Goal: Task Accomplishment & Management: Complete application form

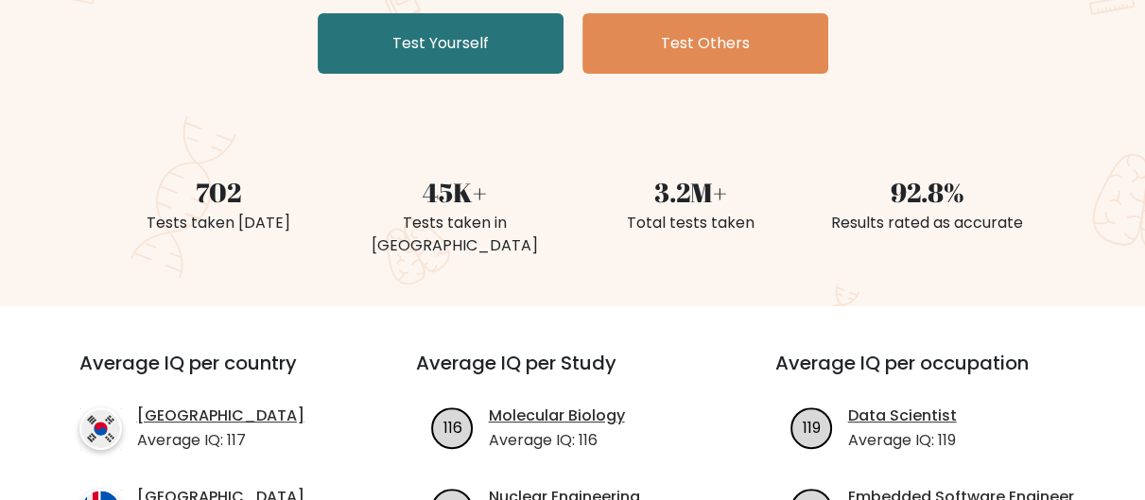
scroll to position [441, 0]
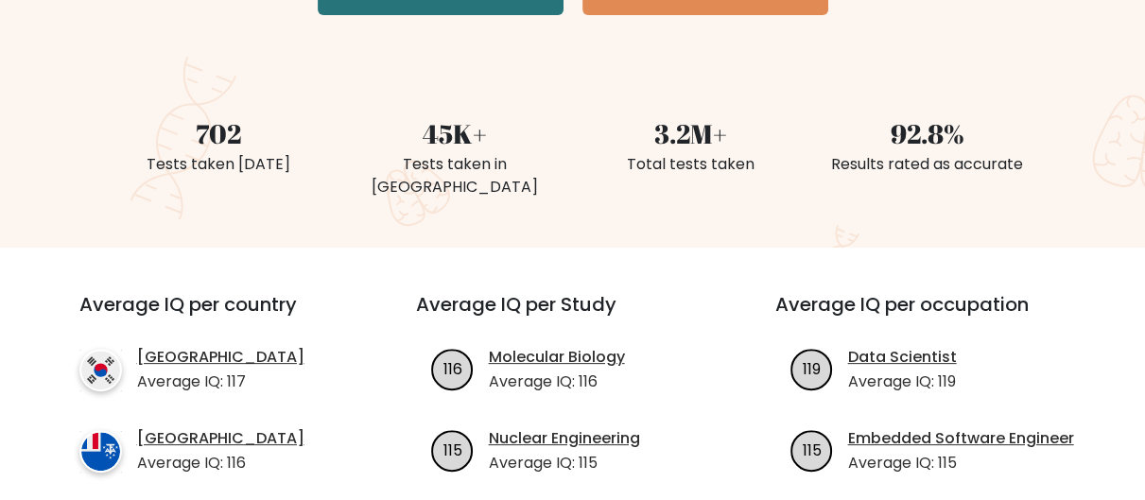
click at [476, 135] on div "45K+" at bounding box center [455, 133] width 214 height 40
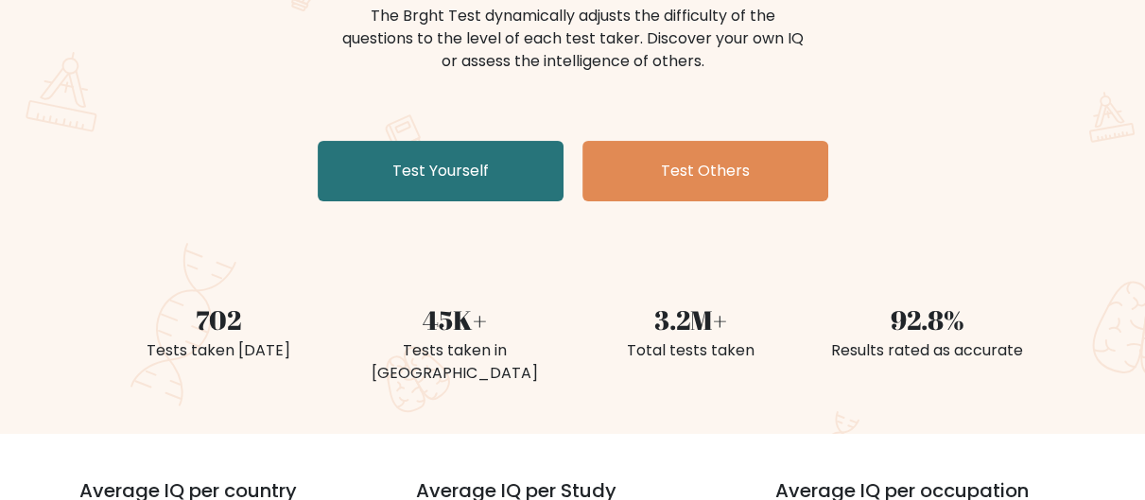
scroll to position [0, 0]
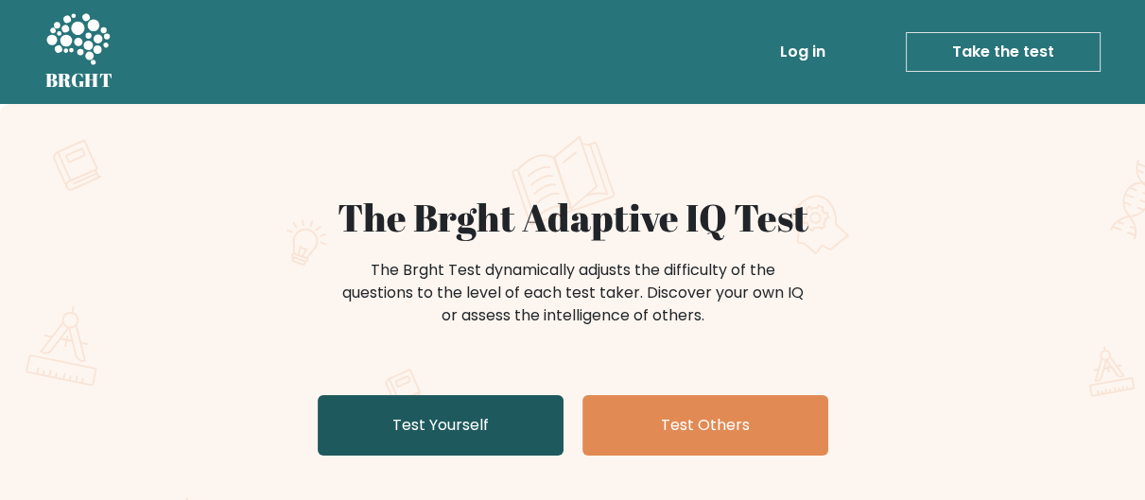
click at [515, 420] on link "Test Yourself" at bounding box center [441, 425] width 246 height 61
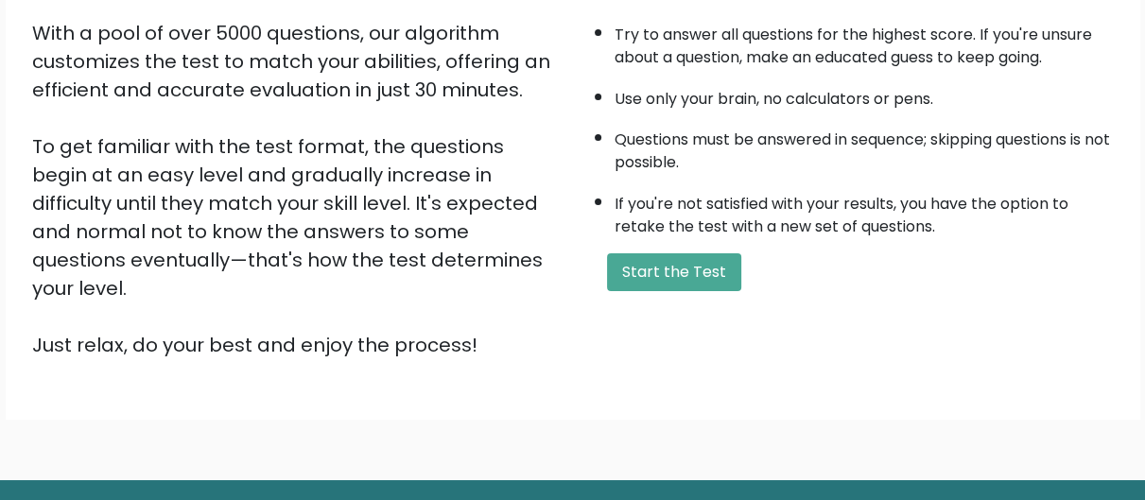
scroll to position [366, 0]
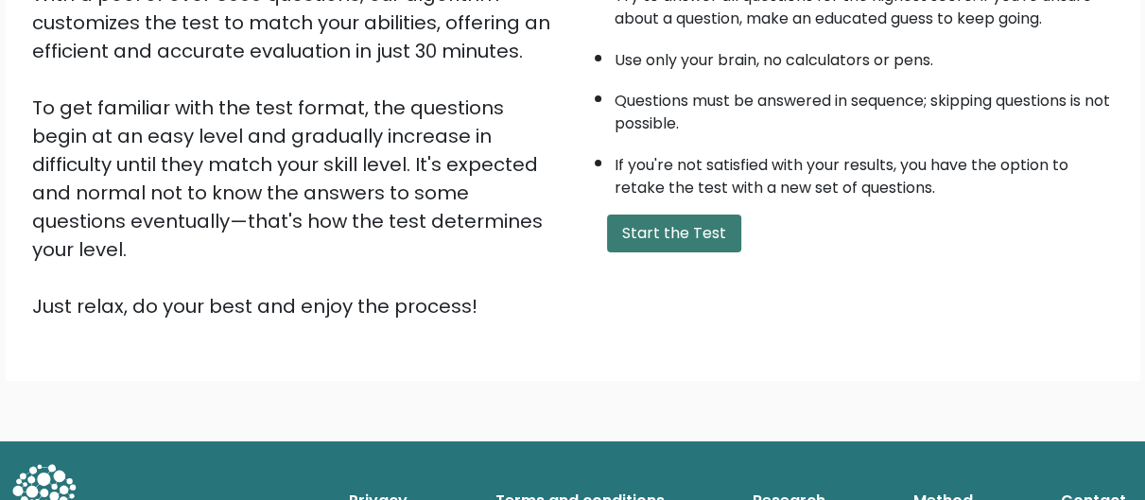
click at [720, 222] on button "Start the Test" at bounding box center [674, 234] width 134 height 38
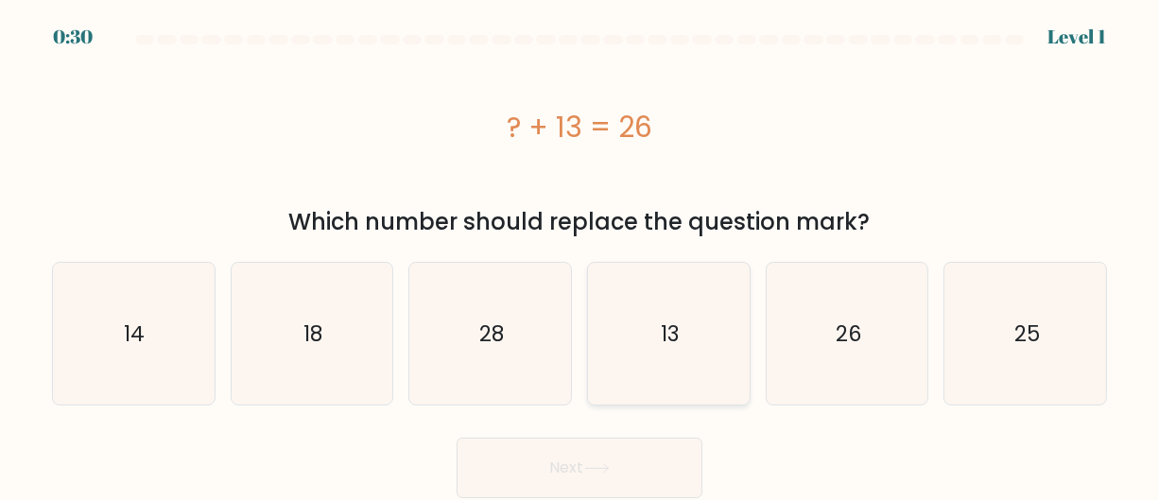
click at [677, 288] on icon "13" at bounding box center [669, 334] width 142 height 142
click at [581, 255] on input "d. 13" at bounding box center [580, 253] width 1 height 5
radio input "true"
click at [616, 477] on button "Next" at bounding box center [580, 468] width 246 height 61
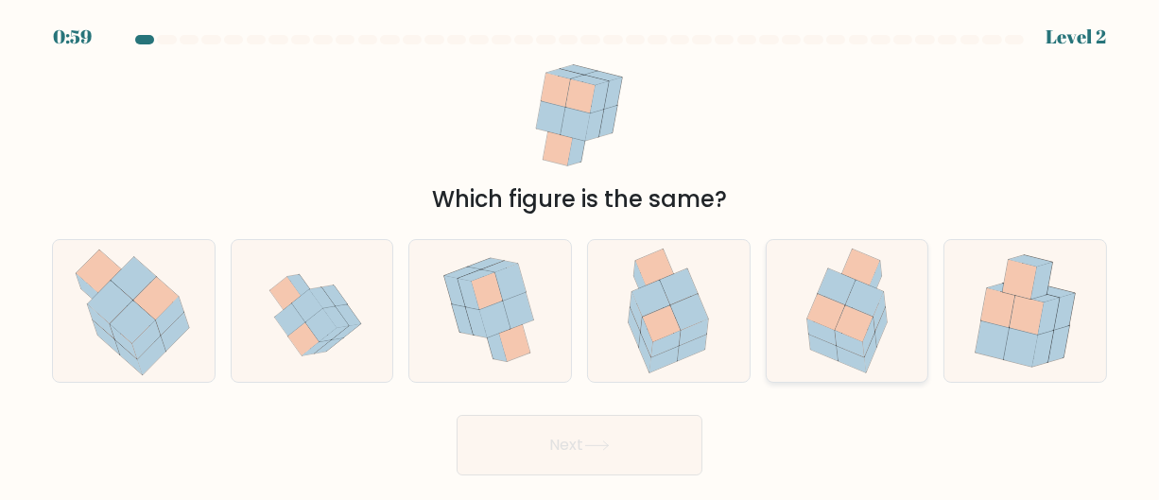
click at [859, 312] on icon at bounding box center [854, 323] width 38 height 36
click at [581, 255] on input "e." at bounding box center [580, 253] width 1 height 5
radio input "true"
click at [622, 459] on button "Next" at bounding box center [580, 445] width 246 height 61
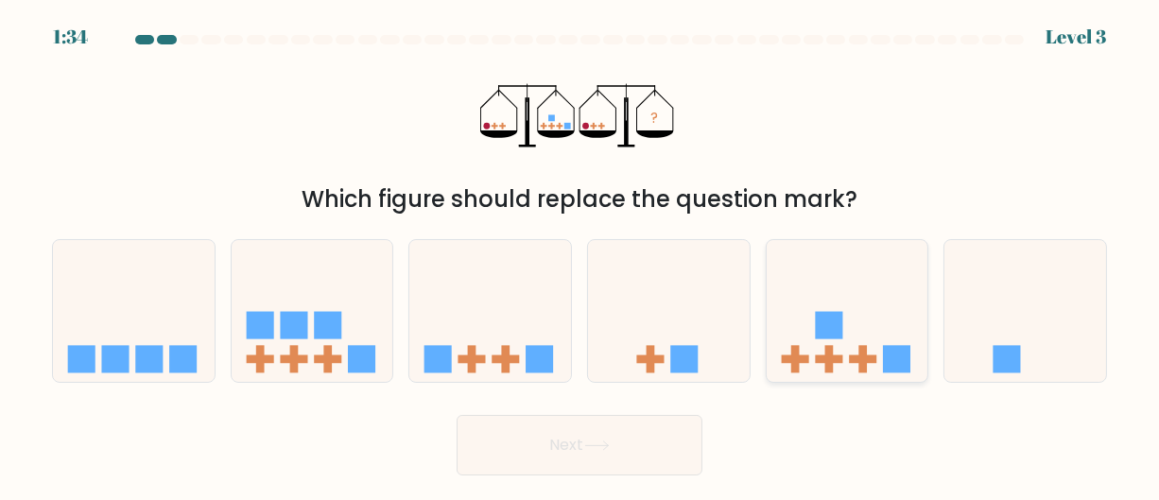
click at [868, 312] on icon at bounding box center [848, 310] width 162 height 133
click at [581, 255] on input "e." at bounding box center [580, 253] width 1 height 5
radio input "true"
click at [502, 439] on button "Next" at bounding box center [580, 445] width 246 height 61
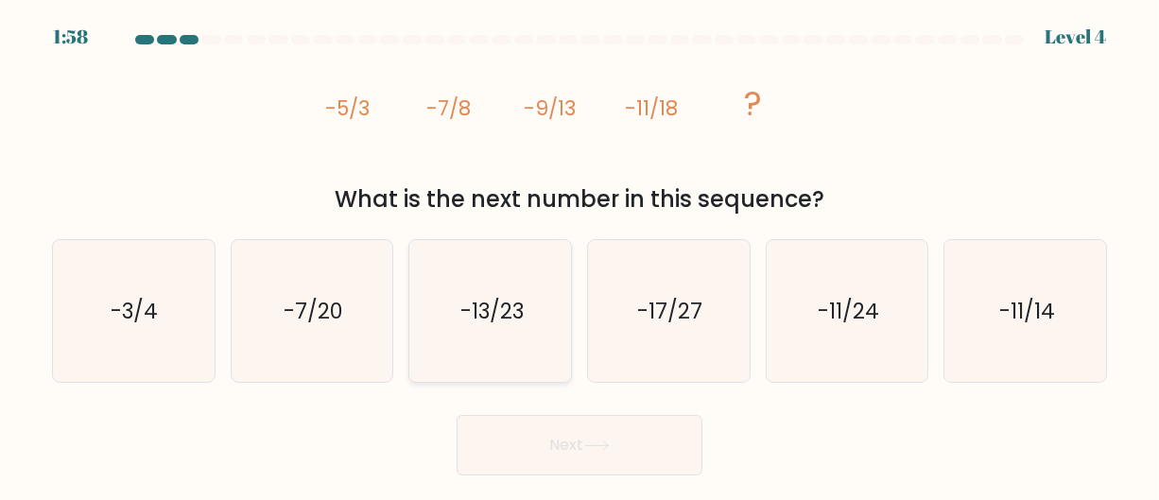
click at [476, 338] on icon "-13/23" at bounding box center [491, 311] width 142 height 142
click at [580, 255] on input "c. -13/23" at bounding box center [580, 253] width 1 height 5
radio input "true"
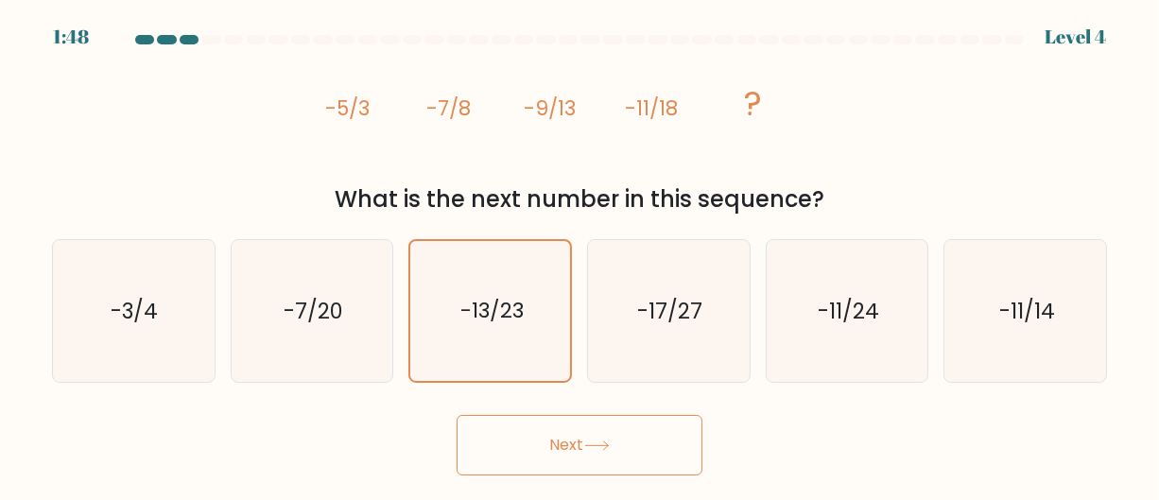
click at [651, 439] on button "Next" at bounding box center [580, 445] width 246 height 61
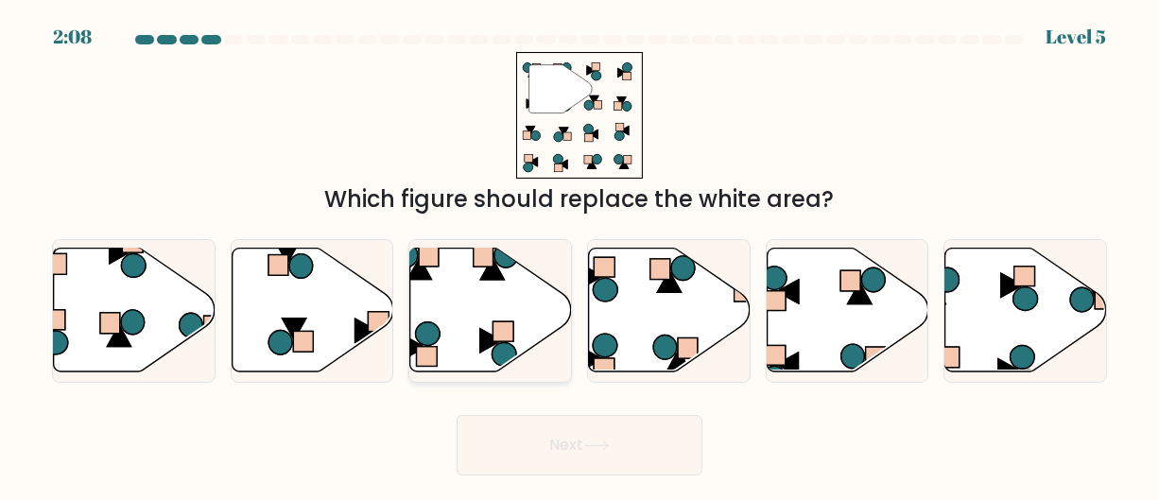
click at [481, 314] on icon at bounding box center [491, 311] width 162 height 124
click at [580, 255] on input "c." at bounding box center [580, 253] width 1 height 5
radio input "true"
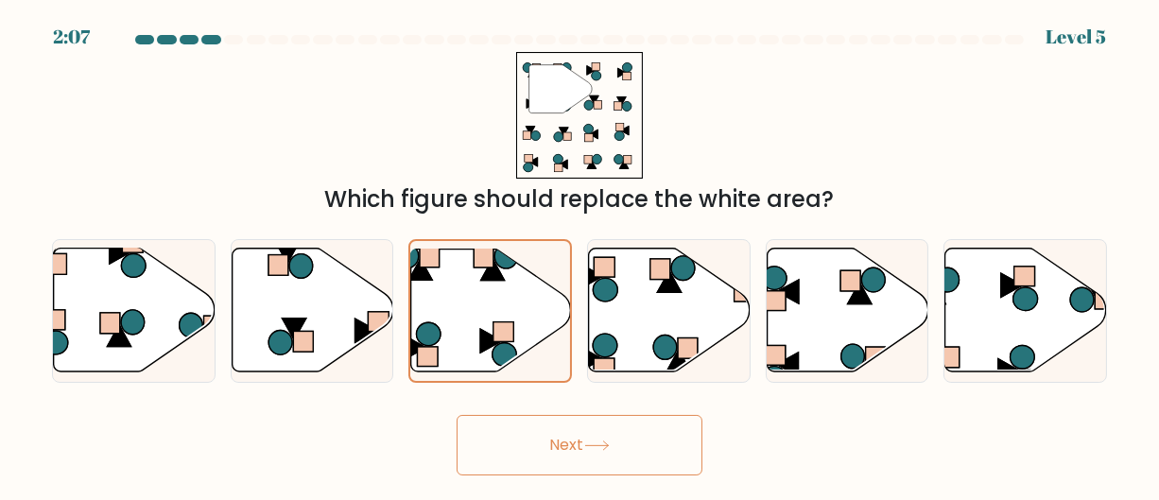
click at [600, 428] on button "Next" at bounding box center [580, 445] width 246 height 61
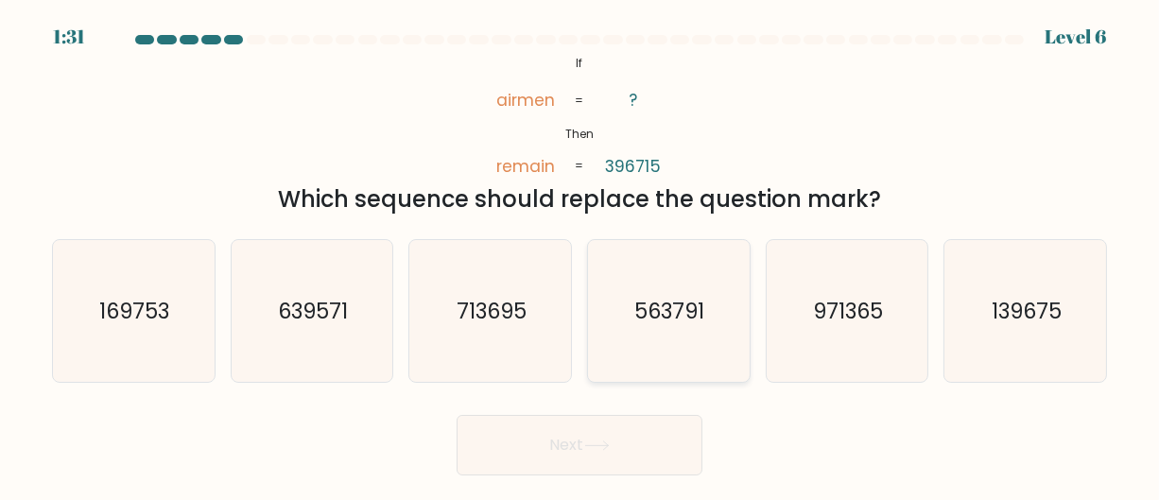
click at [704, 283] on icon "563791" at bounding box center [669, 311] width 142 height 142
click at [581, 255] on input "d. 563791" at bounding box center [580, 253] width 1 height 5
radio input "true"
click at [527, 426] on button "Next" at bounding box center [580, 445] width 246 height 61
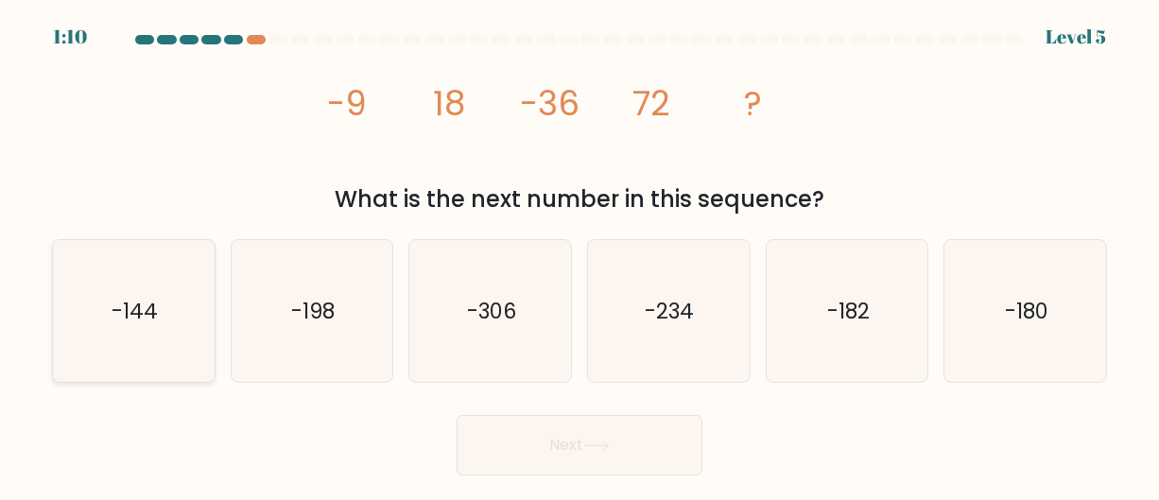
click at [179, 298] on icon "-144" at bounding box center [133, 311] width 142 height 142
click at [580, 255] on input "a. -144" at bounding box center [580, 253] width 1 height 5
radio input "true"
click at [499, 435] on button "Next" at bounding box center [580, 445] width 246 height 61
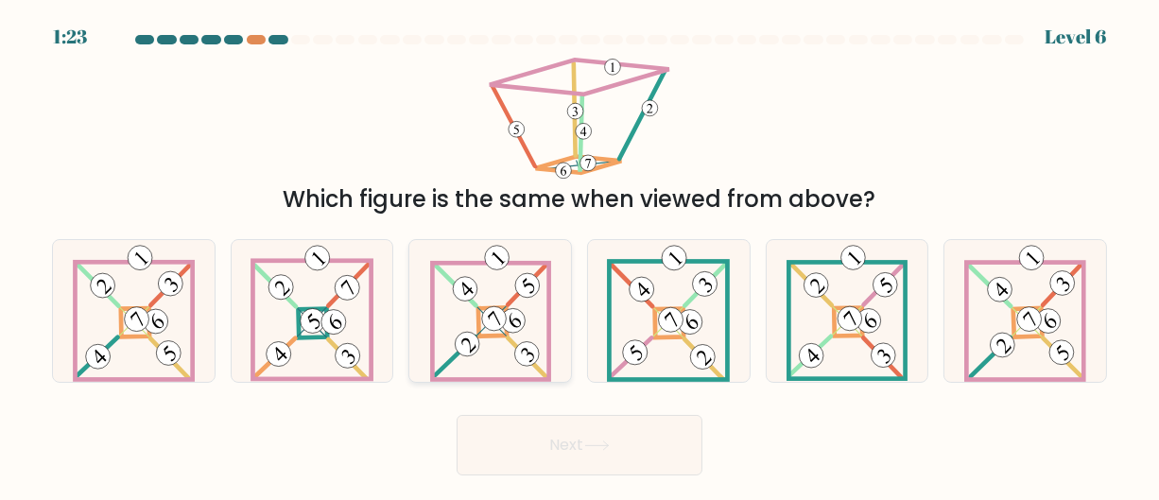
click at [437, 292] on icon at bounding box center [490, 311] width 121 height 142
click at [580, 255] on input "c." at bounding box center [580, 253] width 1 height 5
radio input "true"
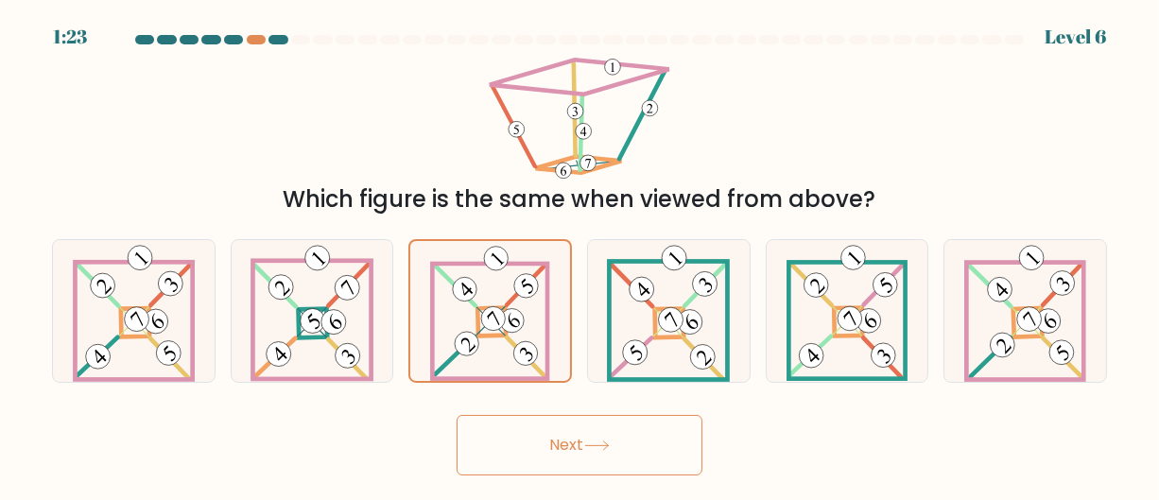
click at [524, 426] on button "Next" at bounding box center [580, 445] width 246 height 61
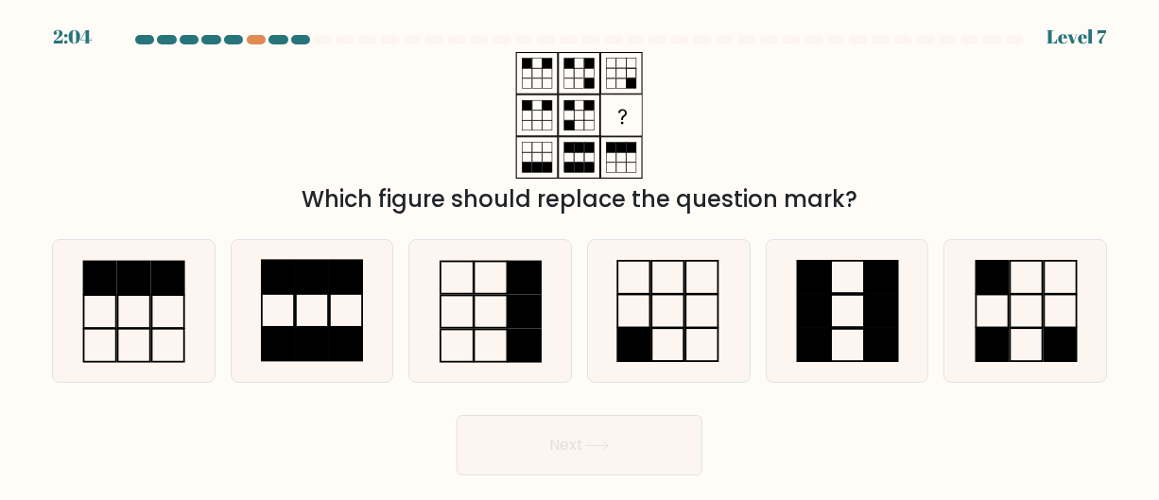
click at [238, 31] on div "2:04 Level 7" at bounding box center [579, 25] width 1159 height 51
click at [249, 36] on body "2:04 Level 7" at bounding box center [579, 250] width 1159 height 500
click at [249, 36] on div at bounding box center [256, 39] width 19 height 9
click at [639, 254] on icon at bounding box center [669, 311] width 142 height 142
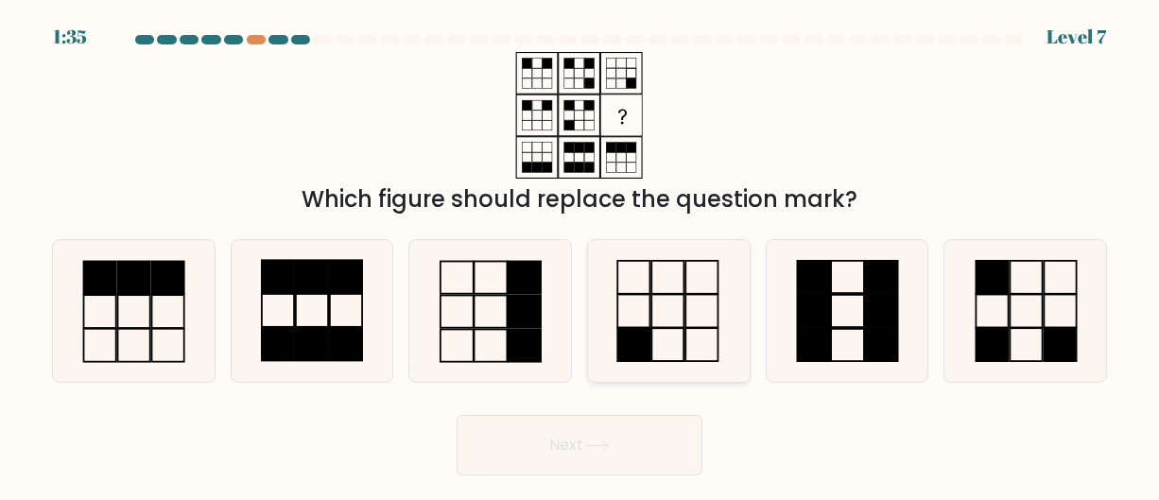
click at [581, 254] on input "d." at bounding box center [580, 253] width 1 height 5
radio input "true"
click at [623, 442] on button "Next" at bounding box center [580, 445] width 246 height 61
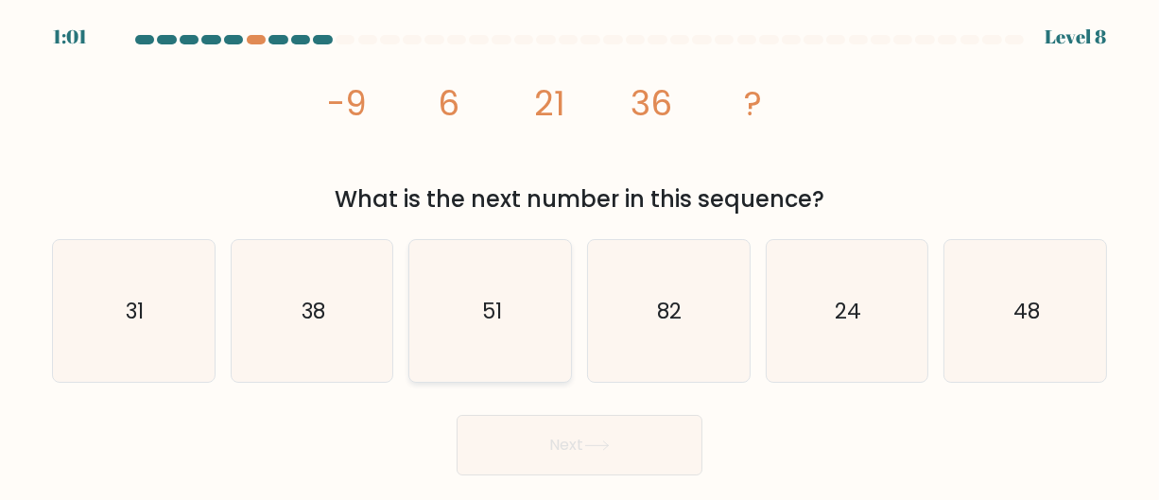
click at [435, 295] on icon "51" at bounding box center [491, 311] width 142 height 142
click at [580, 255] on input "c. 51" at bounding box center [580, 253] width 1 height 5
radio input "true"
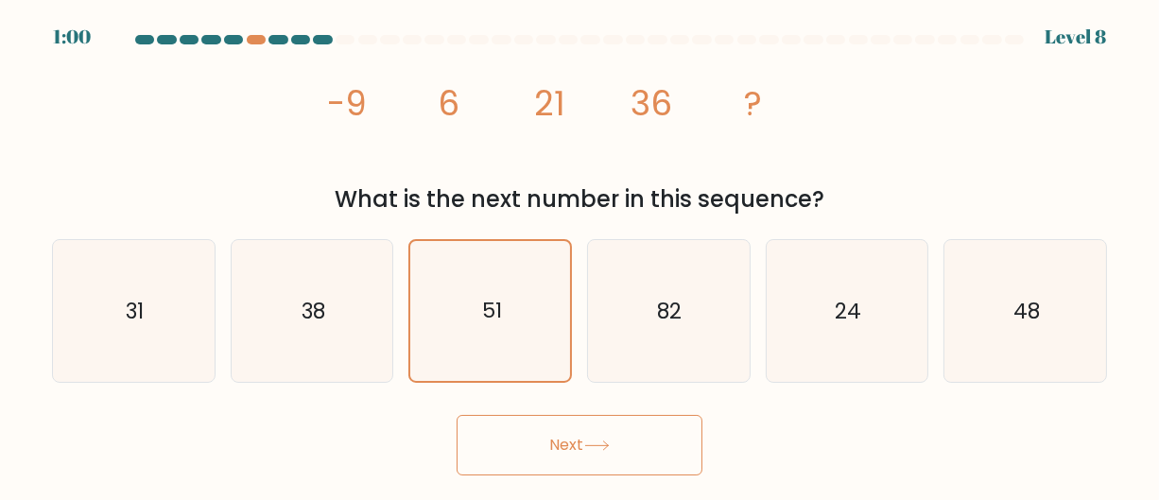
click at [610, 447] on icon at bounding box center [597, 446] width 26 height 10
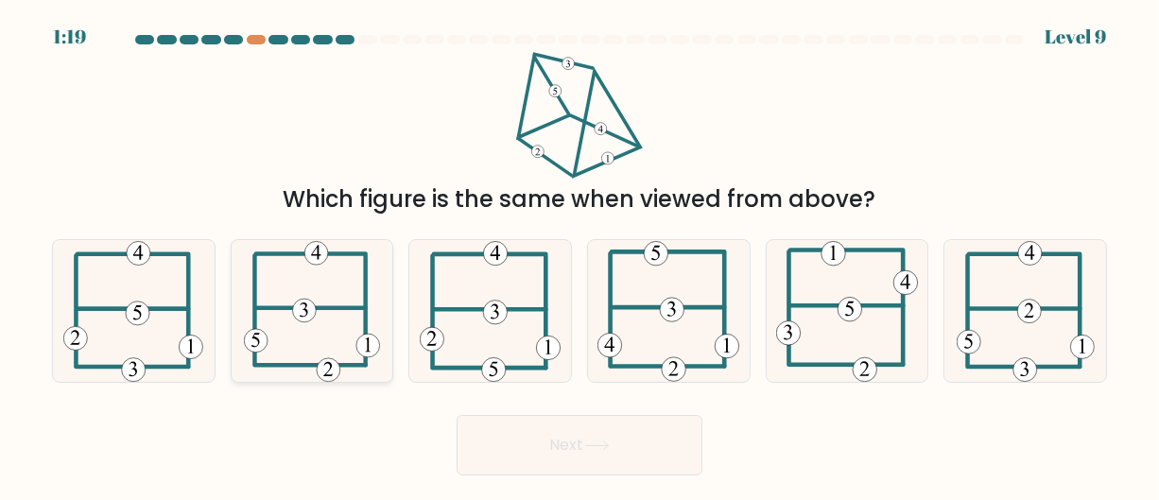
click at [276, 275] on icon at bounding box center [312, 311] width 136 height 142
click at [580, 255] on input "b." at bounding box center [580, 253] width 1 height 5
radio input "true"
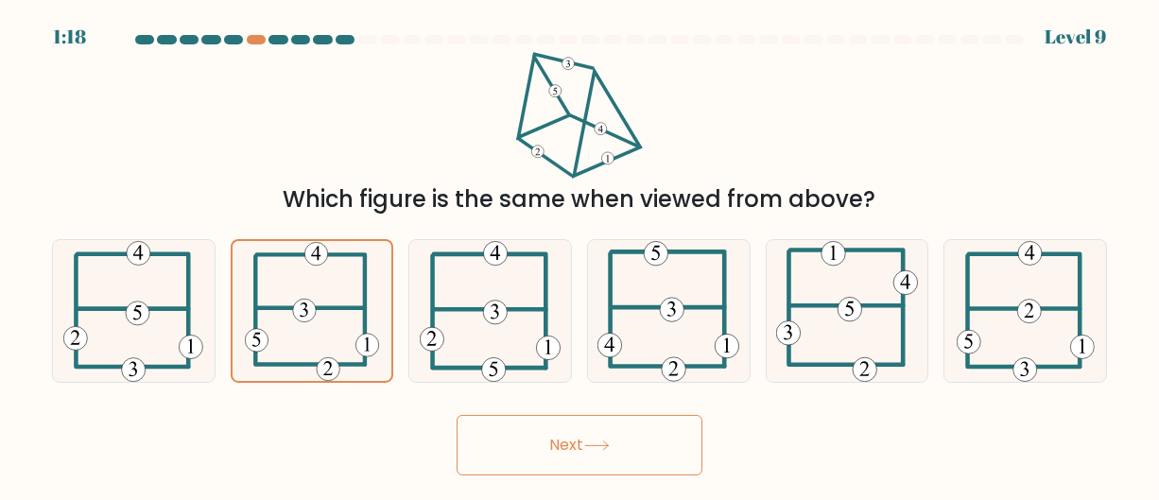
click at [700, 426] on button "Next" at bounding box center [580, 445] width 246 height 61
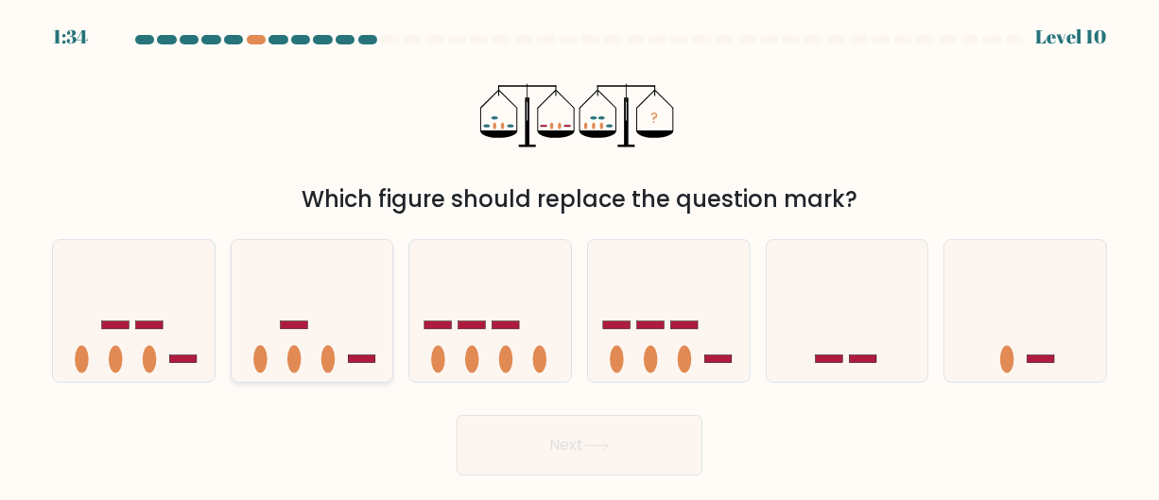
click at [340, 366] on icon at bounding box center [313, 310] width 162 height 133
click at [580, 255] on input "b." at bounding box center [580, 253] width 1 height 5
radio input "true"
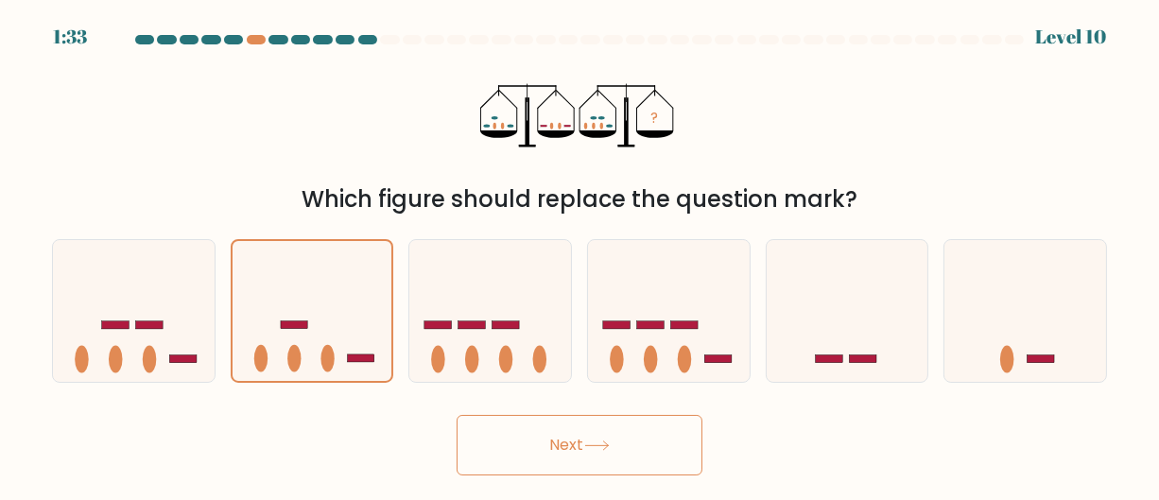
click at [610, 441] on icon at bounding box center [597, 446] width 26 height 10
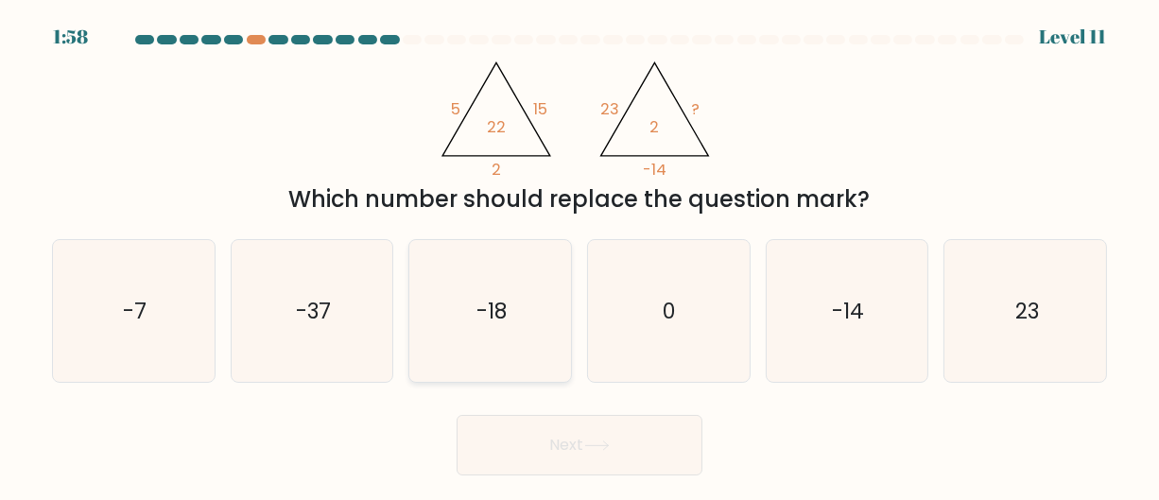
click at [482, 296] on text "-18" at bounding box center [492, 310] width 30 height 30
click at [580, 255] on input "c. -18" at bounding box center [580, 253] width 1 height 5
radio input "true"
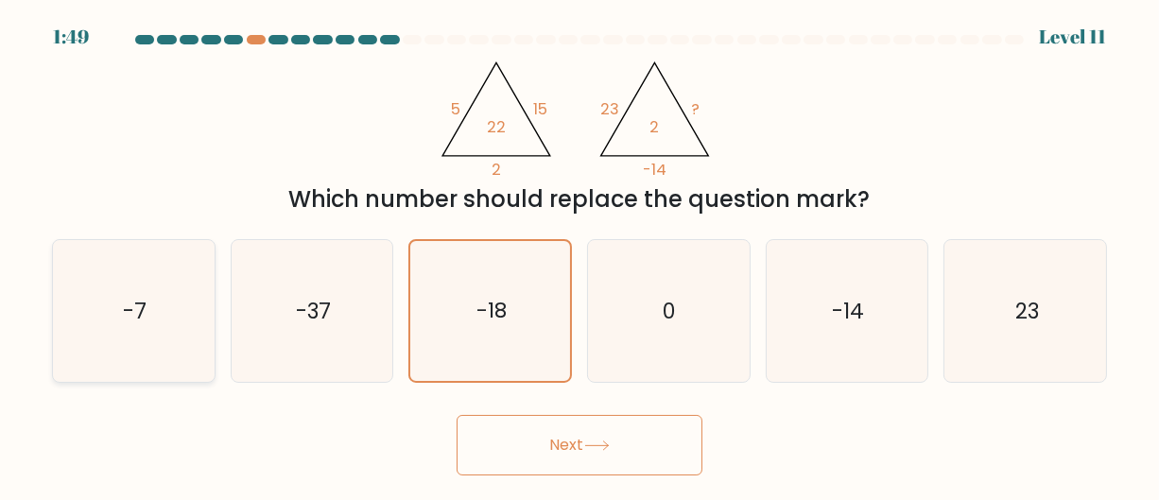
drag, startPoint x: 159, startPoint y: 270, endPoint x: 182, endPoint y: 267, distance: 23.9
click at [158, 270] on icon "-7" at bounding box center [133, 311] width 142 height 142
click at [580, 255] on input "a. -7" at bounding box center [580, 253] width 1 height 5
radio input "true"
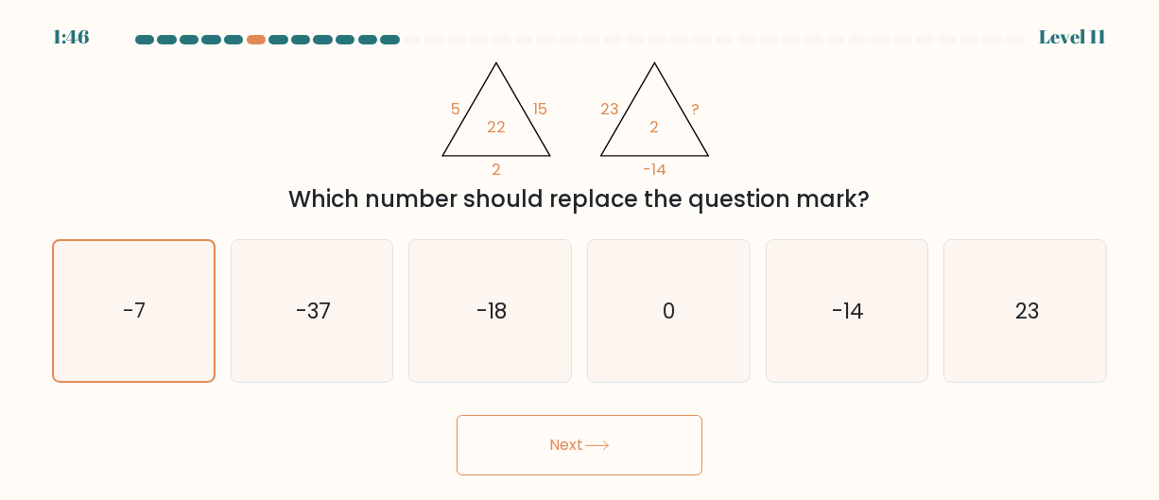
click at [601, 448] on icon at bounding box center [597, 446] width 26 height 10
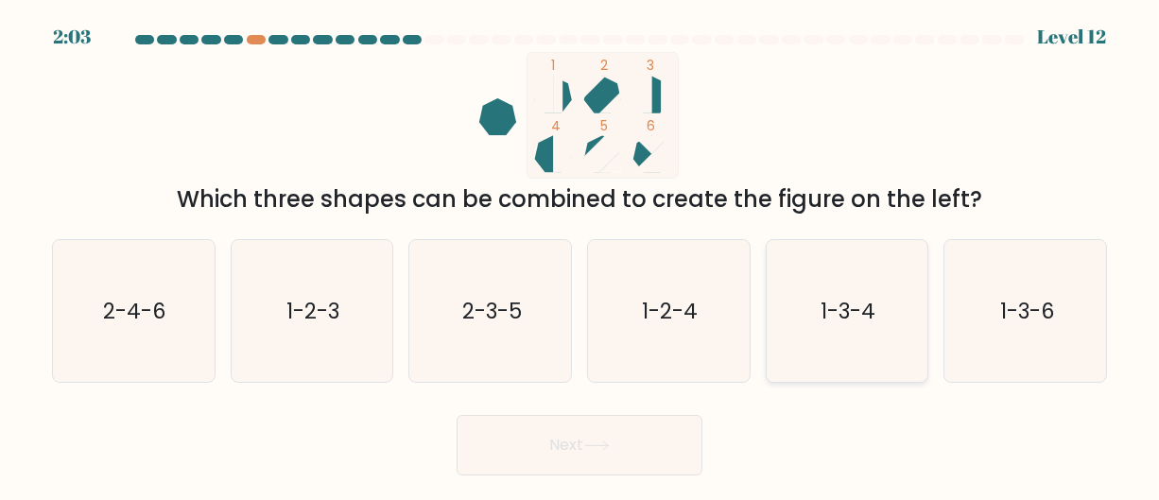
click at [859, 330] on icon "1-3-4" at bounding box center [847, 311] width 142 height 142
click at [581, 255] on input "e. 1-3-4" at bounding box center [580, 253] width 1 height 5
radio input "true"
click at [661, 432] on button "Next" at bounding box center [580, 445] width 246 height 61
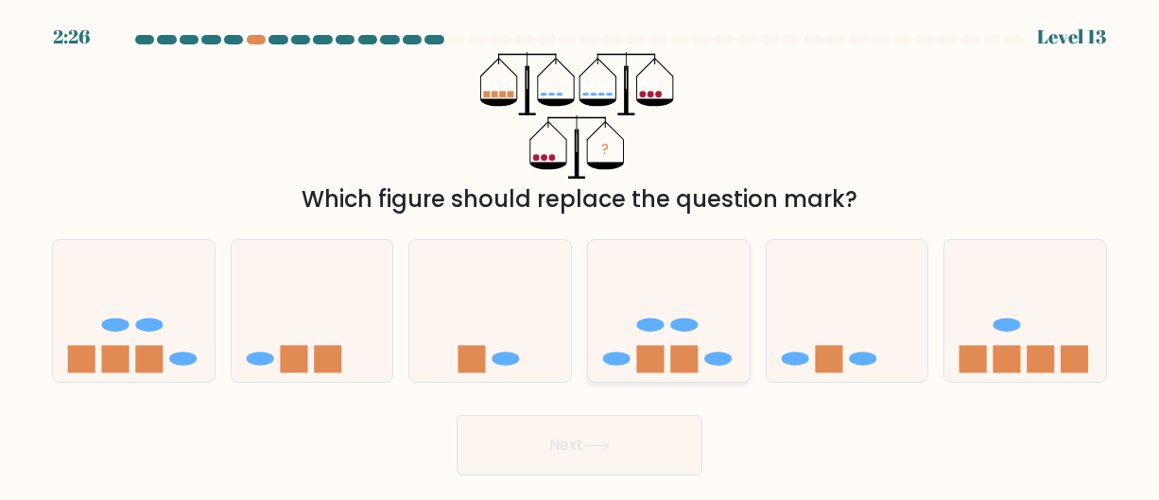
click at [686, 365] on rect at bounding box center [684, 359] width 27 height 27
click at [581, 255] on input "d." at bounding box center [580, 253] width 1 height 5
radio input "true"
click at [601, 434] on button "Next" at bounding box center [580, 445] width 246 height 61
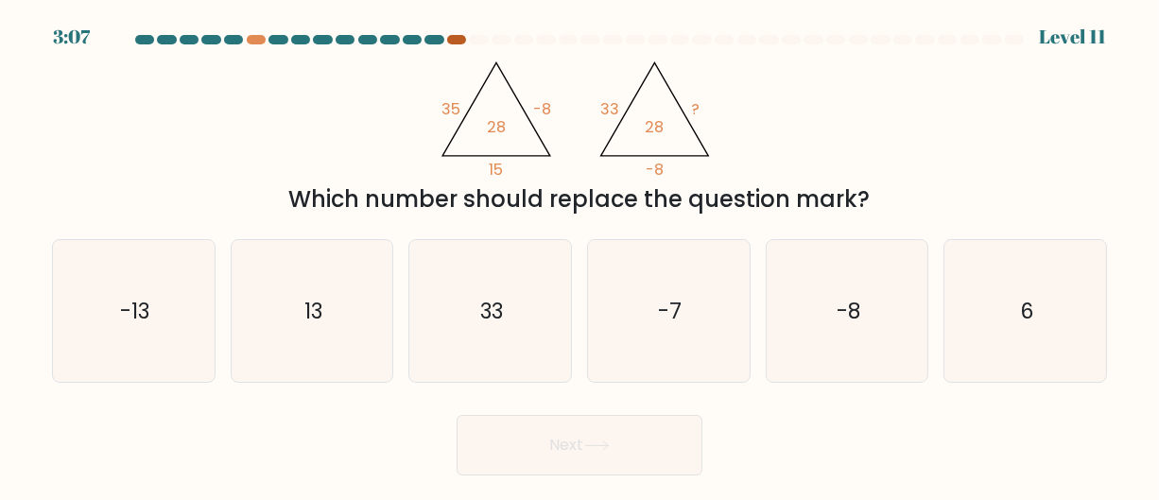
click at [449, 41] on div at bounding box center [456, 39] width 19 height 9
click at [761, 53] on div "@import url('https://fonts.googleapis.com/css?family=Abril+Fatface:400,100,100i…" at bounding box center [580, 134] width 1078 height 165
drag, startPoint x: 772, startPoint y: 39, endPoint x: 811, endPoint y: 19, distance: 44.4
click at [811, 19] on body "3:06 Level 11" at bounding box center [579, 250] width 1159 height 500
drag, startPoint x: 893, startPoint y: 36, endPoint x: 903, endPoint y: 43, distance: 12.1
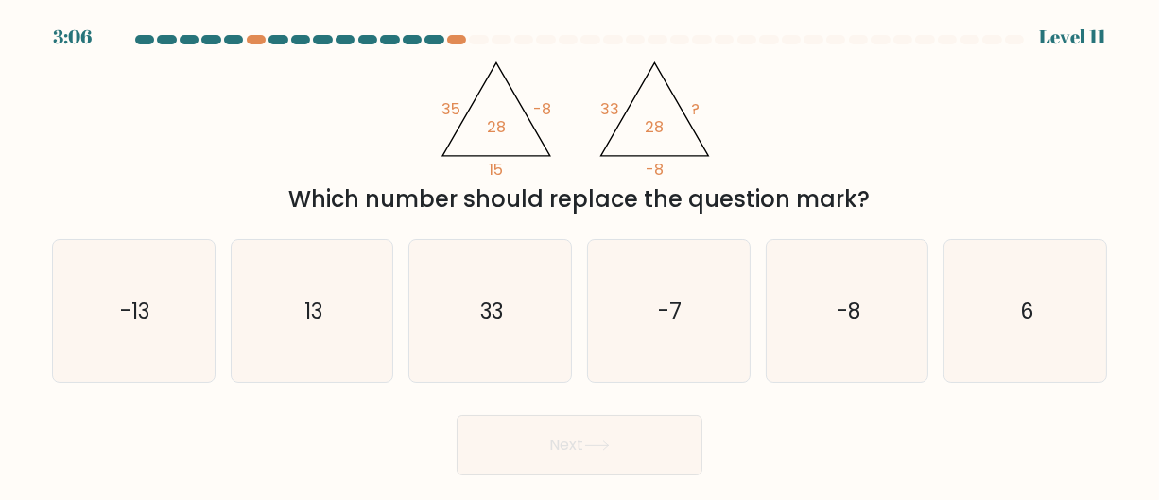
click at [895, 38] on div at bounding box center [902, 39] width 19 height 9
click at [1052, 26] on div "Level 11" at bounding box center [1072, 37] width 67 height 28
click at [1085, 30] on div "Level 11" at bounding box center [1072, 37] width 67 height 28
click at [327, 303] on icon "13" at bounding box center [312, 311] width 142 height 142
click at [580, 255] on input "b. 13" at bounding box center [580, 253] width 1 height 5
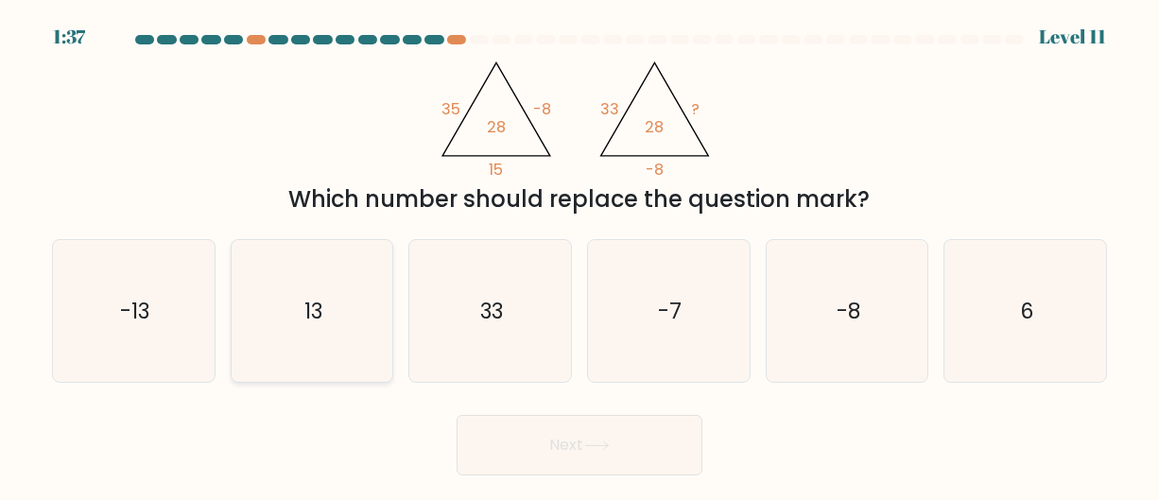
radio input "true"
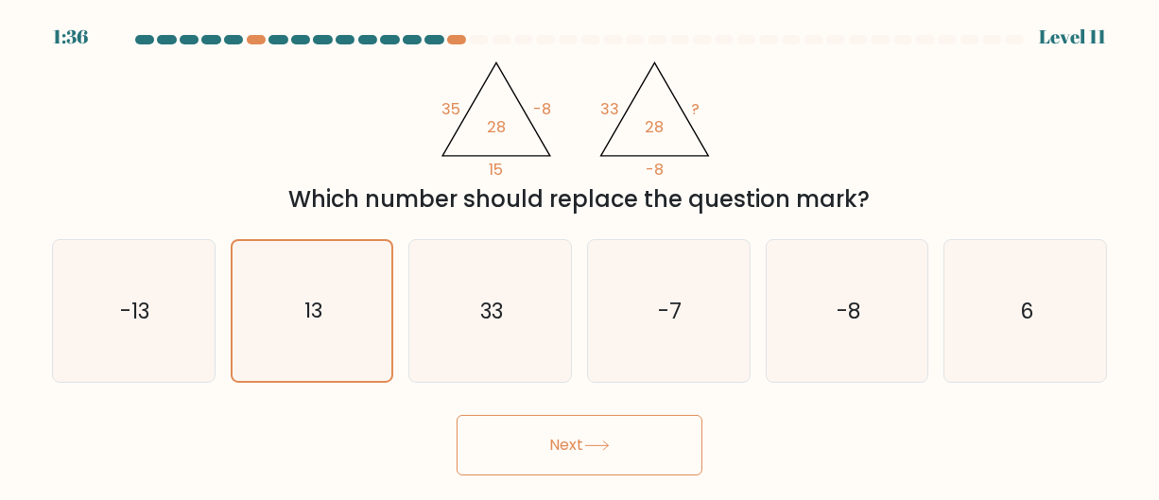
click at [563, 446] on button "Next" at bounding box center [580, 445] width 246 height 61
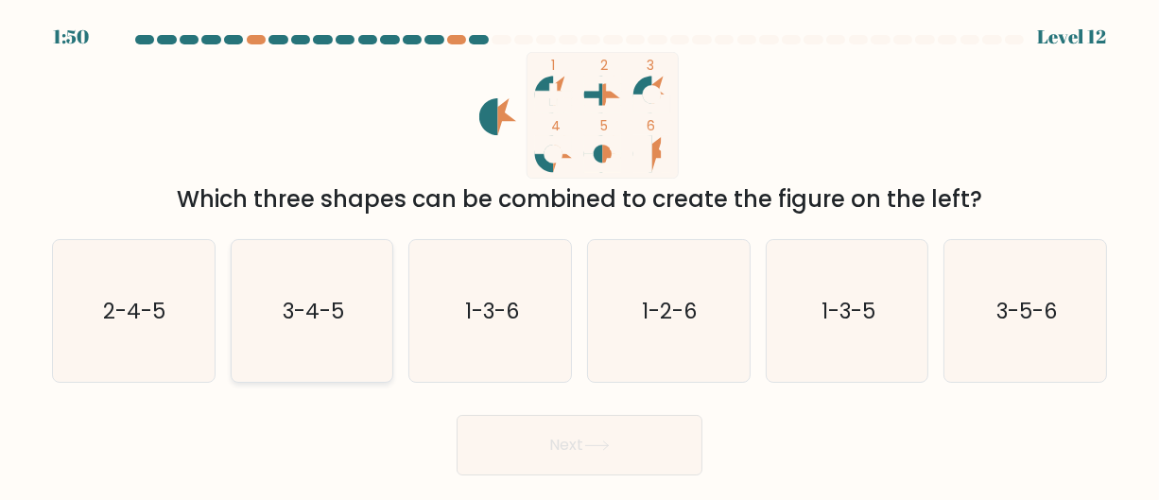
click at [294, 320] on text "3-4-5" at bounding box center [313, 310] width 61 height 30
click at [580, 255] on input "b. 3-4-5" at bounding box center [580, 253] width 1 height 5
radio input "true"
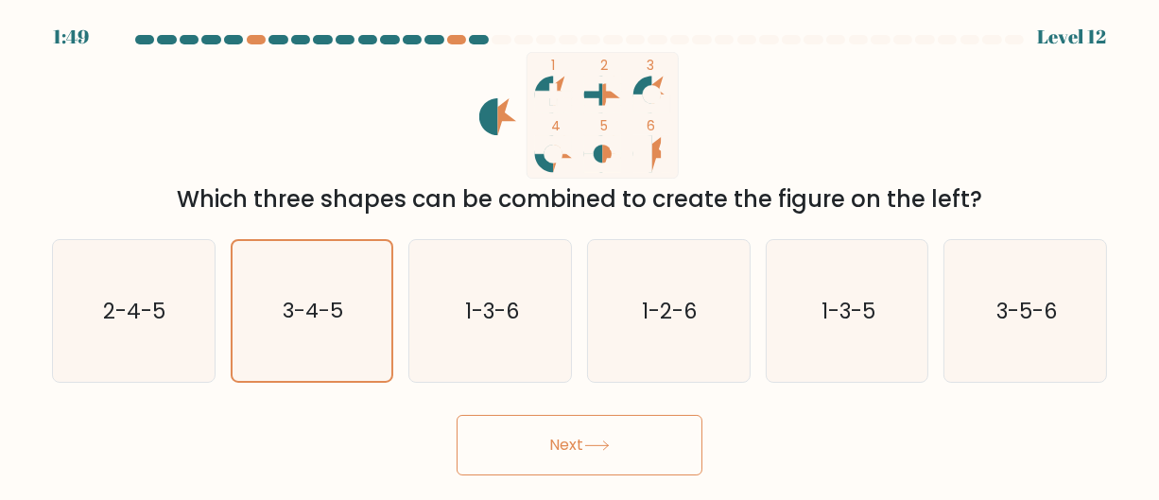
click at [577, 438] on button "Next" at bounding box center [580, 445] width 246 height 61
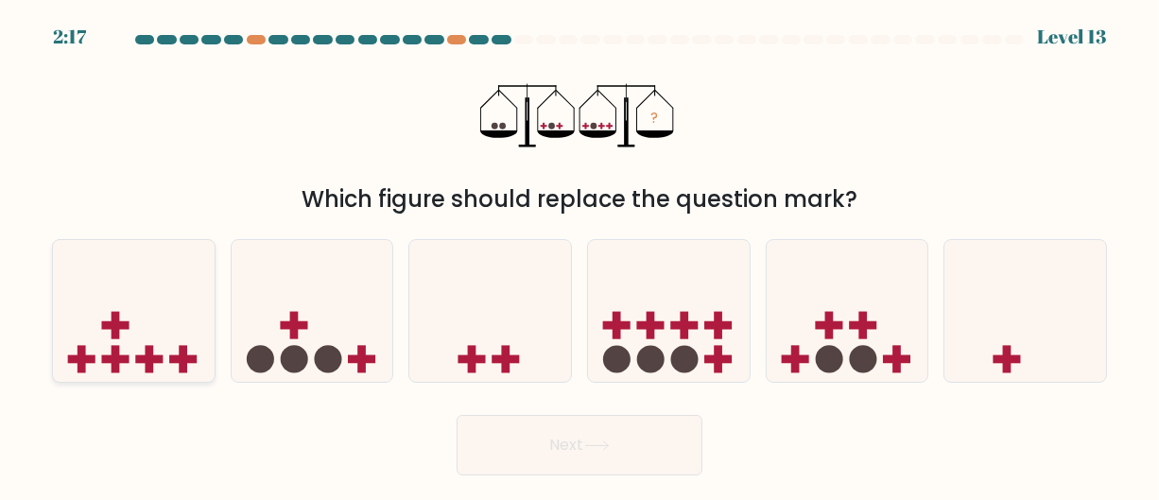
click at [166, 328] on icon at bounding box center [134, 310] width 162 height 133
click at [580, 255] on input "a." at bounding box center [580, 253] width 1 height 5
radio input "true"
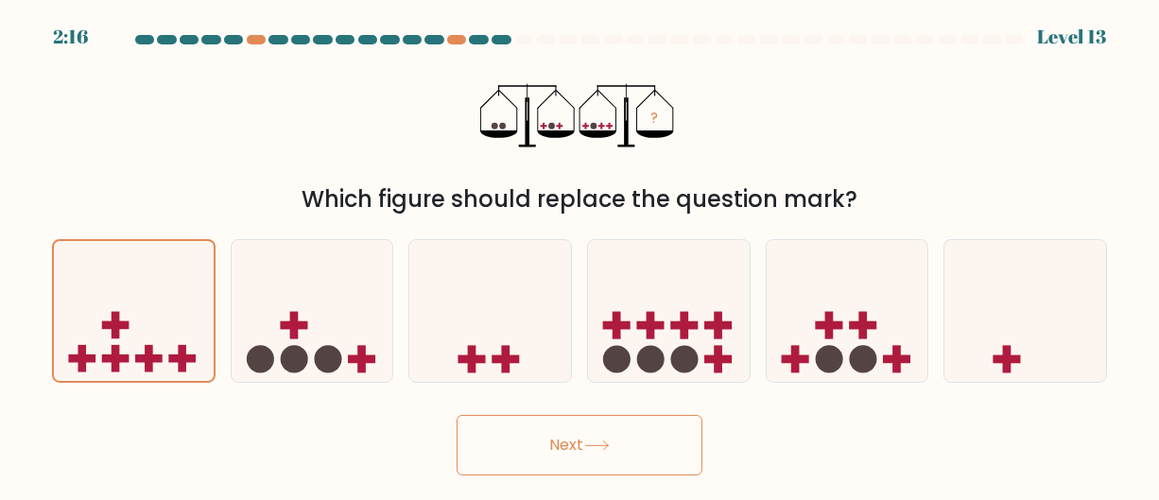
click at [562, 442] on button "Next" at bounding box center [580, 445] width 246 height 61
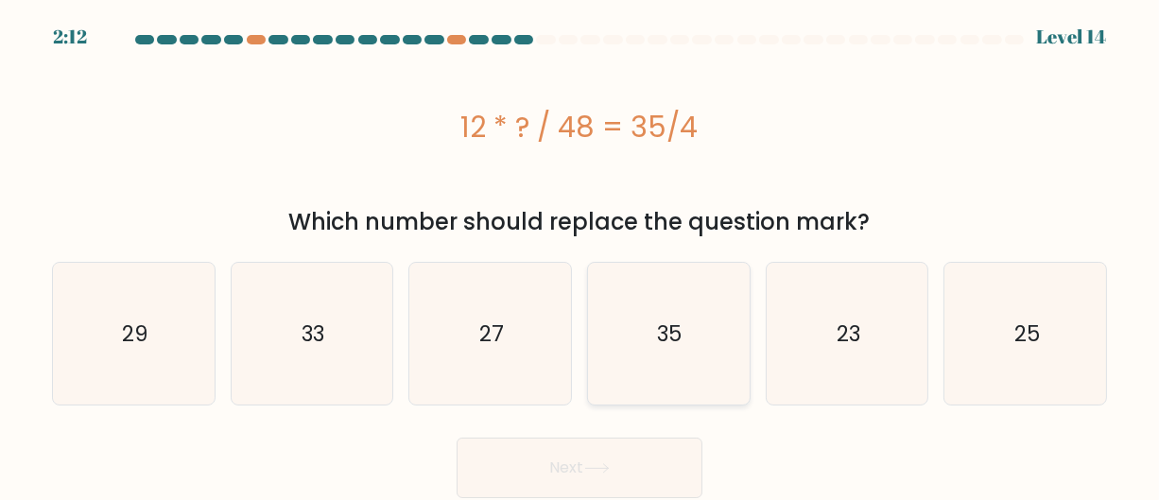
drag, startPoint x: 652, startPoint y: 356, endPoint x: 637, endPoint y: 378, distance: 26.5
click at [652, 356] on icon "35" at bounding box center [669, 334] width 142 height 142
click at [581, 255] on input "d. 35" at bounding box center [580, 253] width 1 height 5
radio input "true"
click at [564, 428] on div "Next" at bounding box center [580, 463] width 1078 height 70
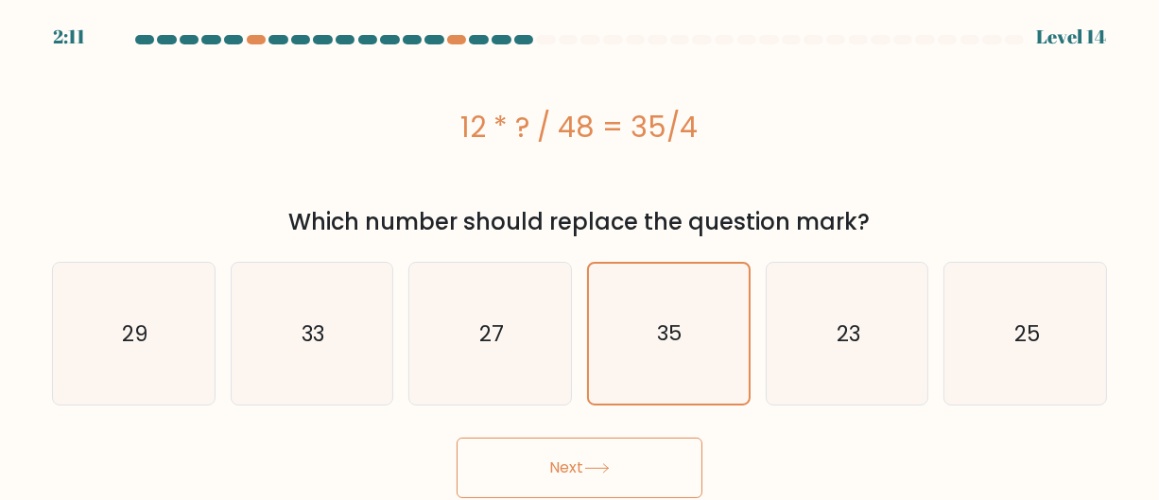
click at [573, 443] on button "Next" at bounding box center [580, 468] width 246 height 61
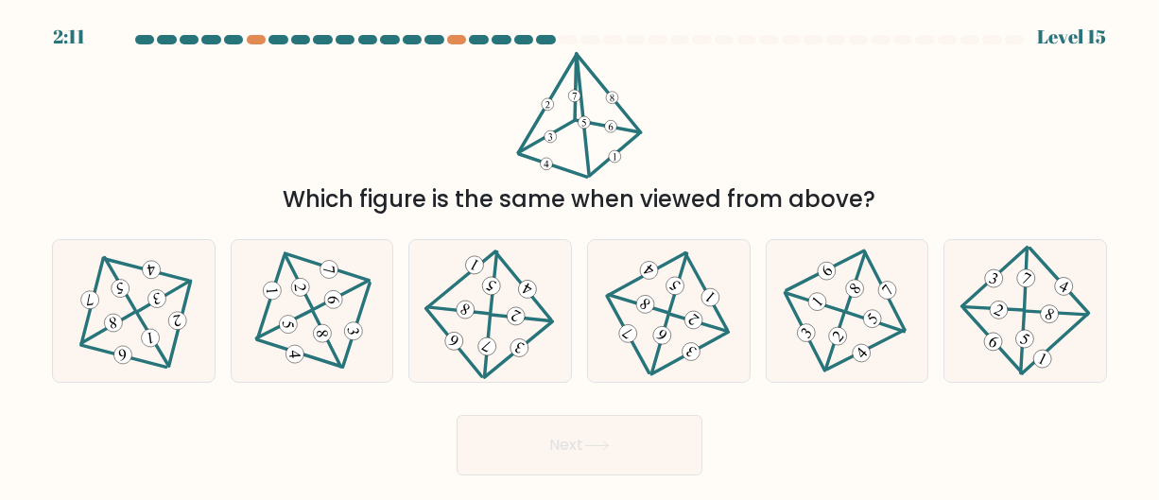
click at [573, 453] on button "Next" at bounding box center [580, 445] width 246 height 61
click at [576, 447] on button "Next" at bounding box center [580, 445] width 246 height 61
click at [289, 438] on div "Next" at bounding box center [580, 441] width 1078 height 70
click at [1009, 279] on icon at bounding box center [1025, 310] width 116 height 113
click at [581, 255] on input "f." at bounding box center [580, 253] width 1 height 5
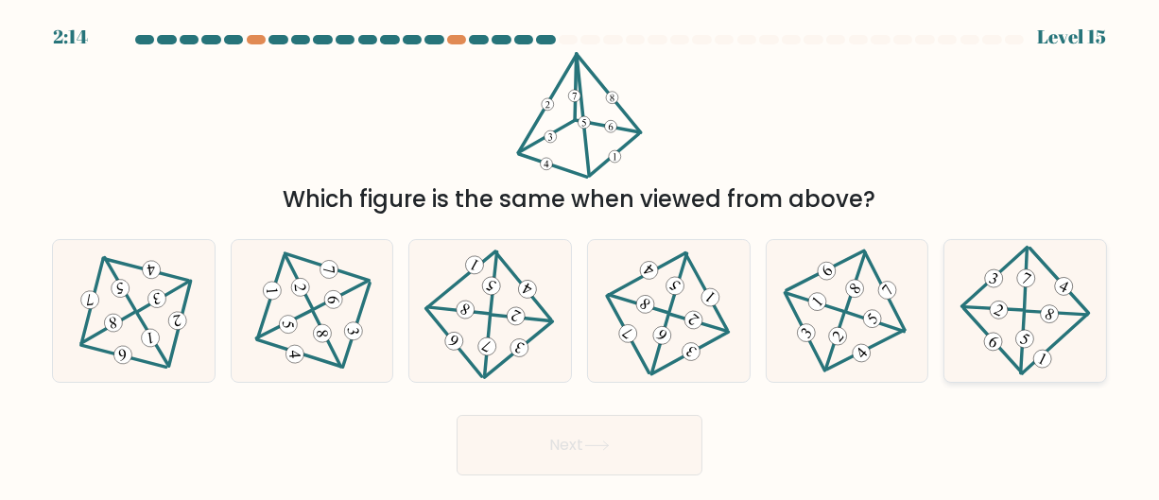
radio input "true"
click at [598, 447] on button "Next" at bounding box center [580, 445] width 246 height 61
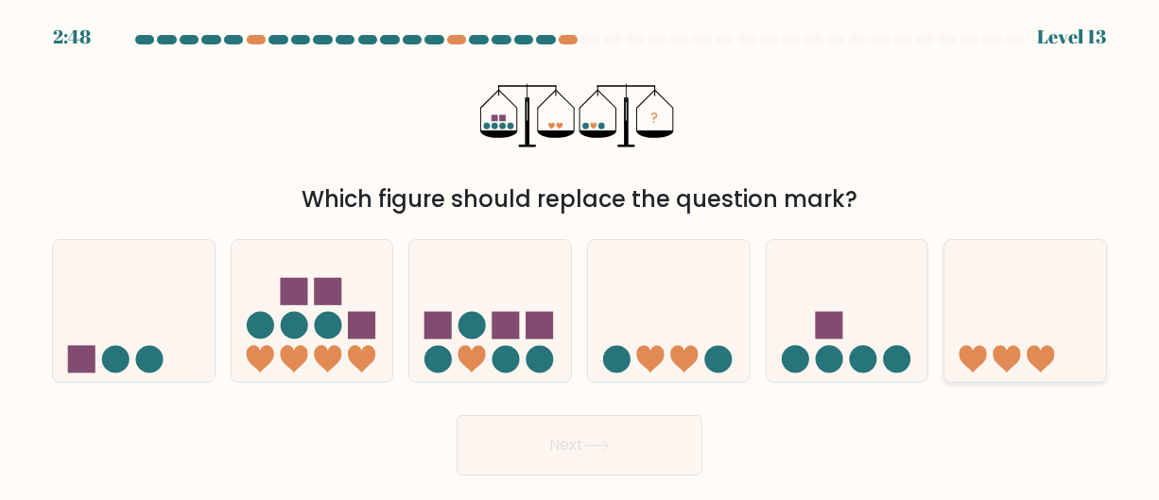
click at [945, 315] on icon at bounding box center [1026, 310] width 162 height 133
click at [581, 255] on input "f." at bounding box center [580, 253] width 1 height 5
radio input "true"
click at [266, 289] on icon at bounding box center [313, 310] width 162 height 133
click at [580, 255] on input "b." at bounding box center [580, 253] width 1 height 5
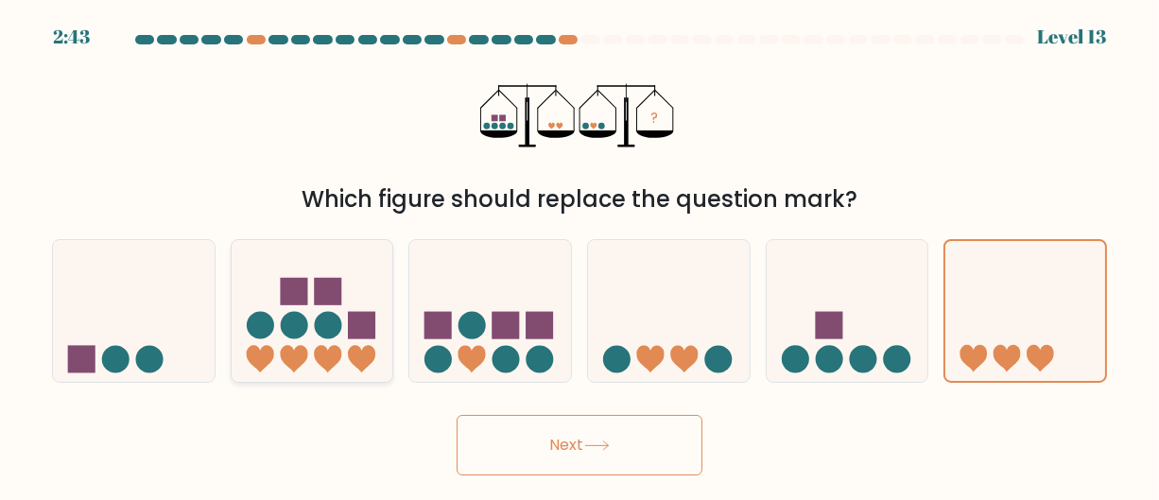
radio input "true"
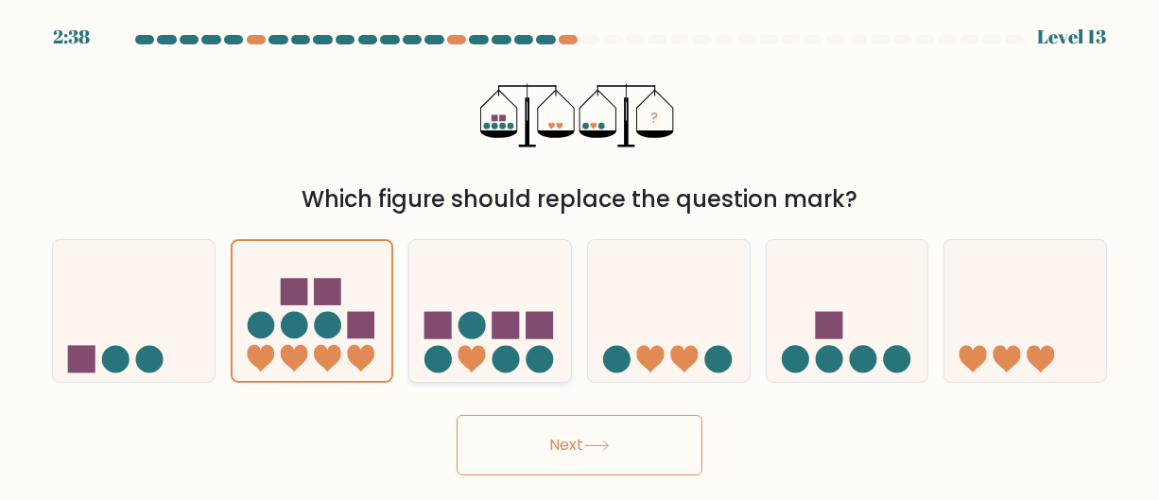
click at [456, 323] on icon at bounding box center [490, 310] width 162 height 133
click at [580, 255] on input "c." at bounding box center [580, 253] width 1 height 5
radio input "true"
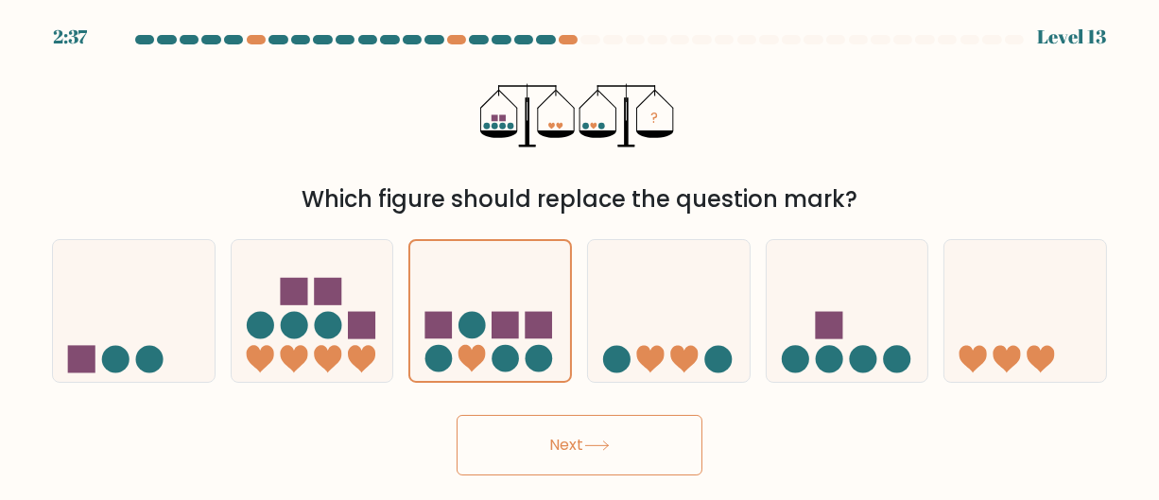
click at [539, 443] on button "Next" at bounding box center [580, 445] width 246 height 61
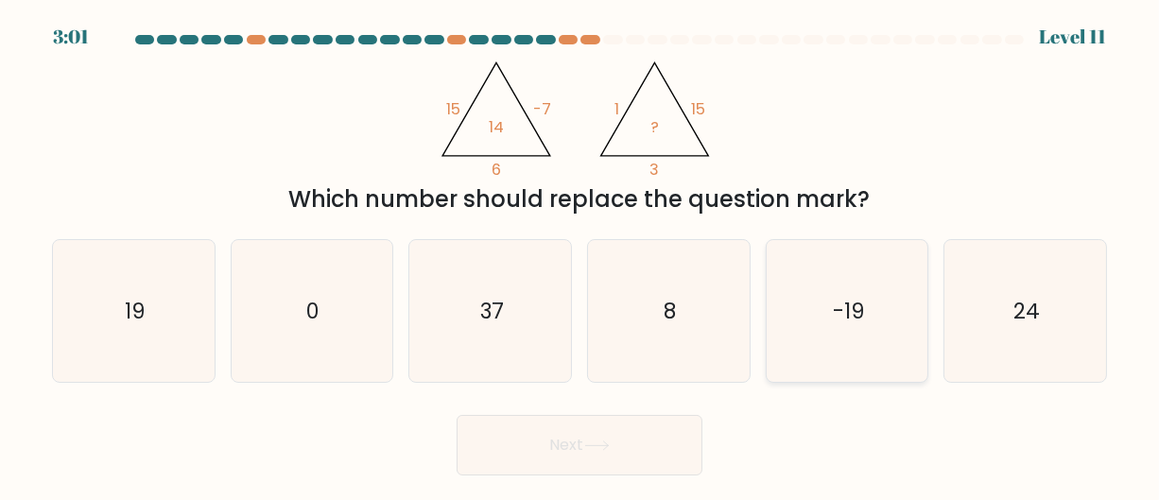
click at [825, 292] on icon "-19" at bounding box center [847, 311] width 142 height 142
click at [581, 255] on input "e. -19" at bounding box center [580, 253] width 1 height 5
radio input "true"
click at [546, 469] on button "Next" at bounding box center [580, 445] width 246 height 61
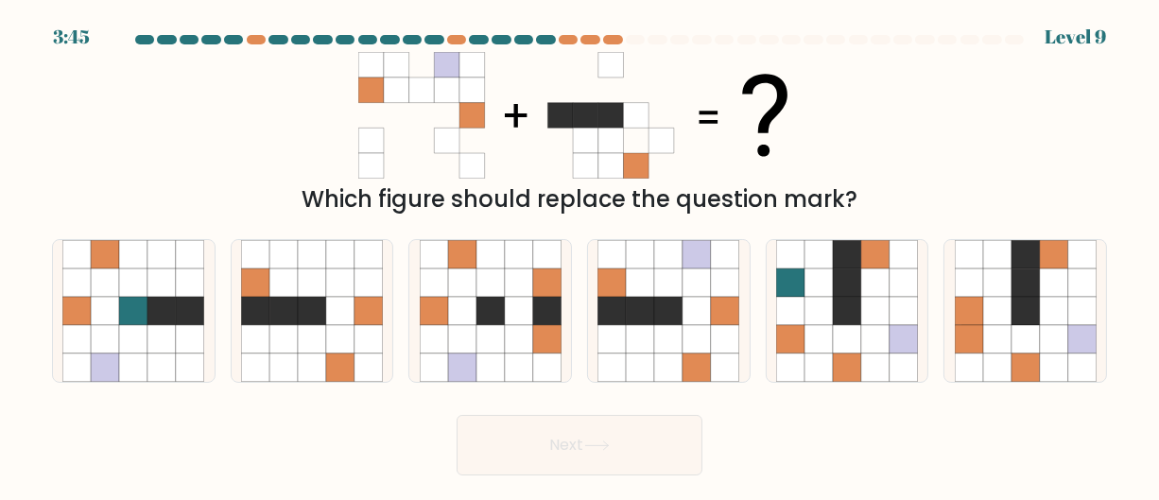
click at [552, 445] on button "Next" at bounding box center [580, 445] width 246 height 61
click at [720, 439] on div "Next" at bounding box center [580, 441] width 1078 height 70
click at [651, 331] on icon at bounding box center [640, 338] width 28 height 28
click at [581, 255] on input "d." at bounding box center [580, 253] width 1 height 5
radio input "true"
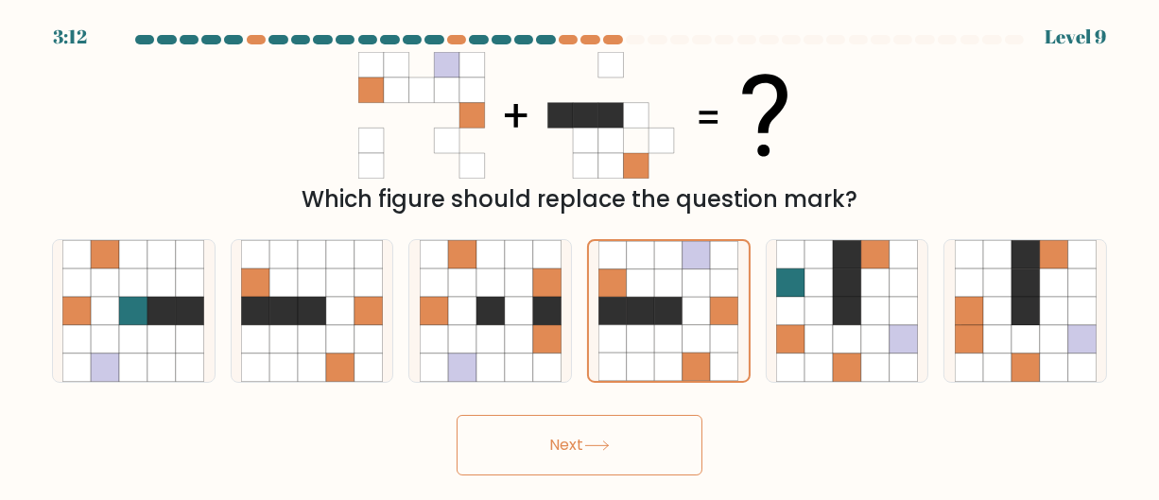
click at [580, 445] on button "Next" at bounding box center [580, 445] width 246 height 61
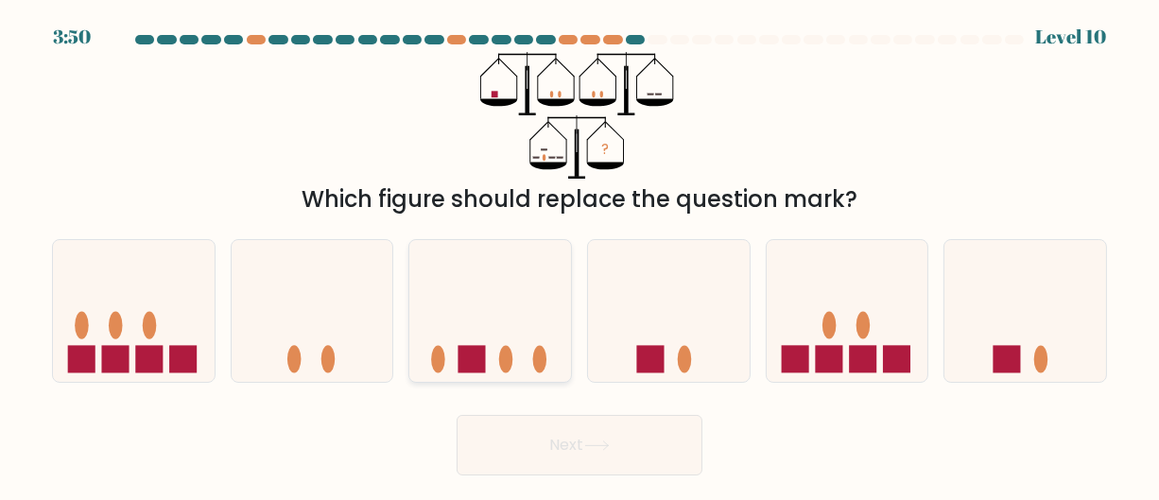
click at [534, 339] on icon at bounding box center [490, 310] width 162 height 133
click at [580, 255] on input "c." at bounding box center [580, 253] width 1 height 5
radio input "true"
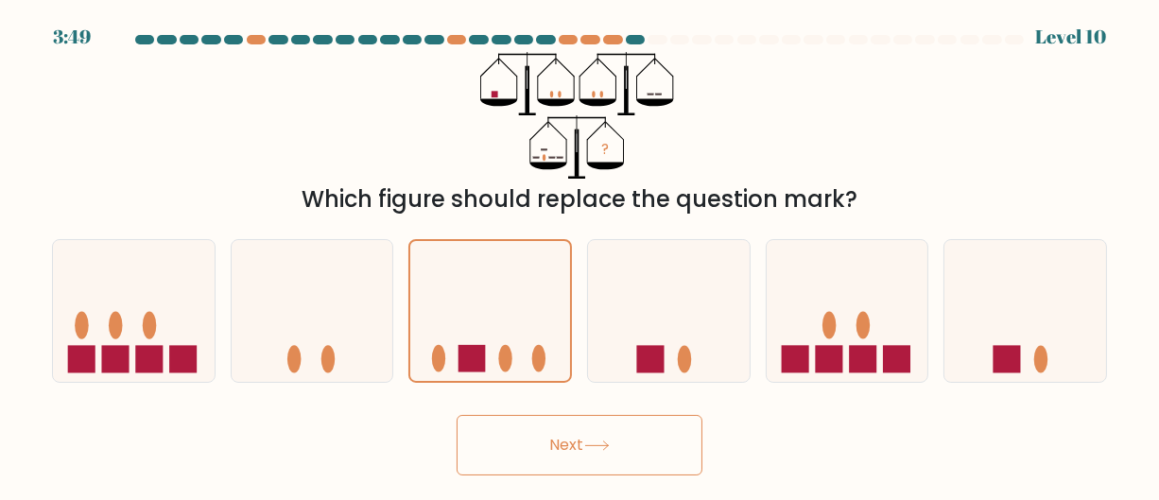
click at [574, 409] on div "Next" at bounding box center [580, 441] width 1078 height 70
click at [579, 426] on button "Next" at bounding box center [580, 445] width 246 height 61
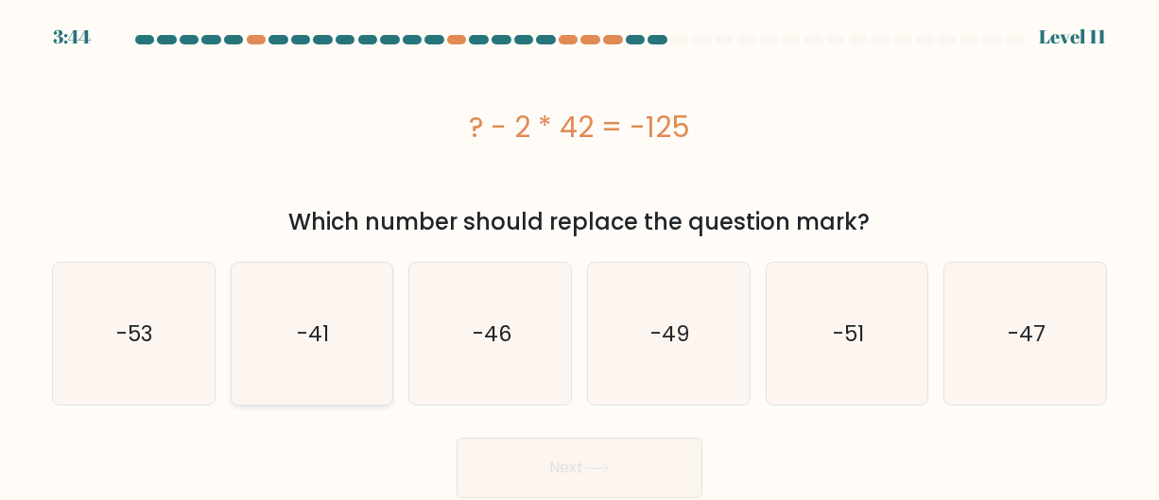
click at [319, 332] on text "-41" at bounding box center [313, 334] width 32 height 30
click at [580, 255] on input "b. -41" at bounding box center [580, 253] width 1 height 5
radio input "true"
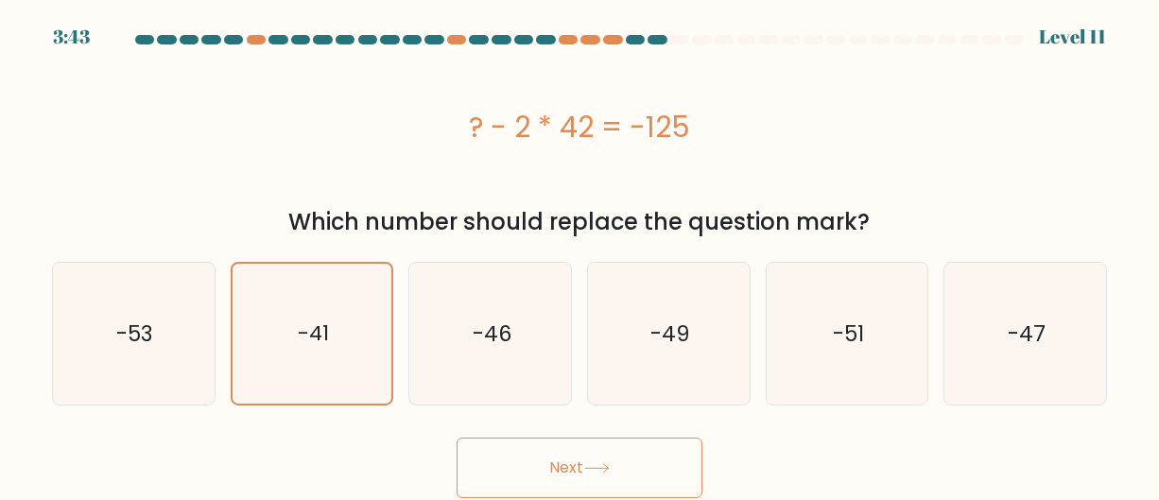
click at [603, 445] on button "Next" at bounding box center [580, 468] width 246 height 61
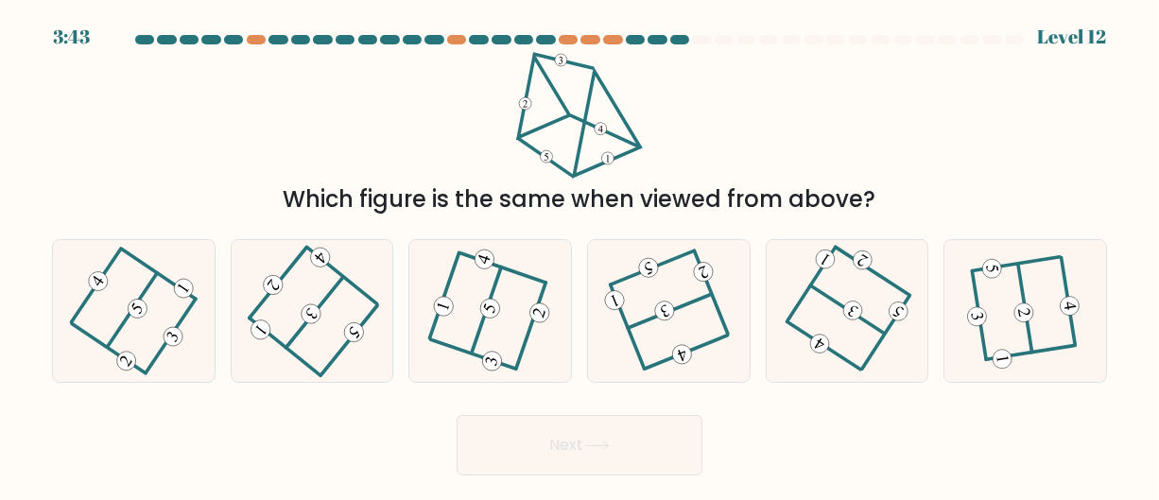
click at [617, 460] on button "Next" at bounding box center [580, 445] width 246 height 61
click at [868, 453] on div "Next" at bounding box center [580, 441] width 1078 height 70
click at [702, 316] on icon at bounding box center [669, 310] width 113 height 113
click at [581, 255] on input "d." at bounding box center [580, 253] width 1 height 5
radio input "true"
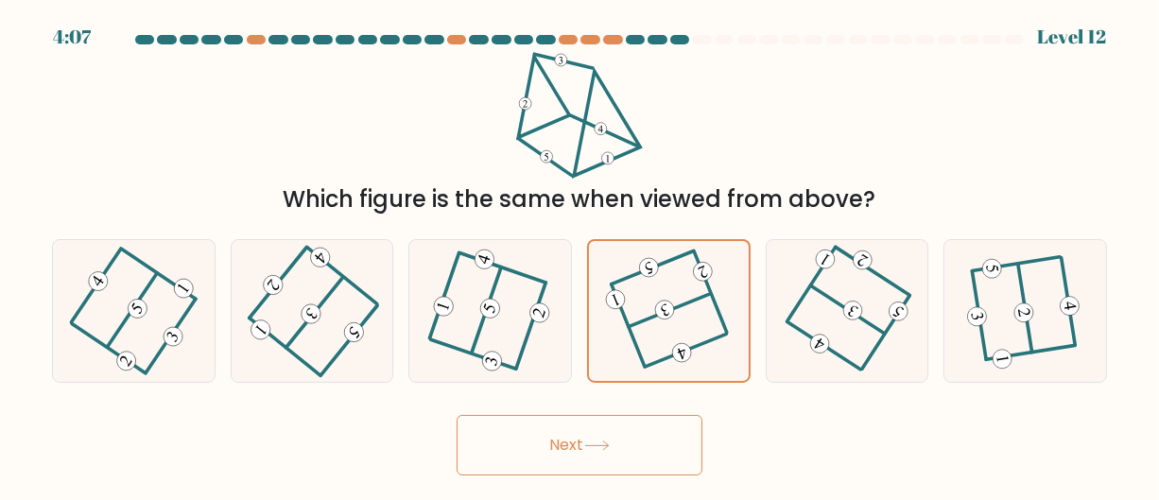
click at [629, 426] on button "Next" at bounding box center [580, 445] width 246 height 61
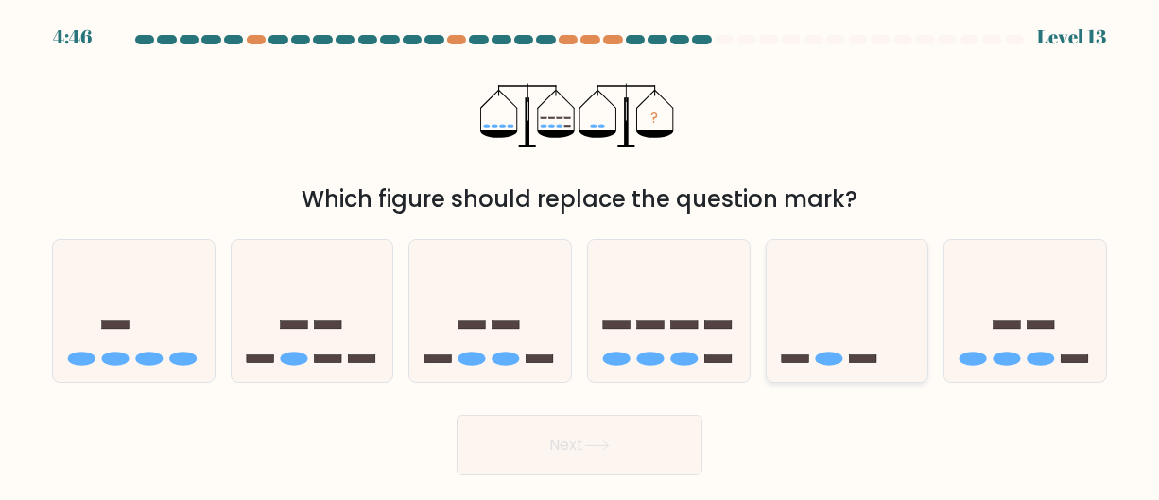
click at [893, 337] on icon at bounding box center [848, 310] width 162 height 133
click at [581, 255] on input "e." at bounding box center [580, 253] width 1 height 5
radio input "true"
click at [652, 455] on button "Next" at bounding box center [580, 445] width 246 height 61
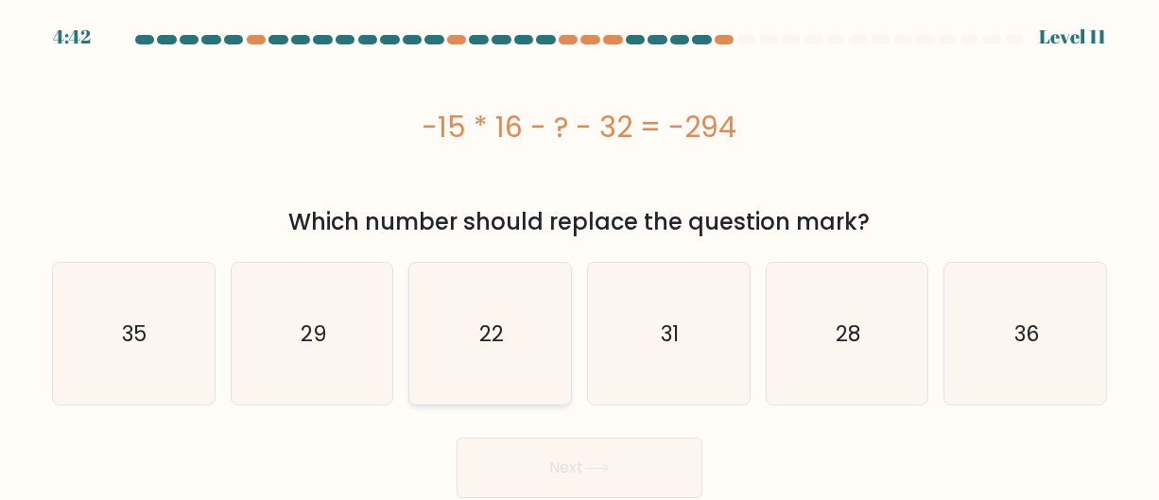
click at [434, 320] on icon "22" at bounding box center [491, 334] width 142 height 142
click at [580, 255] on input "c. 22" at bounding box center [580, 253] width 1 height 5
radio input "true"
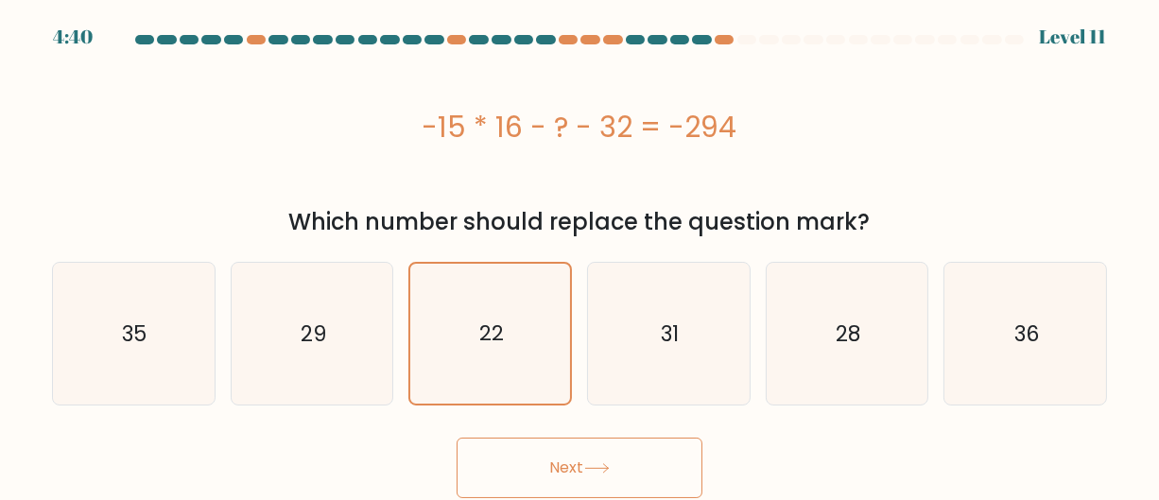
click at [560, 470] on button "Next" at bounding box center [580, 468] width 246 height 61
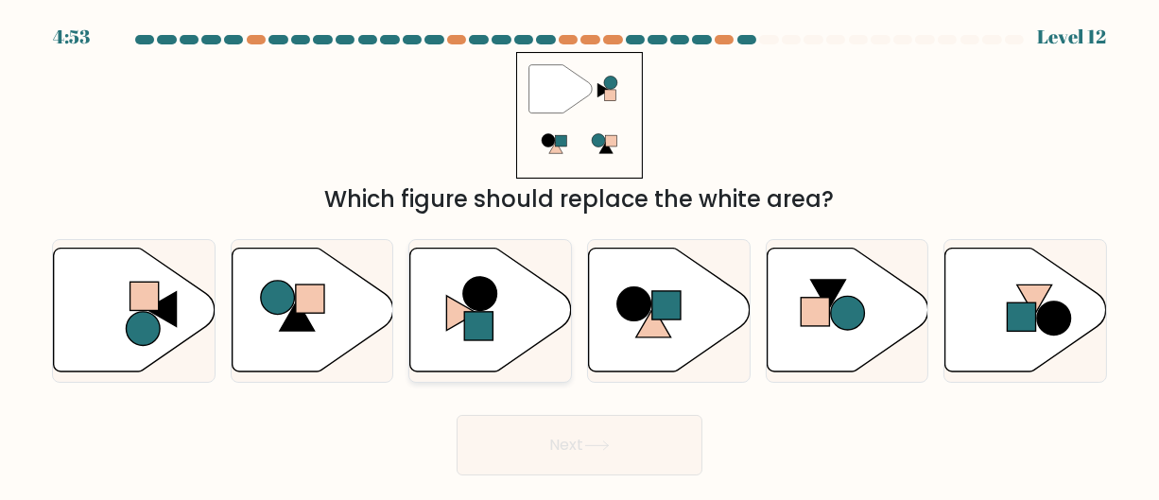
click at [485, 303] on circle at bounding box center [480, 294] width 34 height 34
click at [580, 255] on input "c." at bounding box center [580, 253] width 1 height 5
radio input "true"
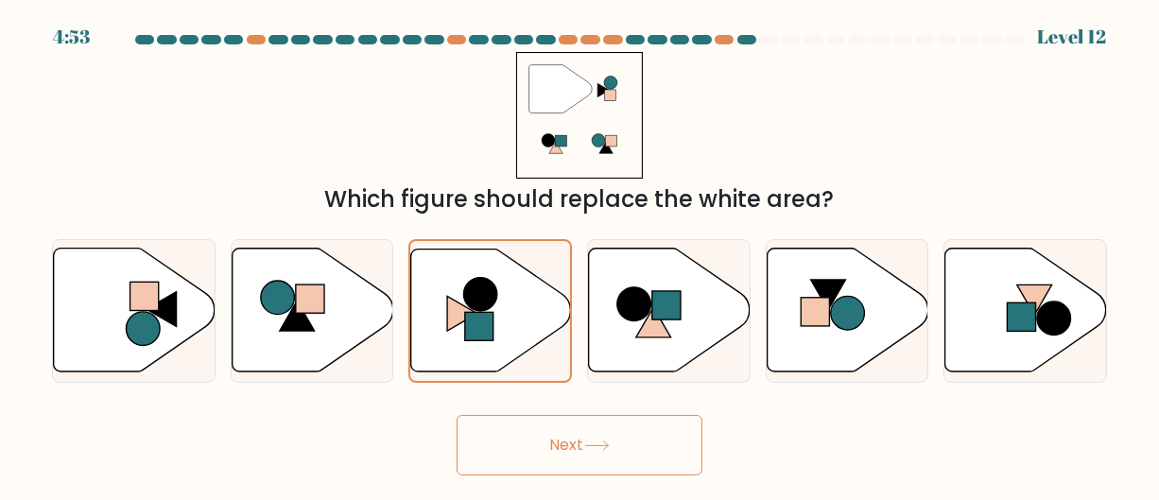
click at [554, 418] on button "Next" at bounding box center [580, 445] width 246 height 61
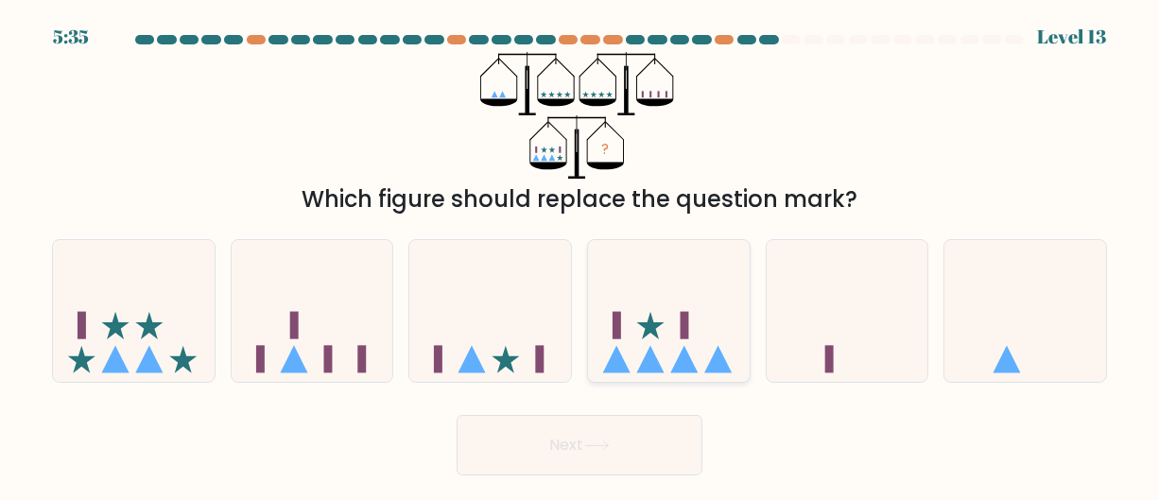
drag, startPoint x: 674, startPoint y: 338, endPoint x: 681, endPoint y: 356, distance: 19.1
click at [685, 335] on icon at bounding box center [669, 310] width 162 height 133
click at [581, 255] on input "d." at bounding box center [580, 253] width 1 height 5
radio input "true"
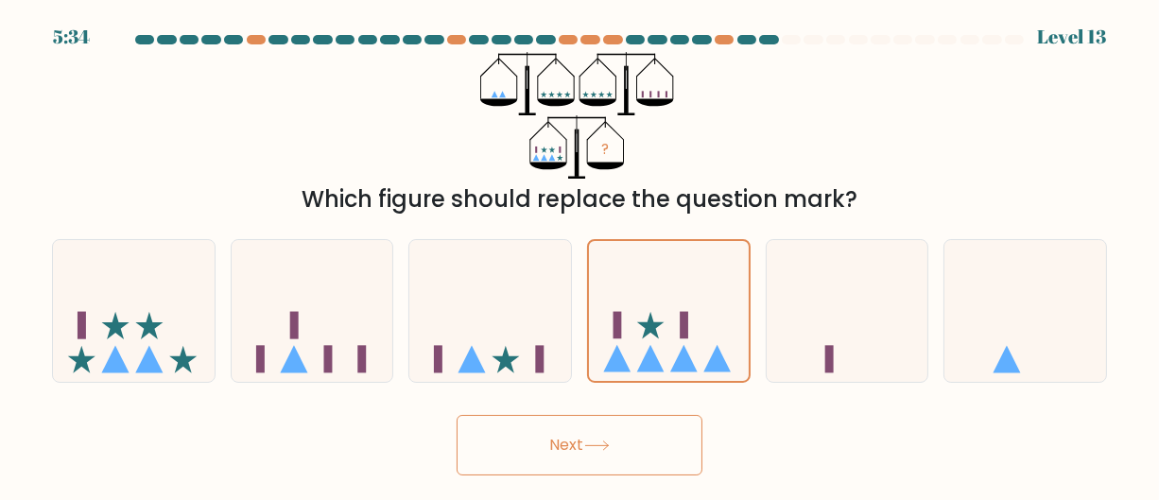
click at [662, 454] on button "Next" at bounding box center [580, 445] width 246 height 61
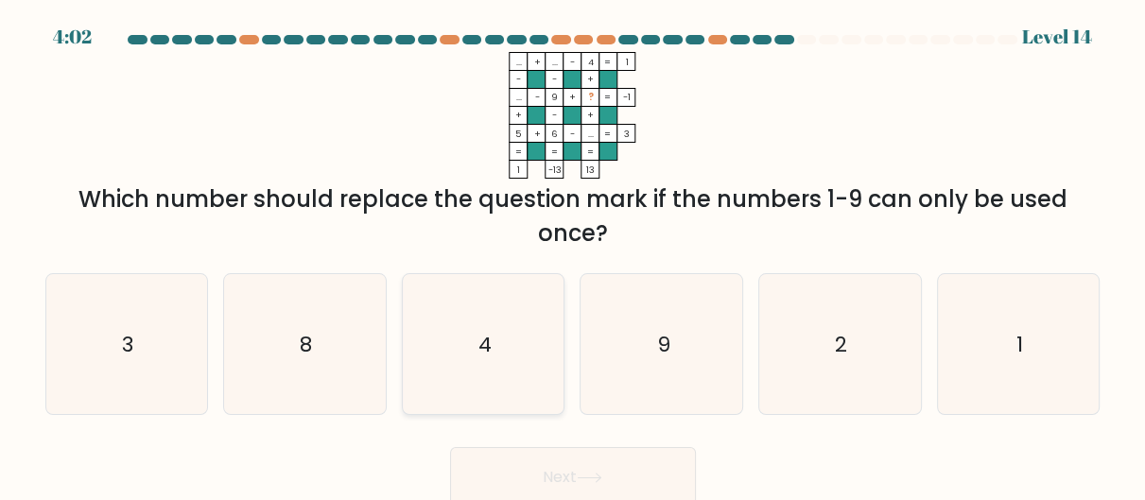
click at [524, 359] on icon "4" at bounding box center [483, 344] width 140 height 140
click at [573, 255] on input "c. 4" at bounding box center [573, 253] width 1 height 5
radio input "true"
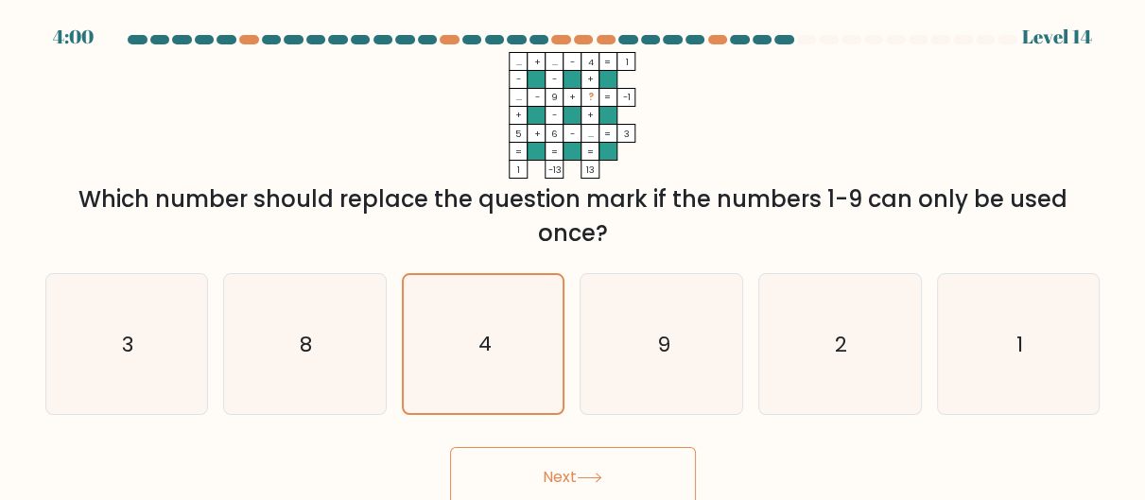
click at [585, 455] on button "Next" at bounding box center [573, 477] width 246 height 61
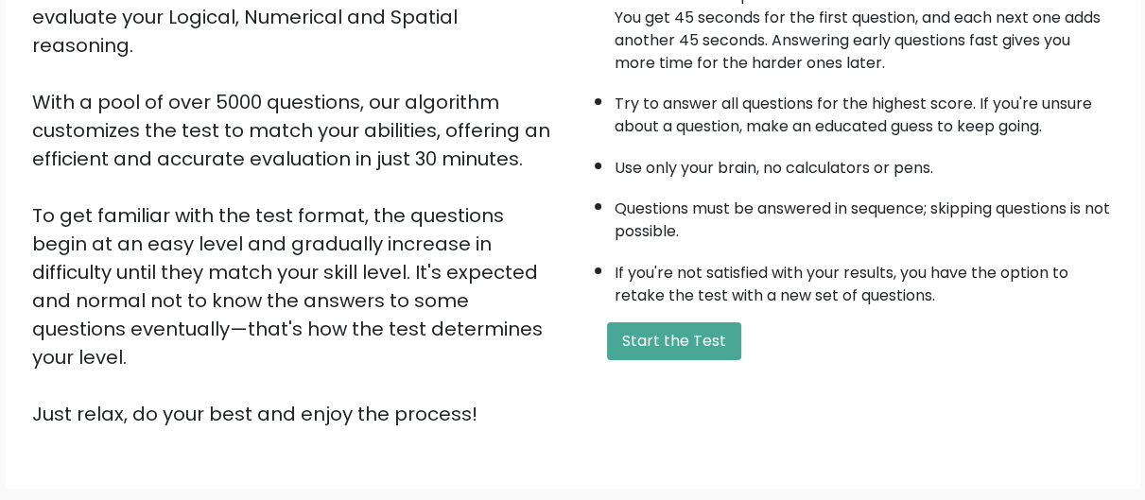
scroll to position [146, 0]
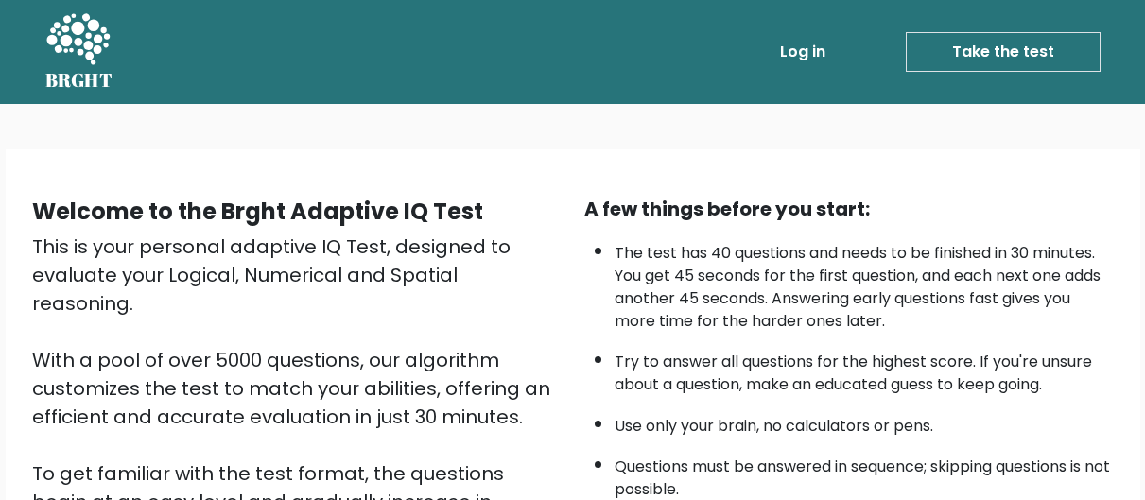
scroll to position [146, 0]
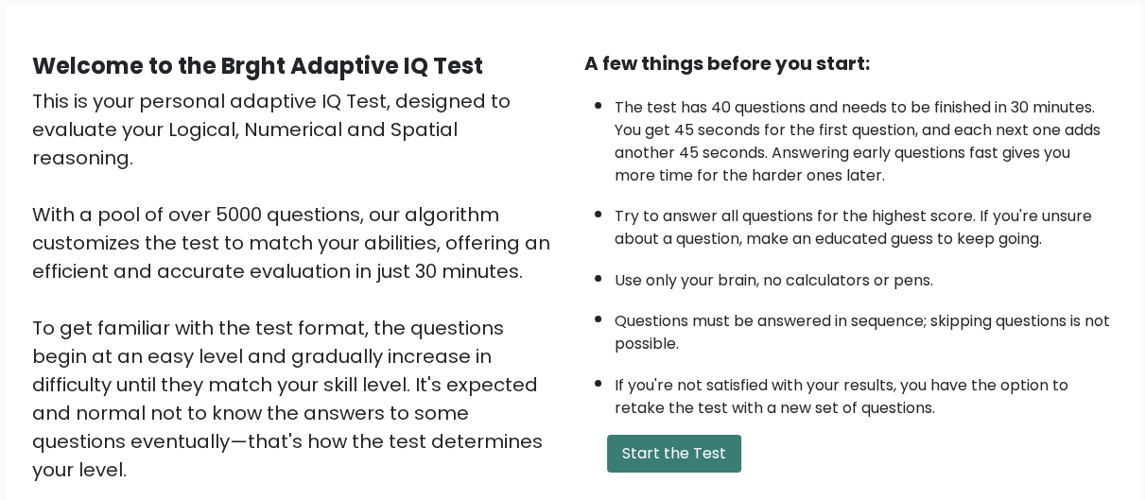
click at [618, 445] on button "Start the Test" at bounding box center [674, 454] width 134 height 38
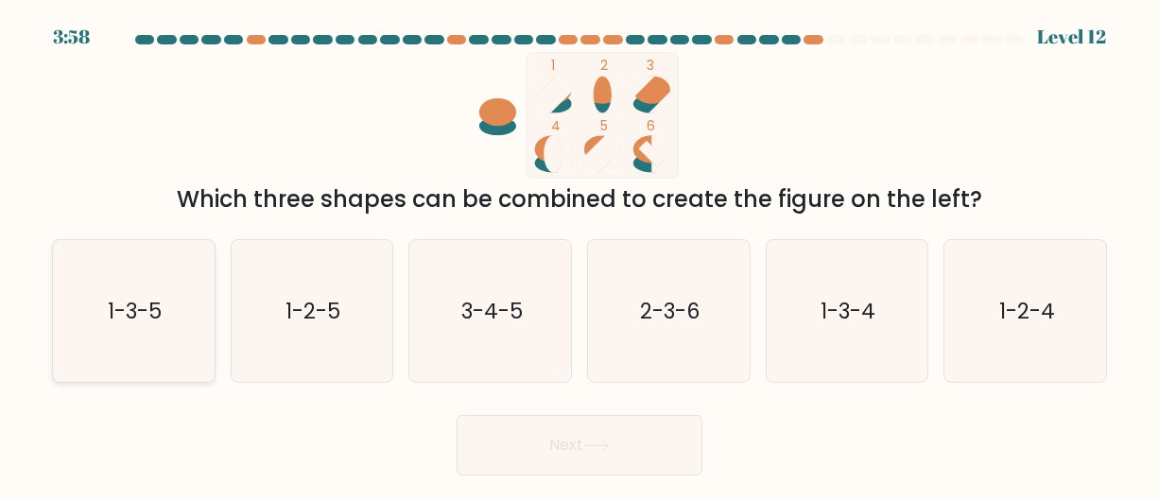
click at [140, 352] on icon "1-3-5" at bounding box center [133, 311] width 142 height 142
click at [580, 255] on input "a. 1-3-5" at bounding box center [580, 253] width 1 height 5
radio input "true"
click at [576, 437] on button "Next" at bounding box center [580, 445] width 246 height 61
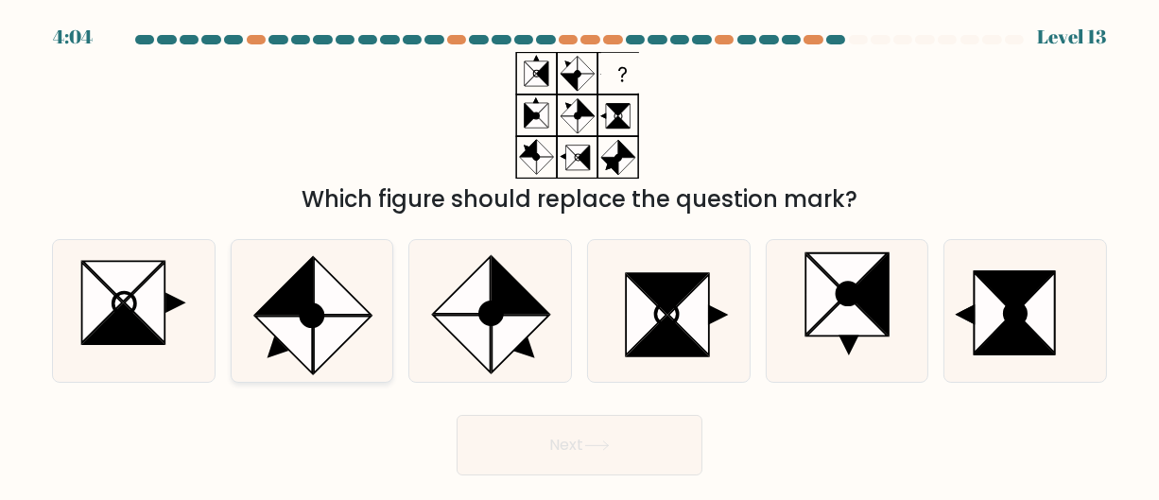
click at [308, 318] on icon at bounding box center [312, 315] width 22 height 22
click at [580, 255] on input "b." at bounding box center [580, 253] width 1 height 5
radio input "true"
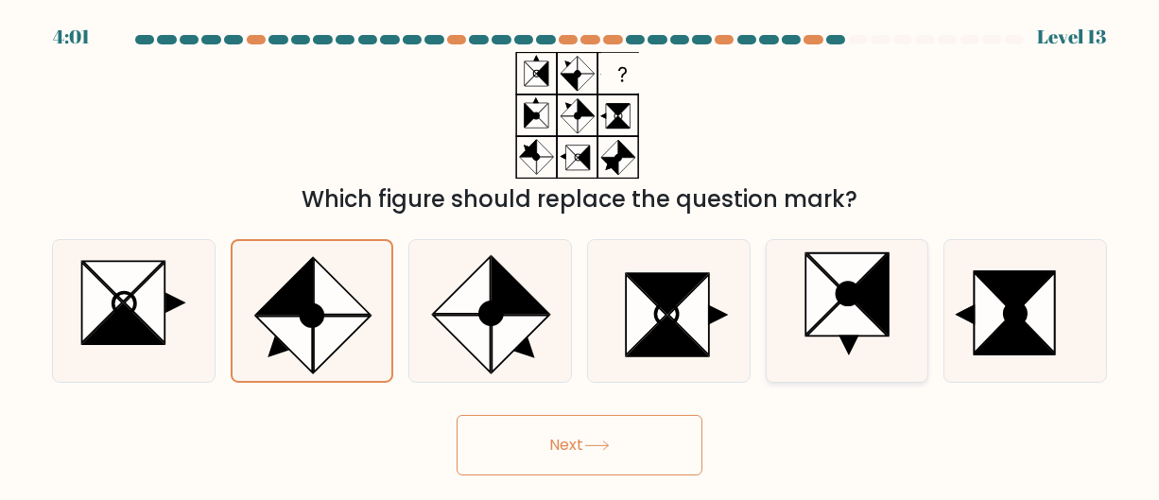
click at [826, 333] on icon at bounding box center [847, 315] width 80 height 41
click at [581, 255] on input "e." at bounding box center [580, 253] width 1 height 5
radio input "true"
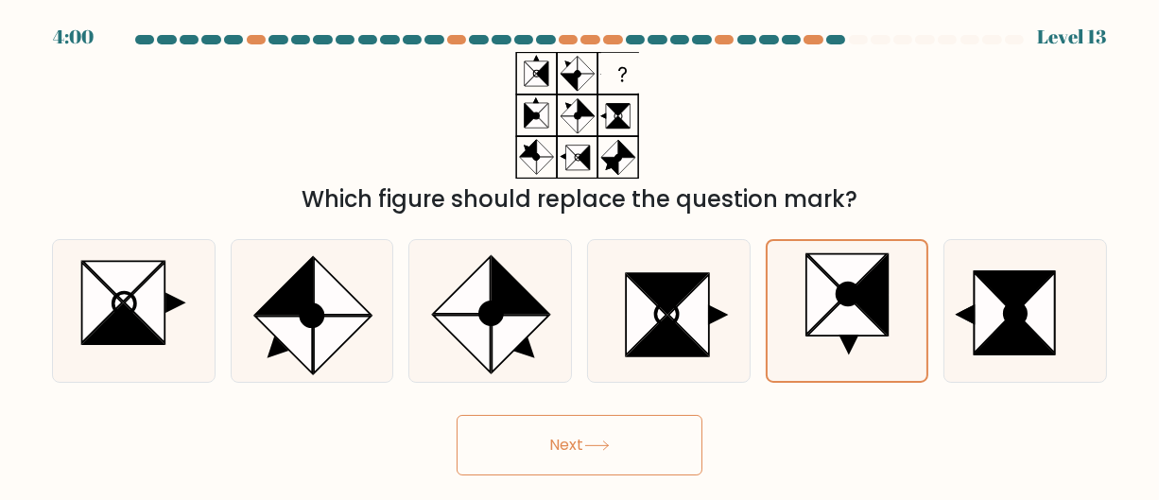
click at [550, 444] on button "Next" at bounding box center [580, 445] width 246 height 61
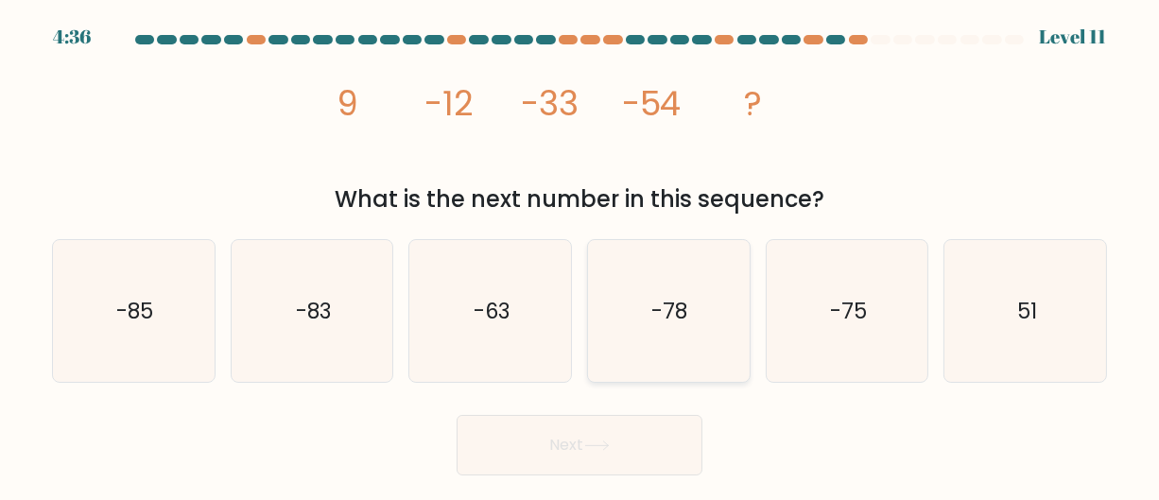
click at [637, 300] on icon "-78" at bounding box center [669, 311] width 142 height 142
click at [581, 255] on input "d. -78" at bounding box center [580, 253] width 1 height 5
radio input "true"
click at [573, 434] on button "Next" at bounding box center [580, 445] width 246 height 61
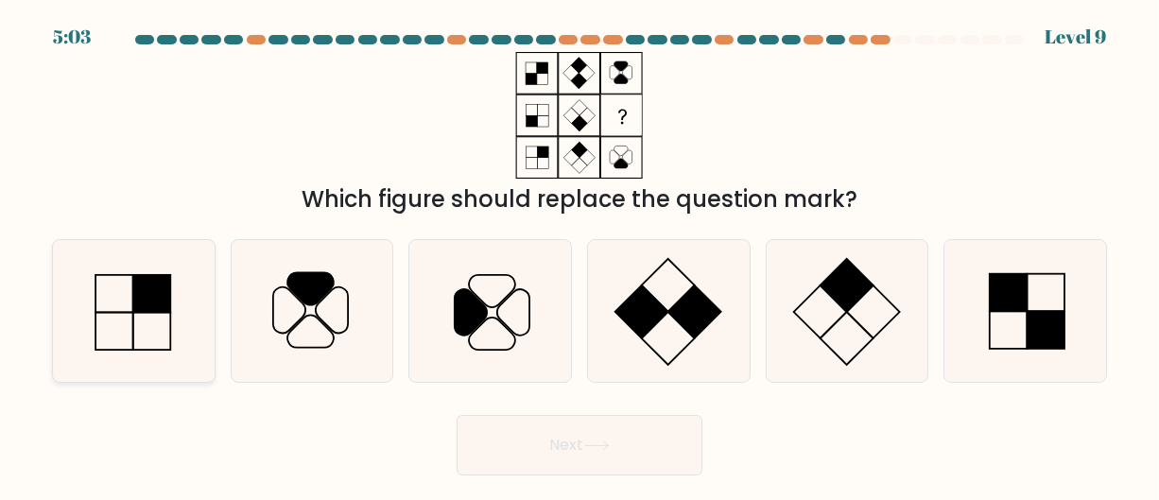
click at [135, 325] on icon at bounding box center [133, 311] width 142 height 142
click at [580, 255] on input "a." at bounding box center [580, 253] width 1 height 5
radio input "true"
click at [567, 444] on button "Next" at bounding box center [580, 445] width 246 height 61
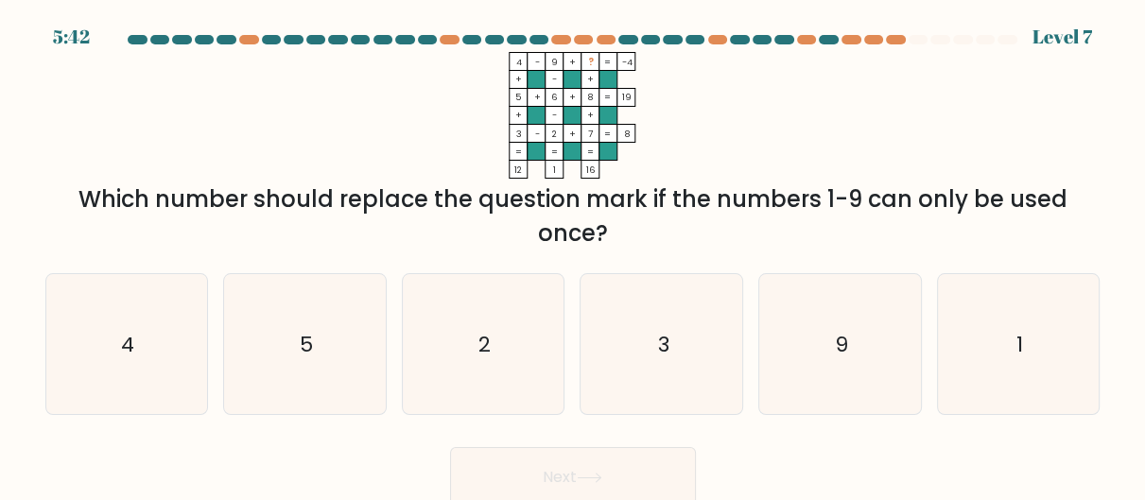
click at [717, 31] on div "5:42 Level 7" at bounding box center [572, 25] width 1145 height 51
click at [716, 31] on div "5:41 Level 7" at bounding box center [572, 25] width 1145 height 51
click at [820, 317] on icon "9" at bounding box center [840, 344] width 140 height 140
click at [574, 255] on input "e. 9" at bounding box center [573, 253] width 1 height 5
radio input "true"
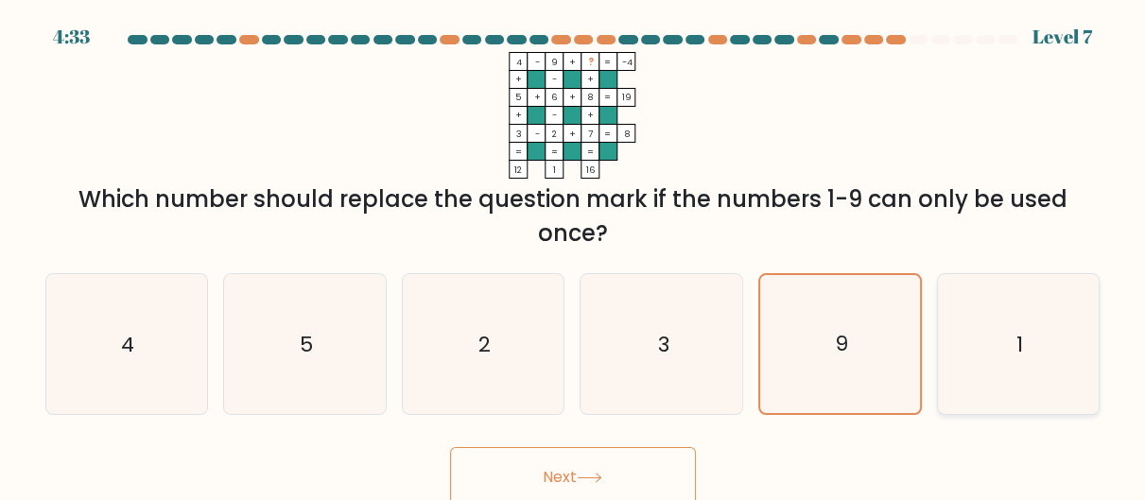
click at [1070, 319] on icon "1" at bounding box center [1018, 344] width 140 height 140
click at [574, 255] on input "f. 1" at bounding box center [573, 253] width 1 height 5
radio input "true"
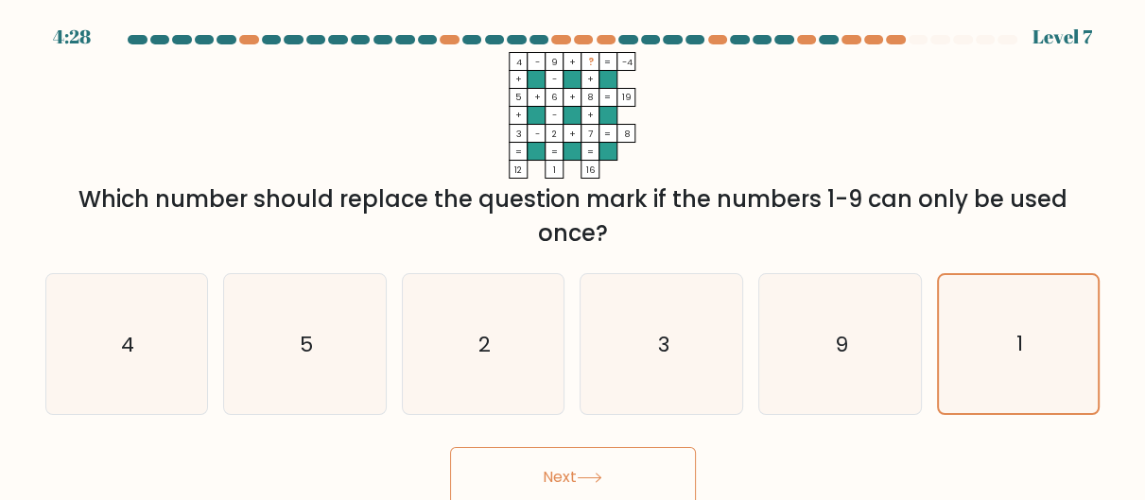
click at [592, 460] on button "Next" at bounding box center [573, 477] width 246 height 61
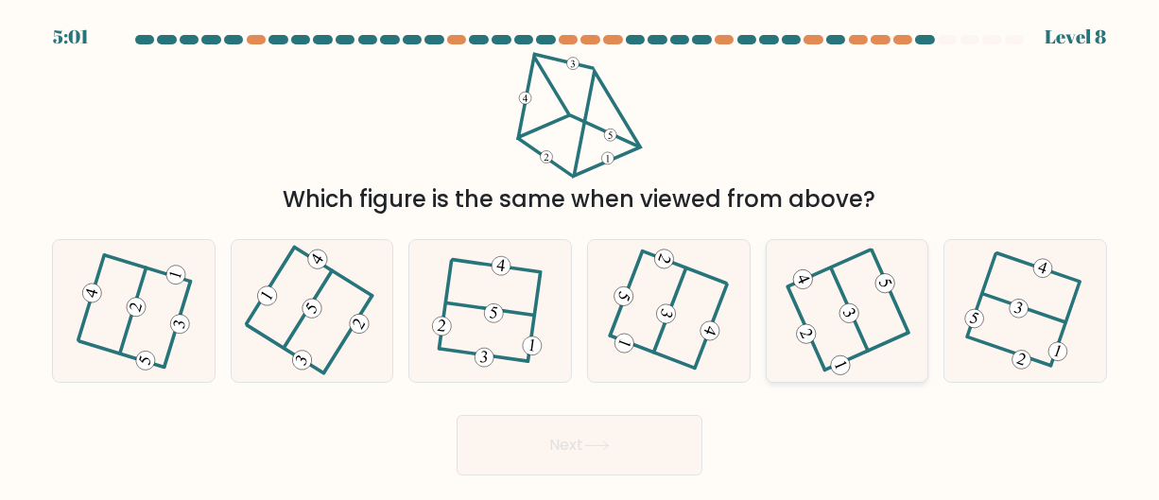
click at [850, 308] on 473 at bounding box center [850, 314] width 26 height 26
click at [581, 255] on input "e." at bounding box center [580, 253] width 1 height 5
radio input "true"
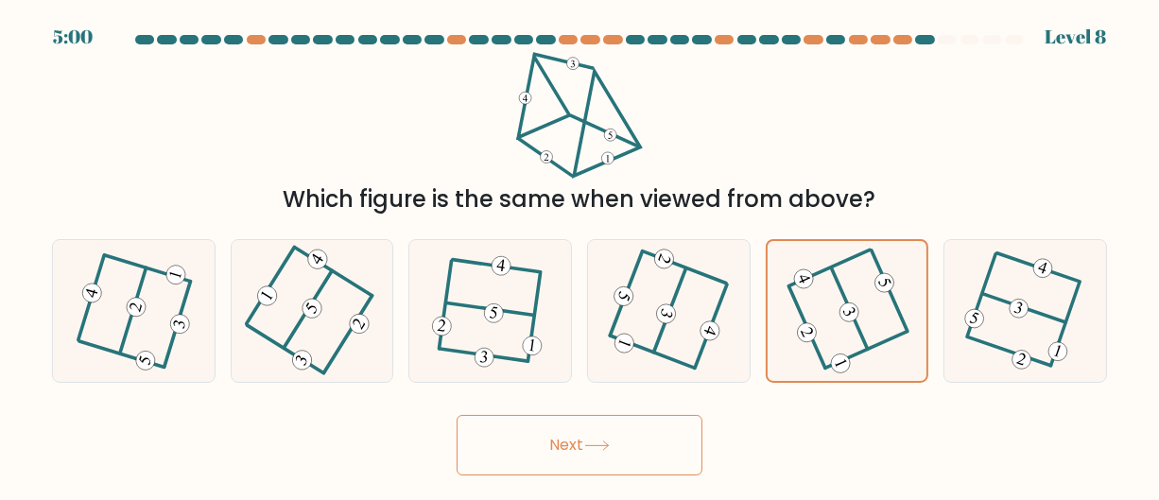
click at [597, 426] on button "Next" at bounding box center [580, 445] width 246 height 61
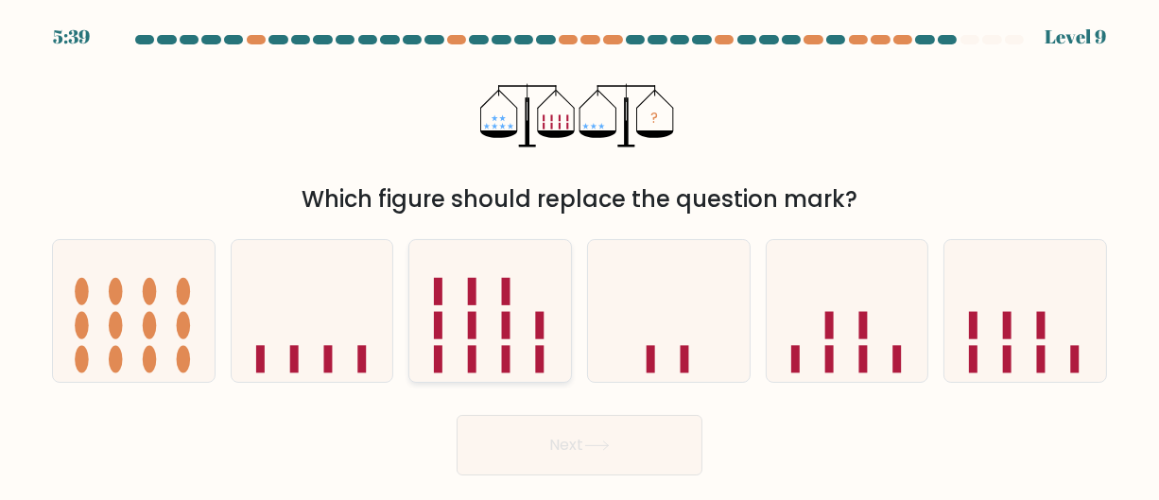
click at [547, 304] on icon at bounding box center [490, 310] width 162 height 133
click at [580, 255] on input "c." at bounding box center [580, 253] width 1 height 5
radio input "true"
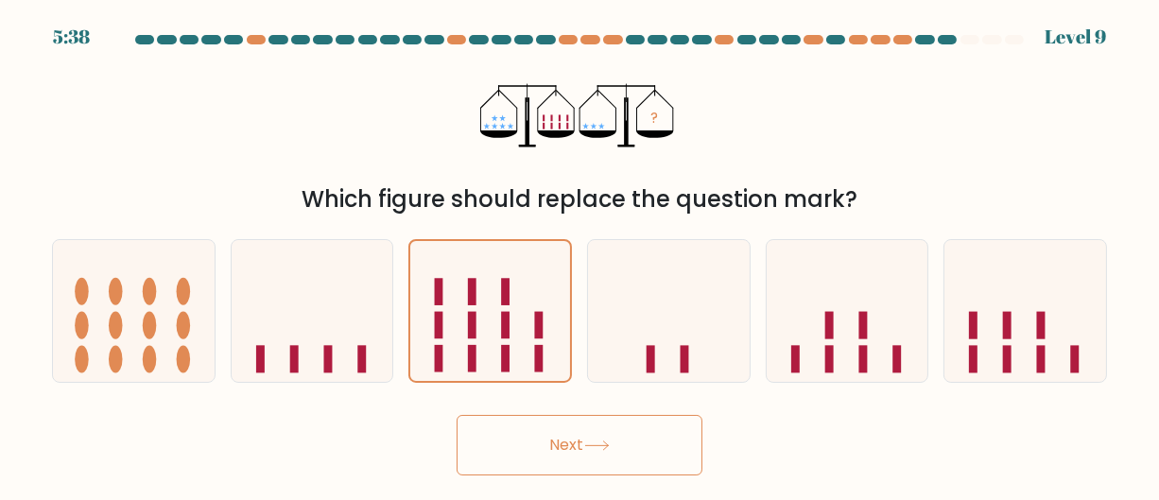
click at [595, 441] on button "Next" at bounding box center [580, 445] width 246 height 61
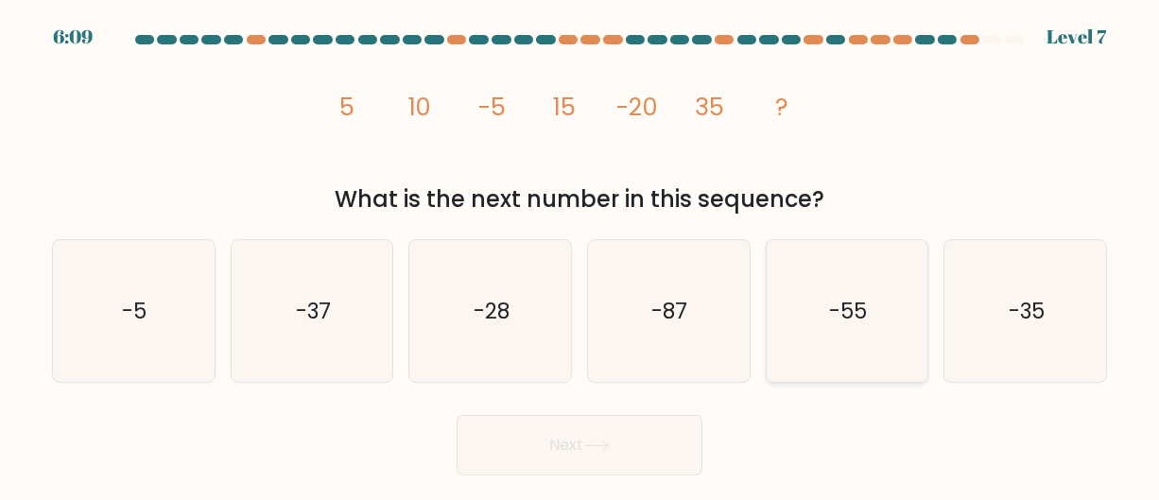
click at [810, 332] on icon "-55" at bounding box center [847, 311] width 142 height 142
click at [581, 255] on input "e. -55" at bounding box center [580, 253] width 1 height 5
radio input "true"
click at [546, 421] on button "Next" at bounding box center [580, 445] width 246 height 61
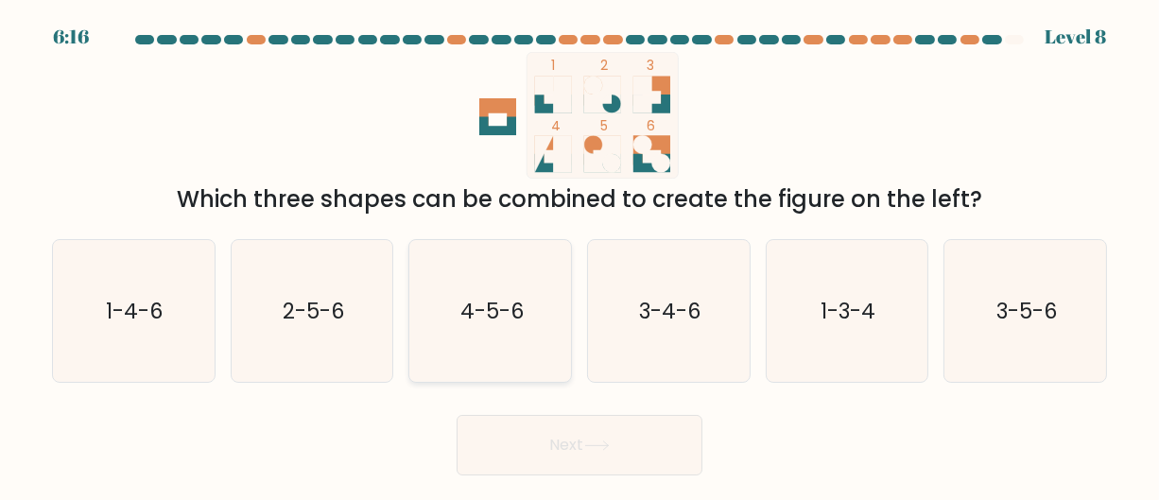
click at [473, 325] on icon "4-5-6" at bounding box center [491, 311] width 142 height 142
click at [580, 255] on input "c. 4-5-6" at bounding box center [580, 253] width 1 height 5
radio input "true"
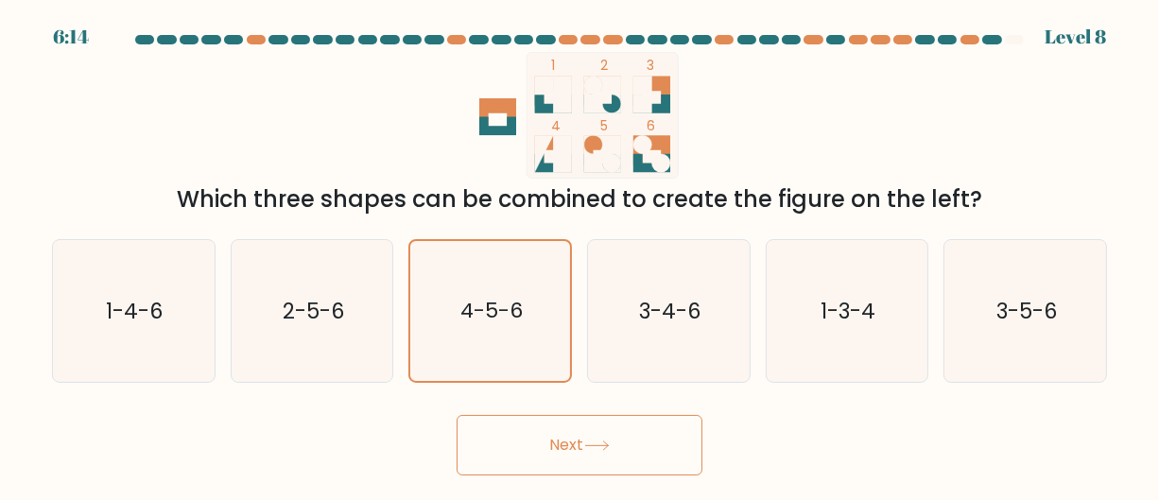
click at [573, 444] on button "Next" at bounding box center [580, 445] width 246 height 61
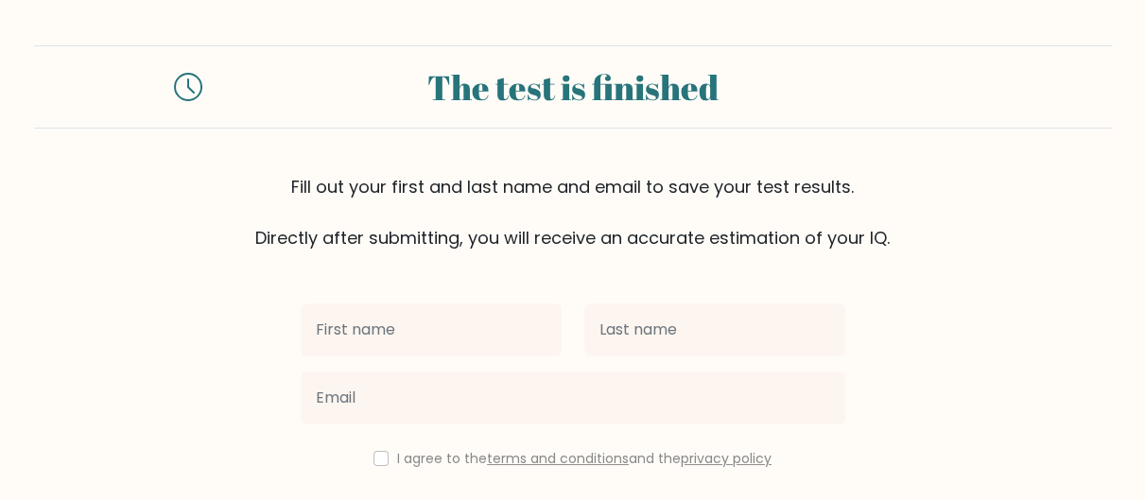
drag, startPoint x: 429, startPoint y: 284, endPoint x: 408, endPoint y: 358, distance: 77.5
click at [418, 330] on div "I agree to the terms and conditions and the privacy policy Next Already have an…" at bounding box center [572, 435] width 567 height 368
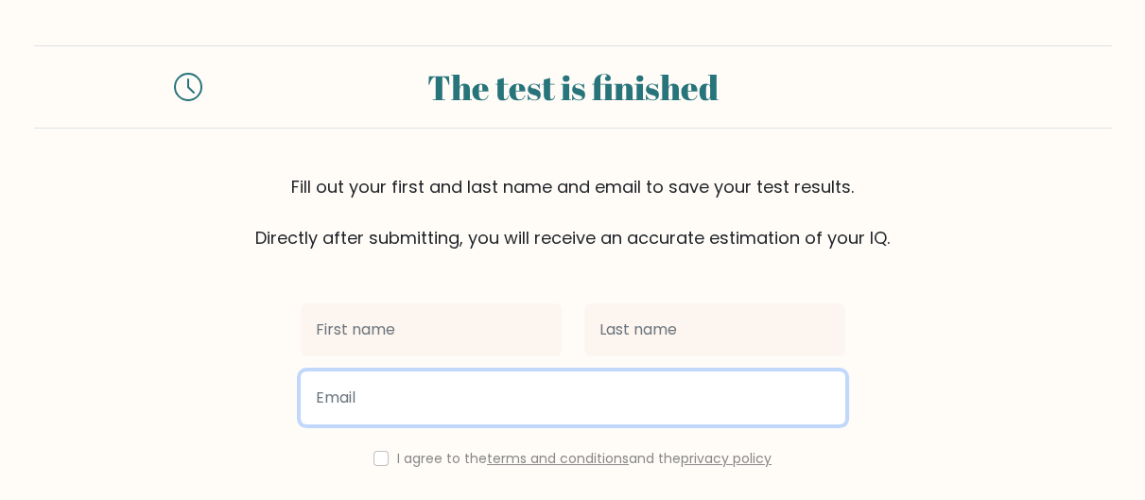
drag, startPoint x: 399, startPoint y: 384, endPoint x: 390, endPoint y: 399, distance: 17.8
click at [398, 385] on input "email" at bounding box center [573, 398] width 545 height 53
type input "[EMAIL_ADDRESS][DOMAIN_NAME]"
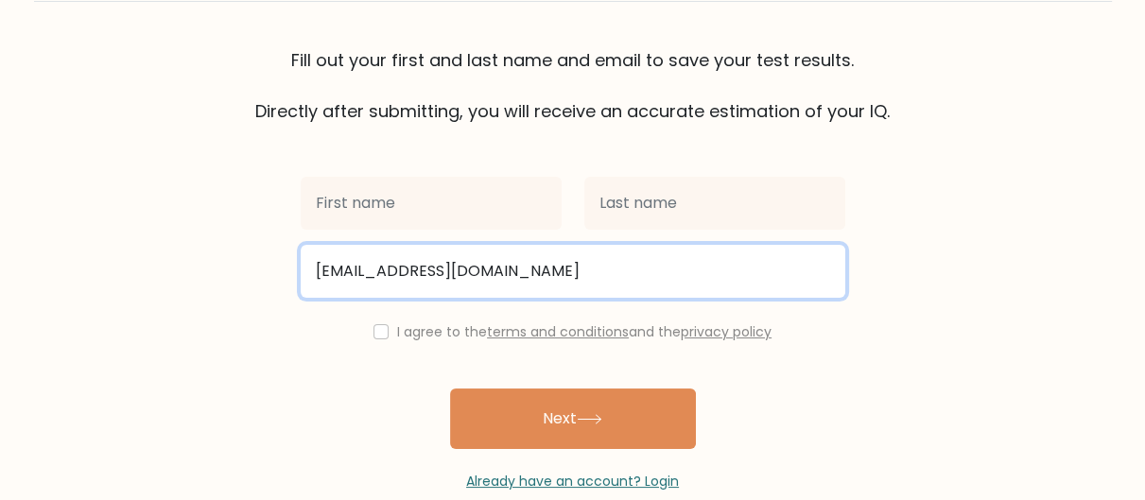
scroll to position [163, 0]
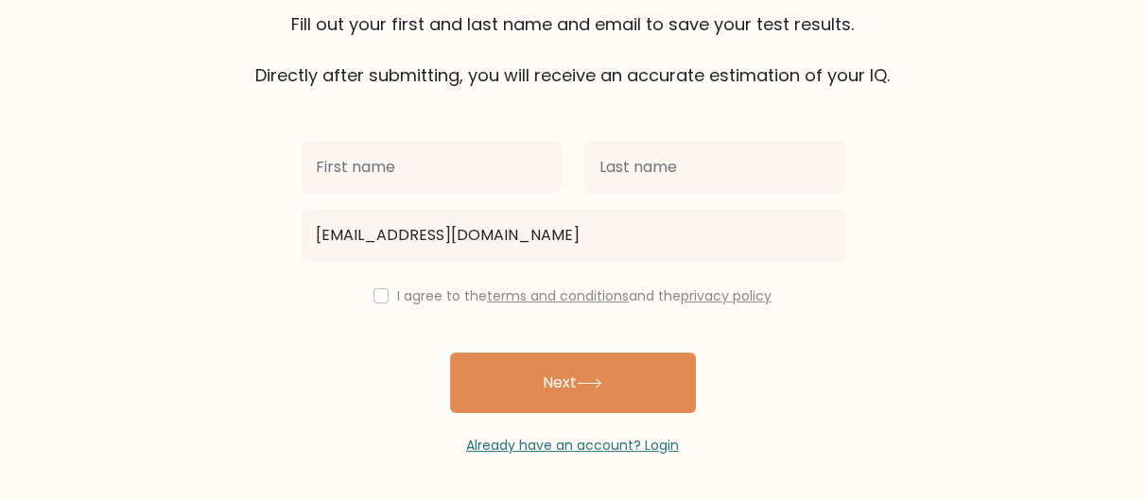
click at [403, 296] on label "I agree to the terms and conditions and the privacy policy" at bounding box center [584, 295] width 374 height 19
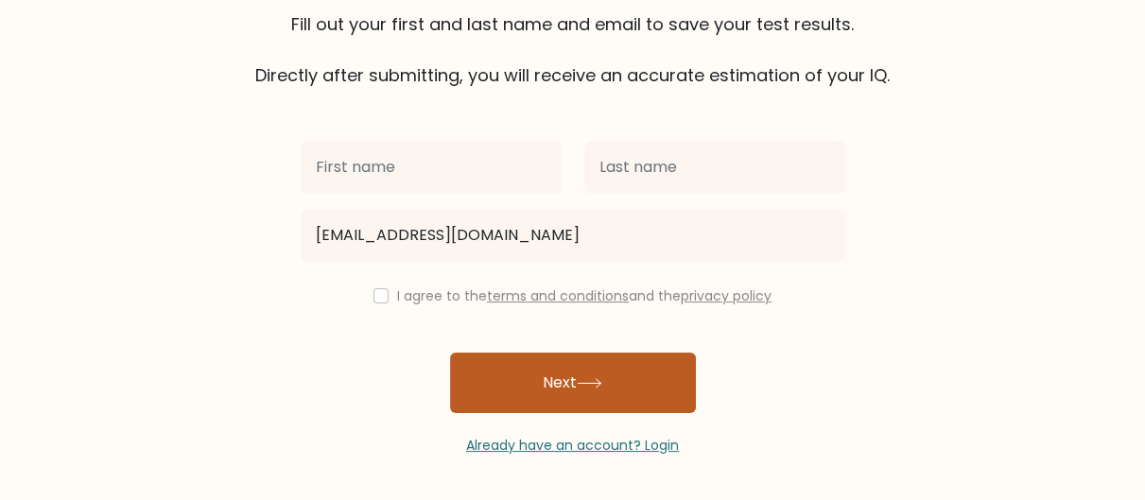
click at [509, 372] on button "Next" at bounding box center [573, 383] width 246 height 61
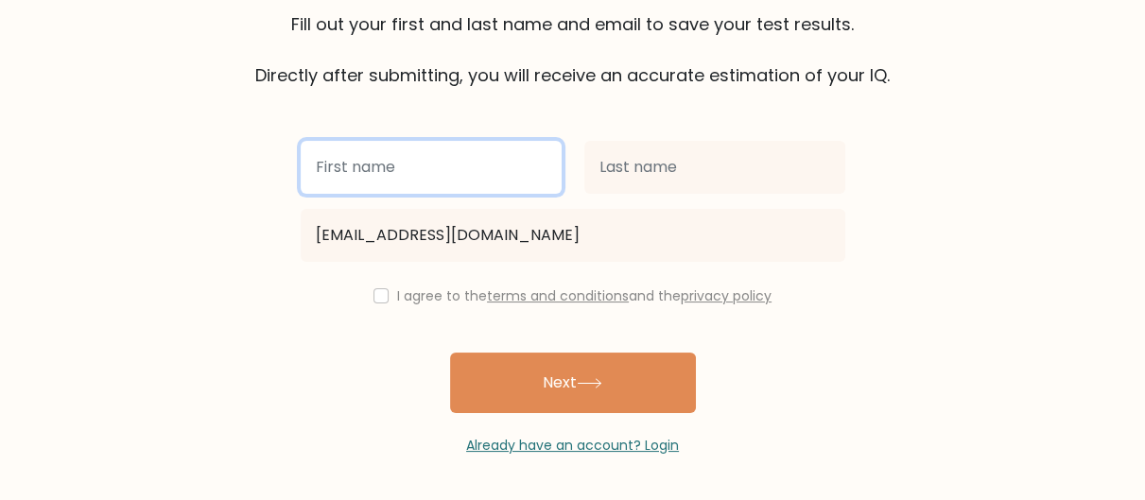
click at [386, 177] on input "text" at bounding box center [431, 167] width 261 height 53
type input "arwa"
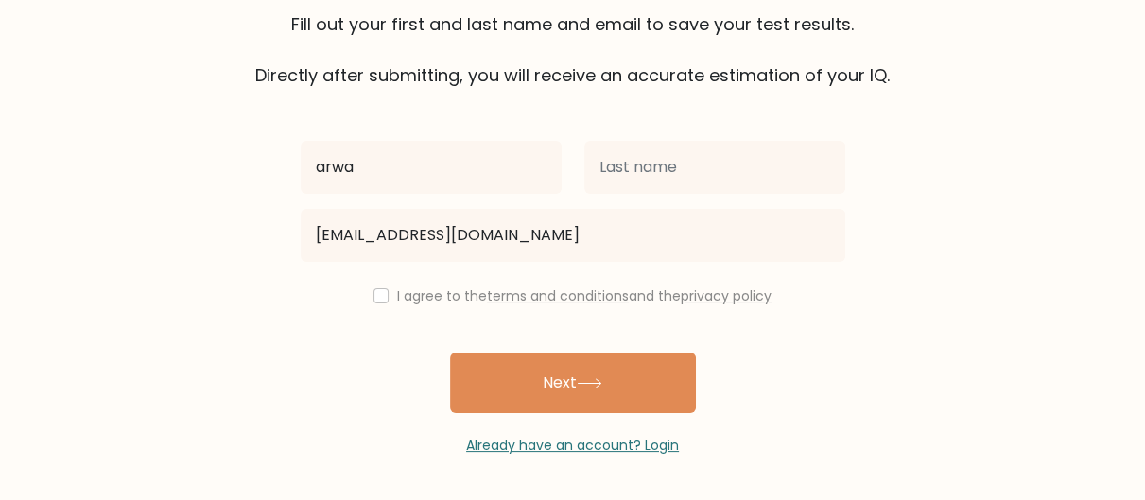
click at [386, 286] on div "I agree to the terms and conditions and the privacy policy" at bounding box center [572, 296] width 567 height 23
click at [365, 286] on div "I agree to the terms and conditions and the privacy policy" at bounding box center [572, 296] width 567 height 23
click at [366, 289] on div "I agree to the terms and conditions and the privacy policy" at bounding box center [572, 296] width 567 height 23
click at [373, 286] on div "I agree to the terms and conditions and the privacy policy" at bounding box center [572, 296] width 567 height 23
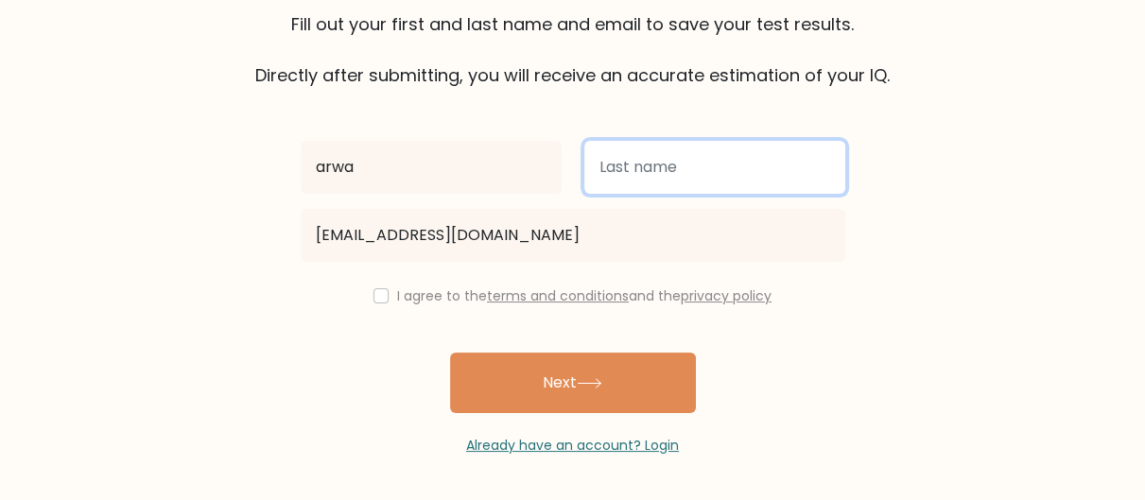
click at [719, 145] on input "text" at bounding box center [714, 167] width 261 height 53
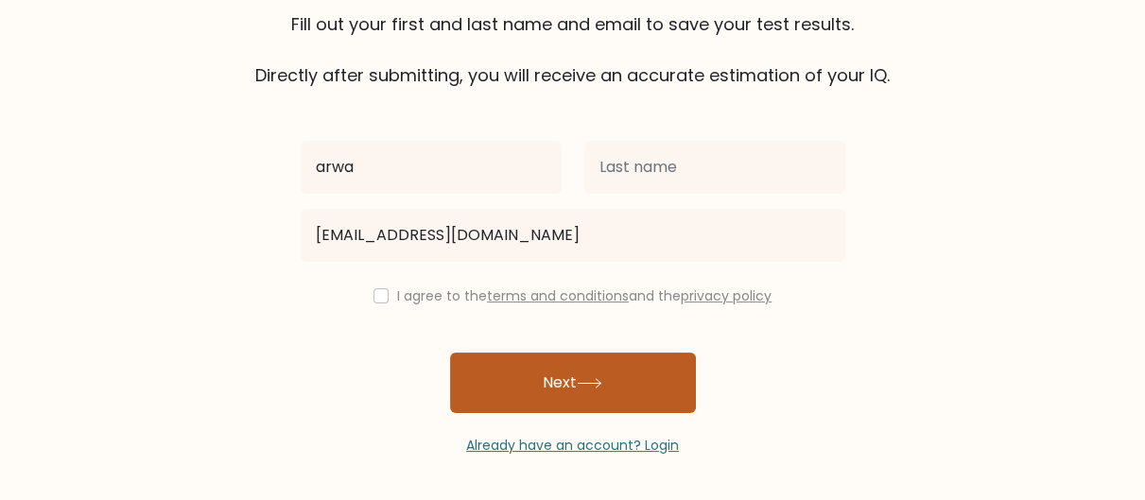
click at [610, 367] on button "Next" at bounding box center [573, 383] width 246 height 61
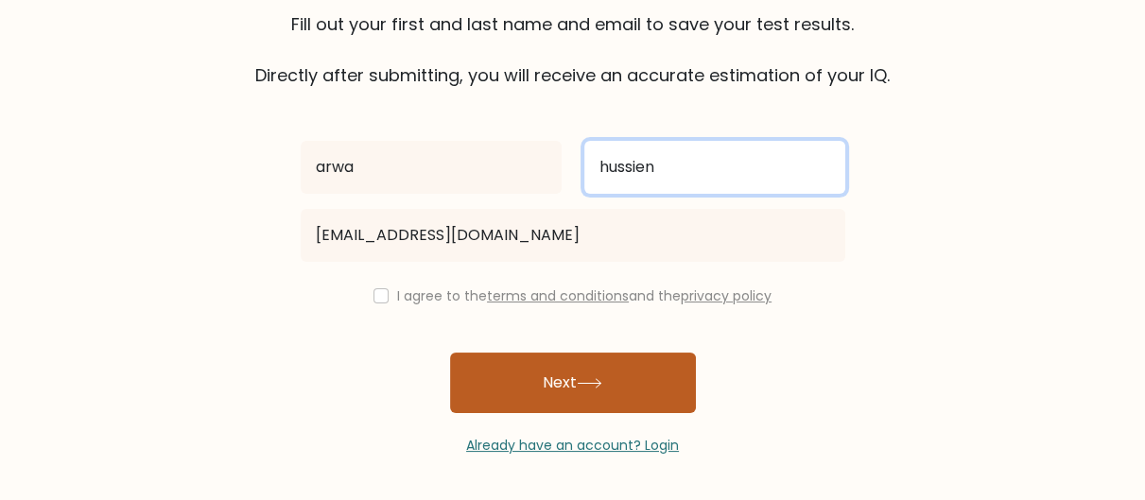
type input "hussien"
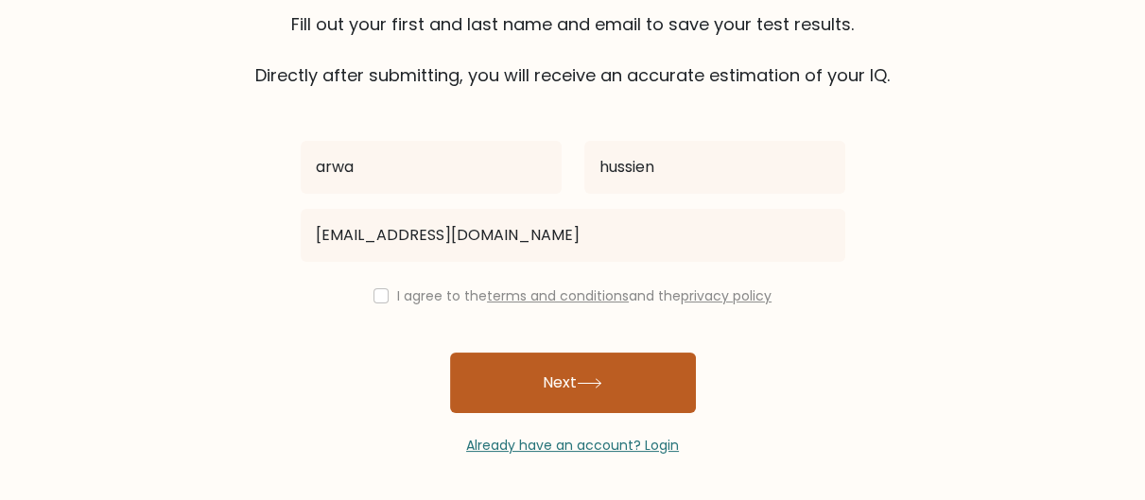
click at [615, 375] on button "Next" at bounding box center [573, 383] width 246 height 61
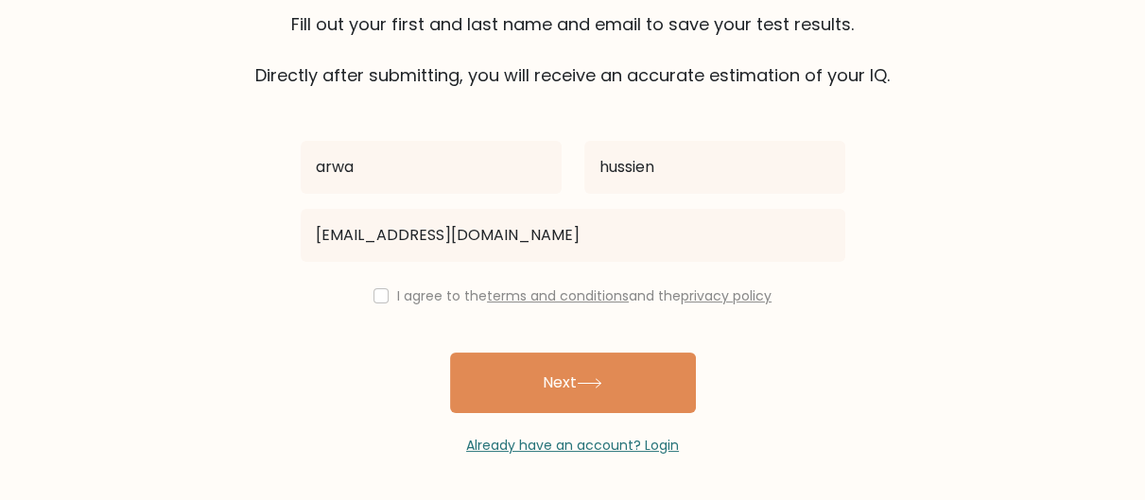
click at [367, 289] on div "I agree to the terms and conditions and the privacy policy" at bounding box center [572, 296] width 567 height 23
click at [363, 287] on div "I agree to the terms and conditions and the privacy policy" at bounding box center [572, 296] width 567 height 23
click at [373, 288] on input "checkbox" at bounding box center [380, 295] width 15 height 15
checkbox input "true"
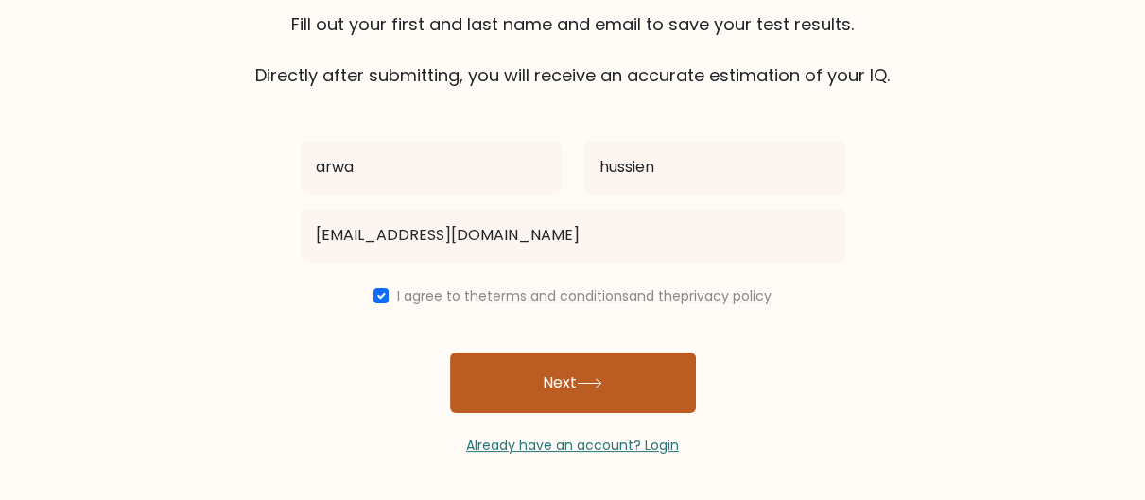
click at [553, 392] on button "Next" at bounding box center [573, 383] width 246 height 61
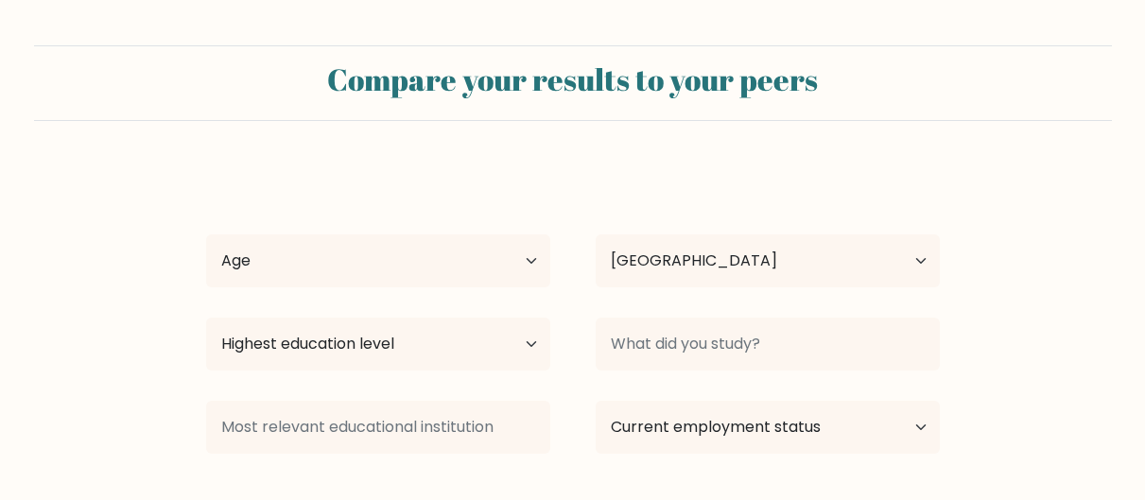
select select "EG"
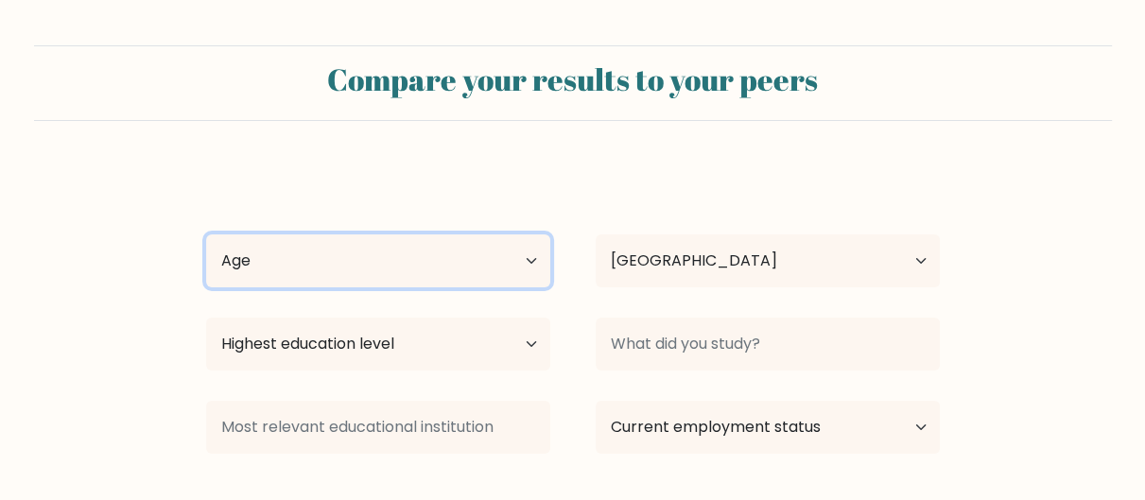
click at [404, 269] on select "Age Under 18 years old 18-24 years old 25-34 years old 35-44 years old 45-54 ye…" at bounding box center [378, 260] width 344 height 53
select select "min_18"
click at [206, 234] on select "Age Under 18 years old 18-24 years old 25-34 years old 35-44 years old 45-54 ye…" at bounding box center [378, 260] width 344 height 53
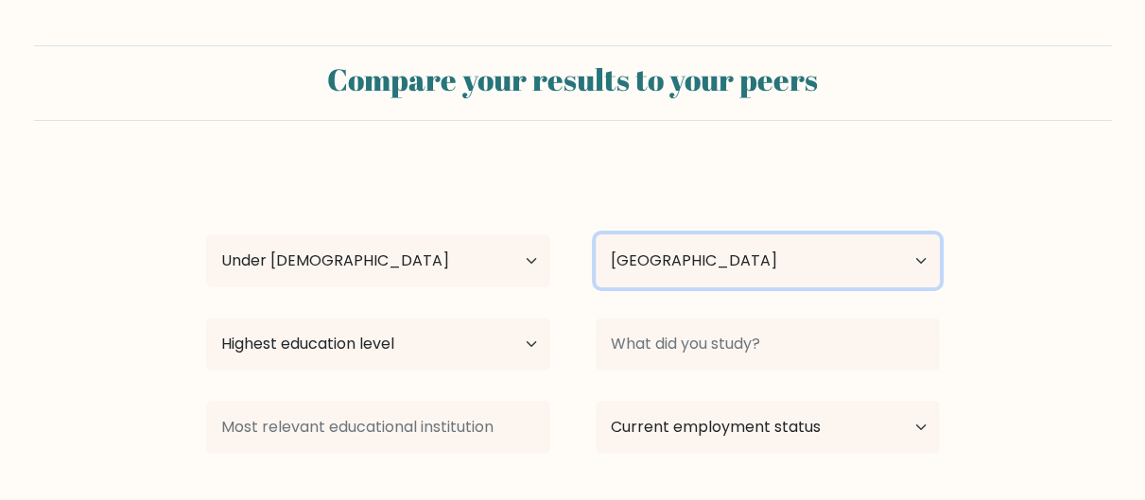
click at [694, 266] on select "Country Afghanistan Albania Algeria American Samoa Andorra Angola Anguilla Anta…" at bounding box center [768, 260] width 344 height 53
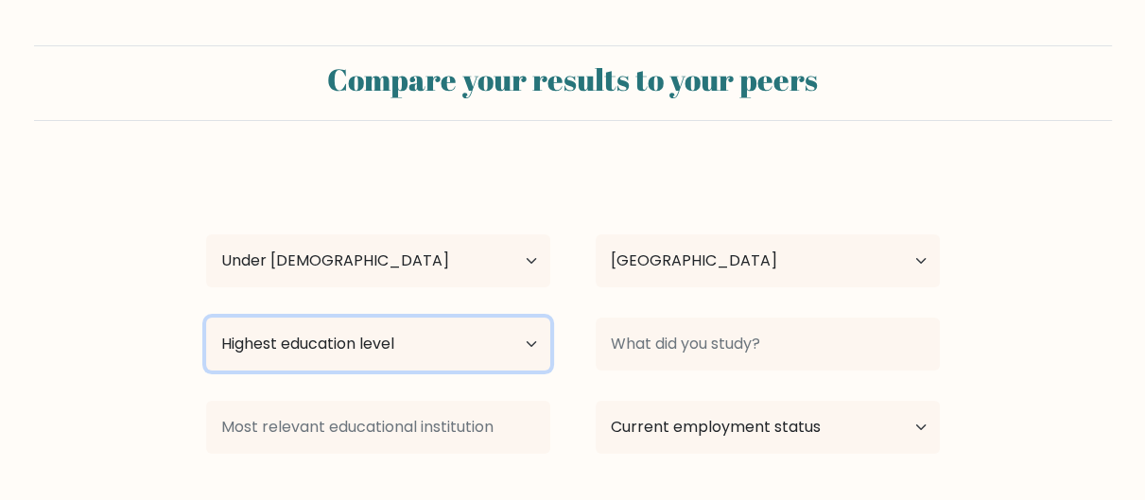
click at [542, 325] on select "Highest education level No schooling Primary Lower Secondary Upper Secondary Oc…" at bounding box center [378, 344] width 344 height 53
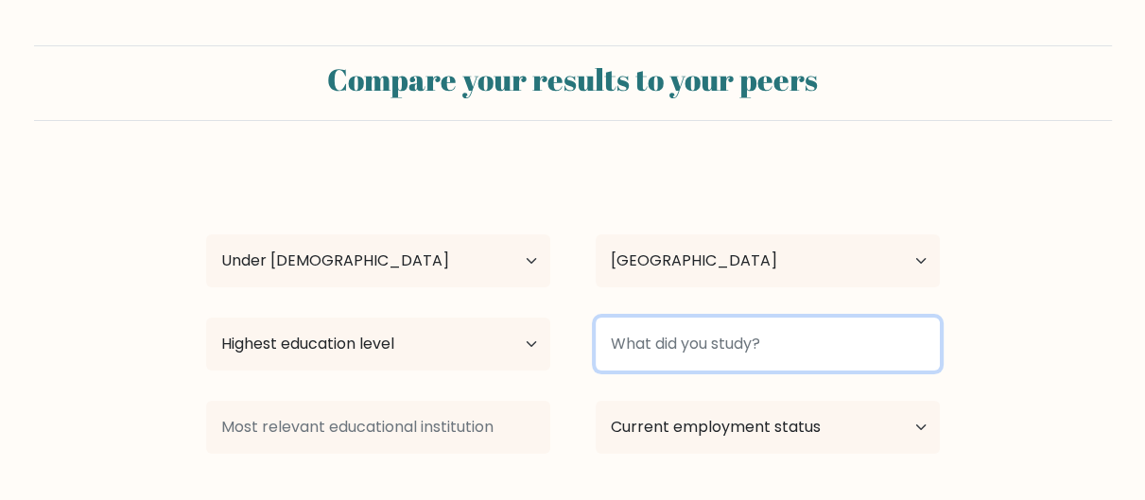
click at [682, 359] on input at bounding box center [768, 344] width 344 height 53
click at [671, 355] on input at bounding box center [768, 344] width 344 height 53
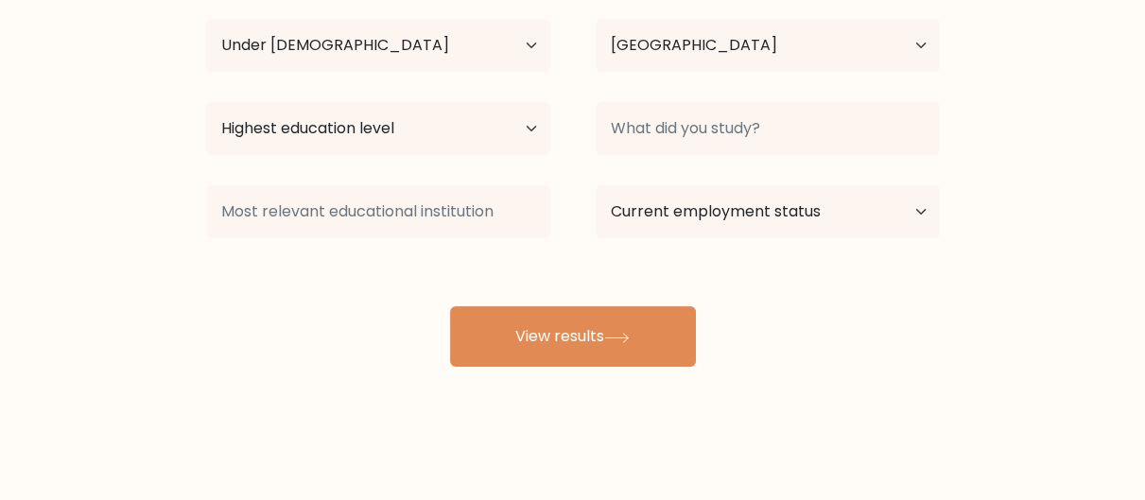
click at [460, 100] on div "Highest education level No schooling Primary Lower Secondary Upper Secondary Oc…" at bounding box center [378, 129] width 390 height 68
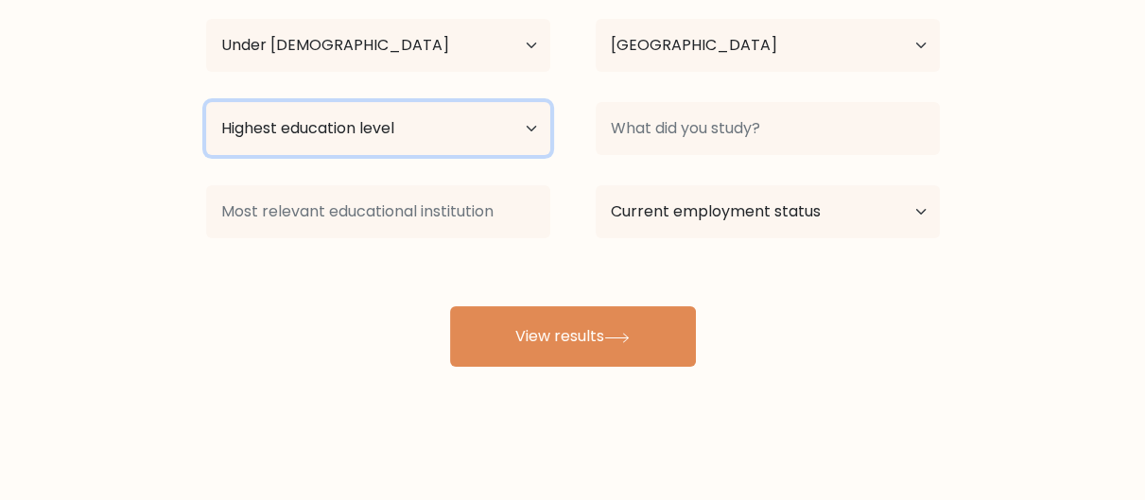
click at [460, 130] on select "Highest education level No schooling Primary Lower Secondary Upper Secondary Oc…" at bounding box center [378, 128] width 344 height 53
select select "upper_secondary"
click at [206, 102] on select "Highest education level No schooling Primary Lower Secondary Upper Secondary Oc…" at bounding box center [378, 128] width 344 height 53
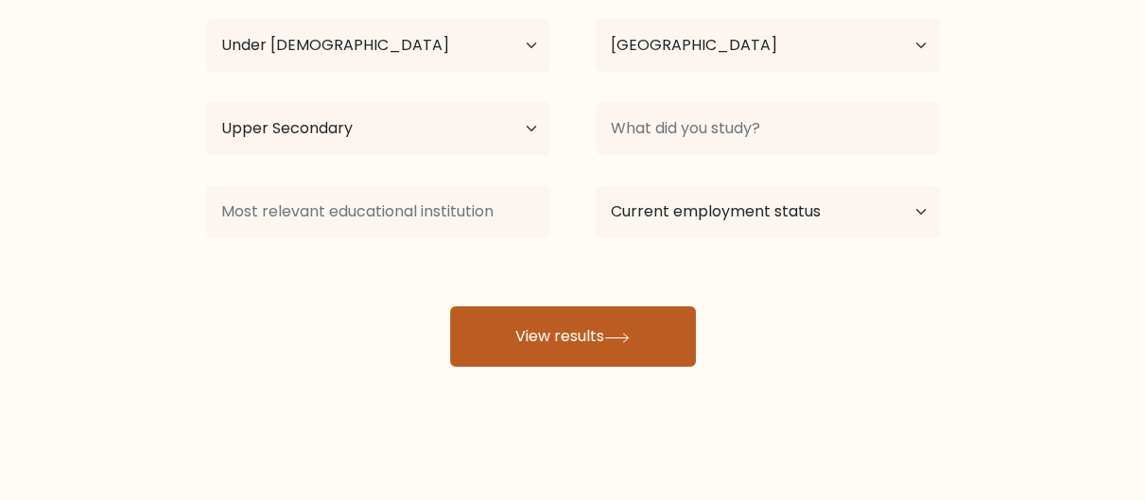
click at [504, 349] on button "View results" at bounding box center [573, 336] width 246 height 61
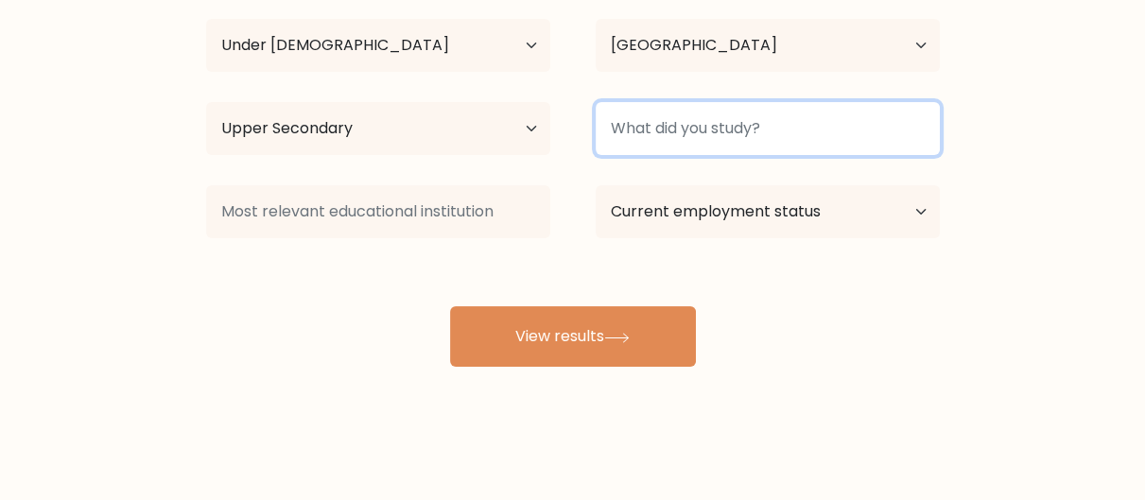
click at [772, 133] on input at bounding box center [768, 128] width 344 height 53
type input "prep 3"
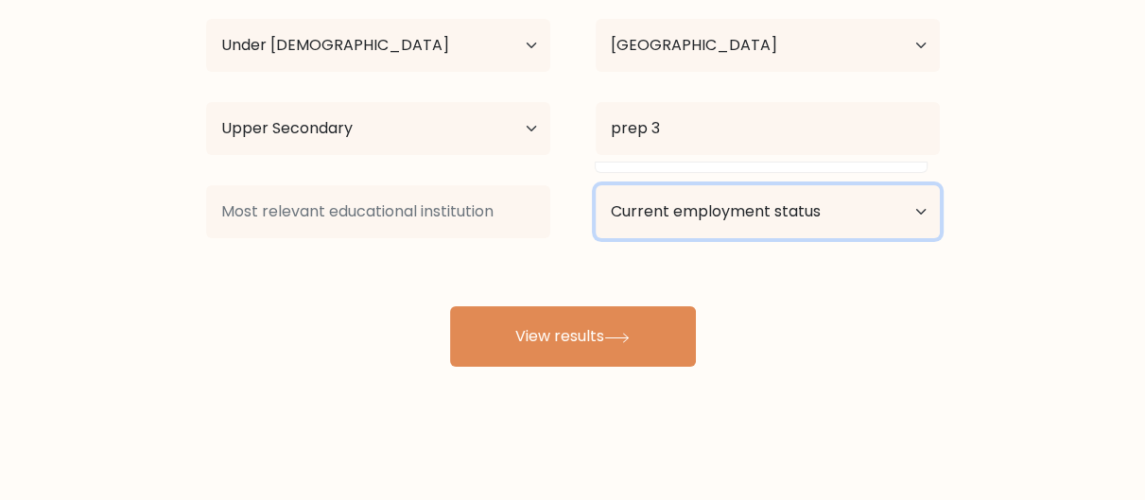
click at [700, 194] on select "Current employment status Employed Student Retired Other / prefer not to answer" at bounding box center [768, 211] width 344 height 53
select select "student"
click at [596, 185] on select "Current employment status Employed Student Retired Other / prefer not to answer" at bounding box center [768, 211] width 344 height 53
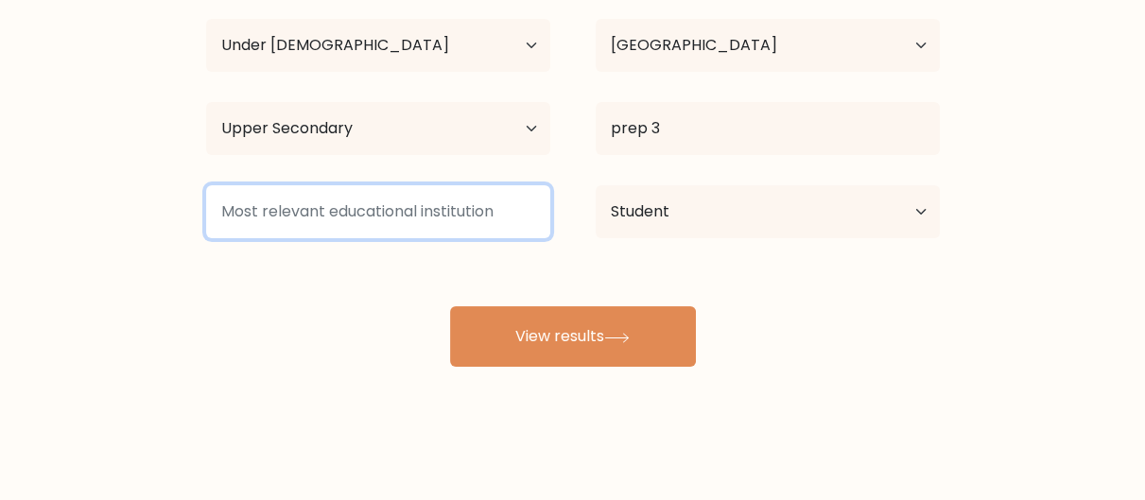
click at [472, 203] on input at bounding box center [378, 211] width 344 height 53
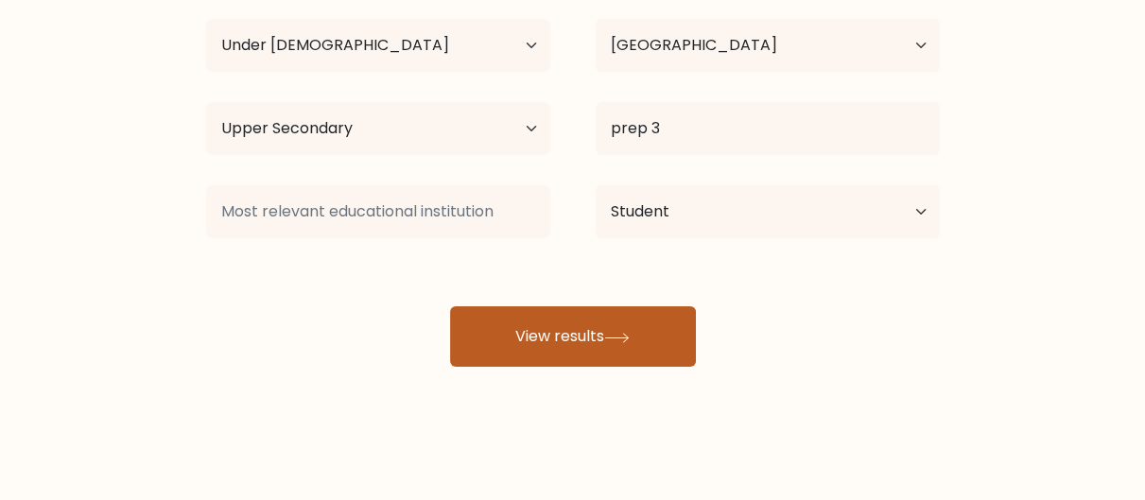
click at [564, 349] on button "View results" at bounding box center [573, 336] width 246 height 61
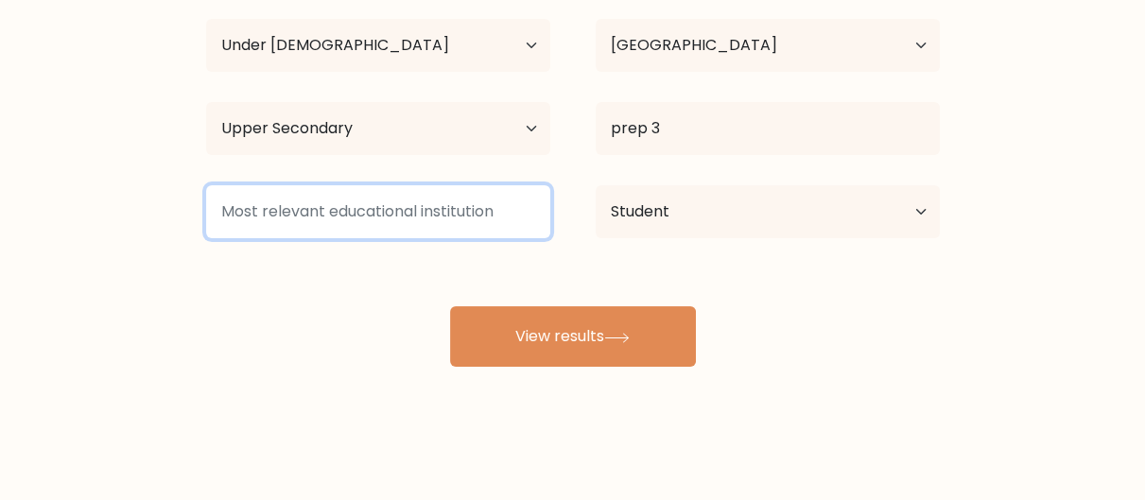
click at [511, 220] on input at bounding box center [378, 211] width 344 height 53
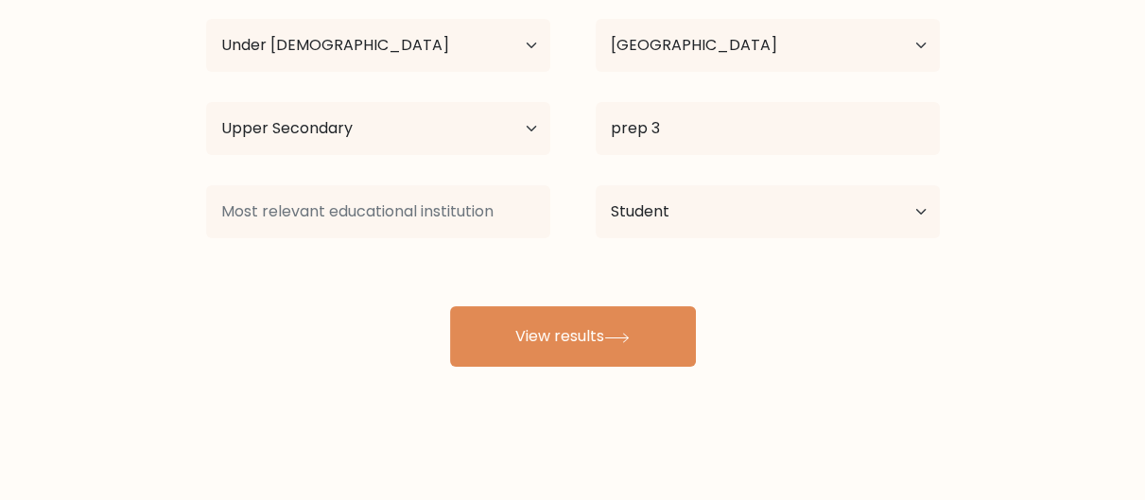
click at [425, 258] on div "arwa hussien Age Under 18 years old 18-24 years old 25-34 years old 35-44 years…" at bounding box center [573, 159] width 756 height 416
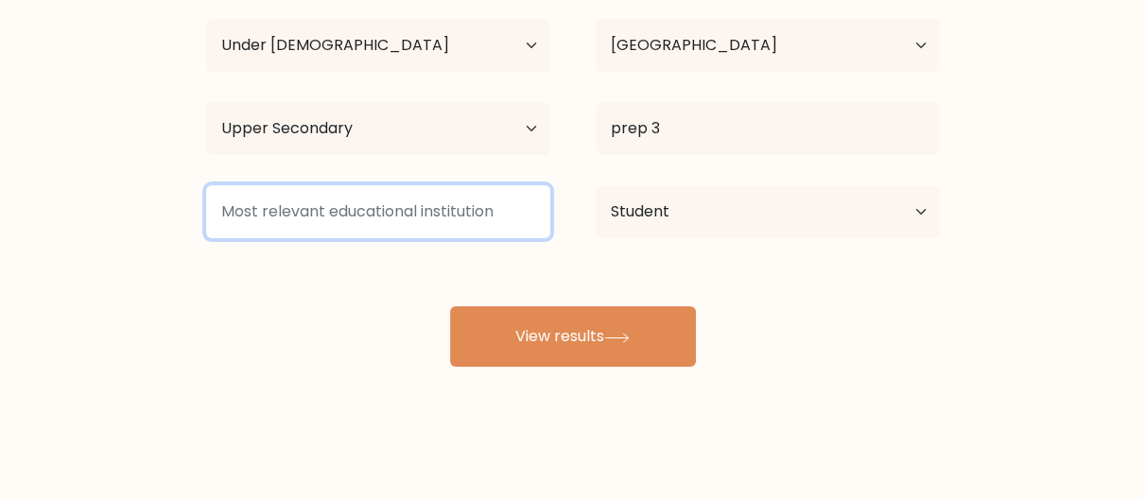
click at [415, 217] on input at bounding box center [378, 211] width 344 height 53
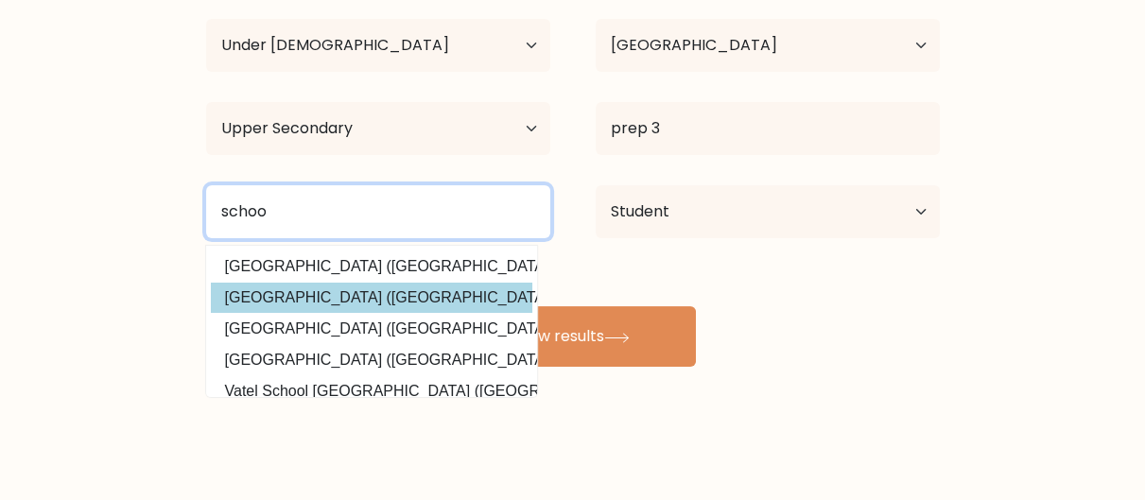
scroll to position [0, 0]
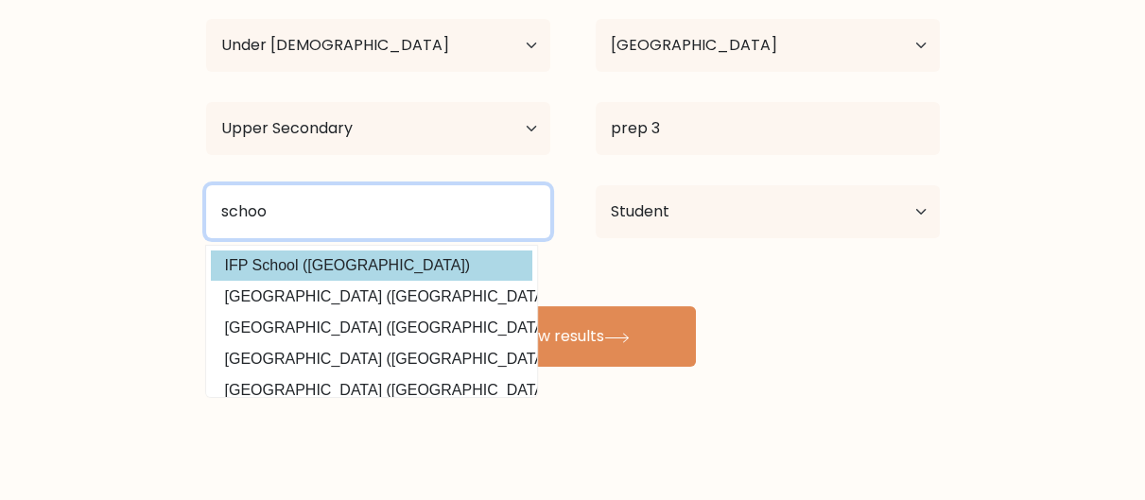
type input "schoo"
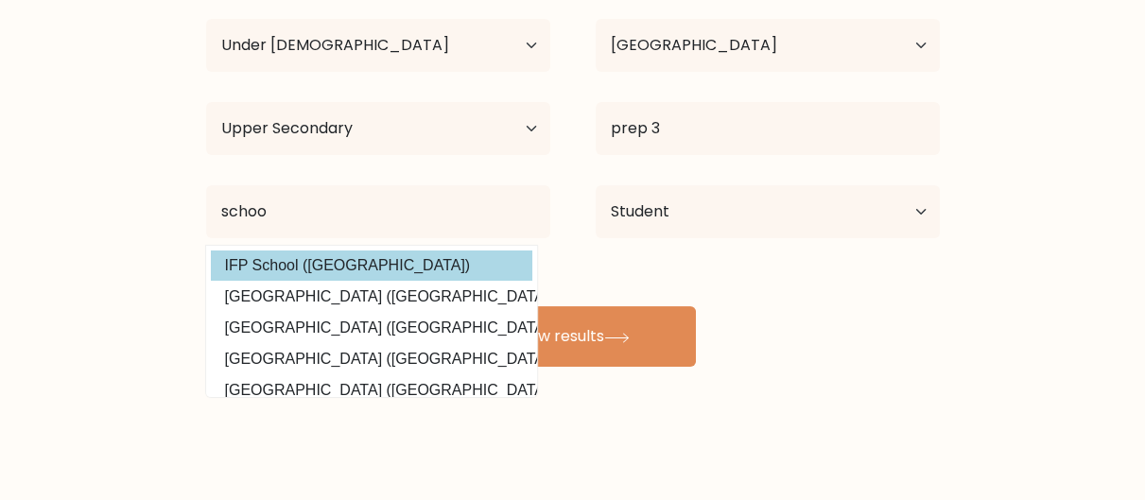
click at [417, 266] on div "arwa hussien Age Under 18 years old 18-24 years old 25-34 years old 35-44 years…" at bounding box center [573, 159] width 756 height 416
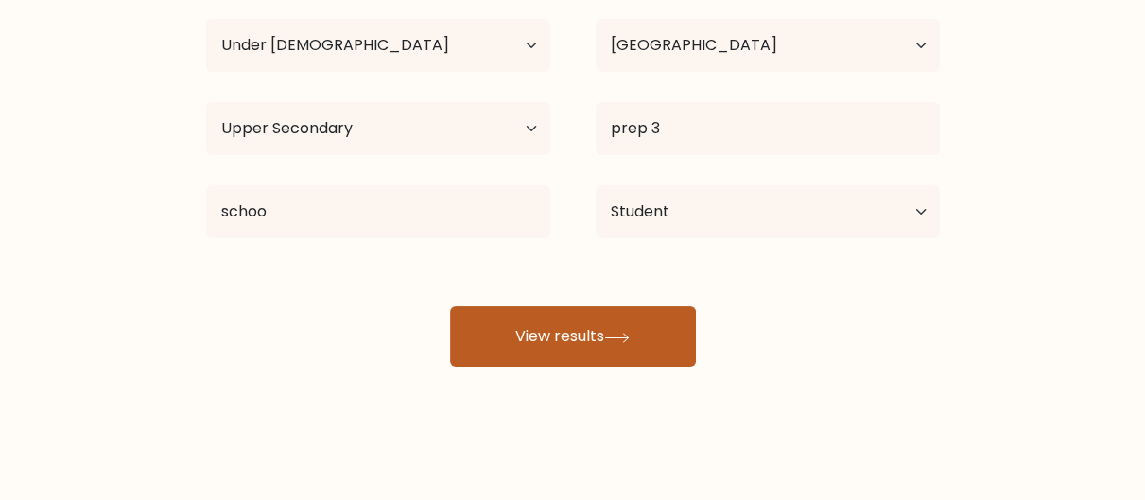
click at [526, 333] on button "View results" at bounding box center [573, 336] width 246 height 61
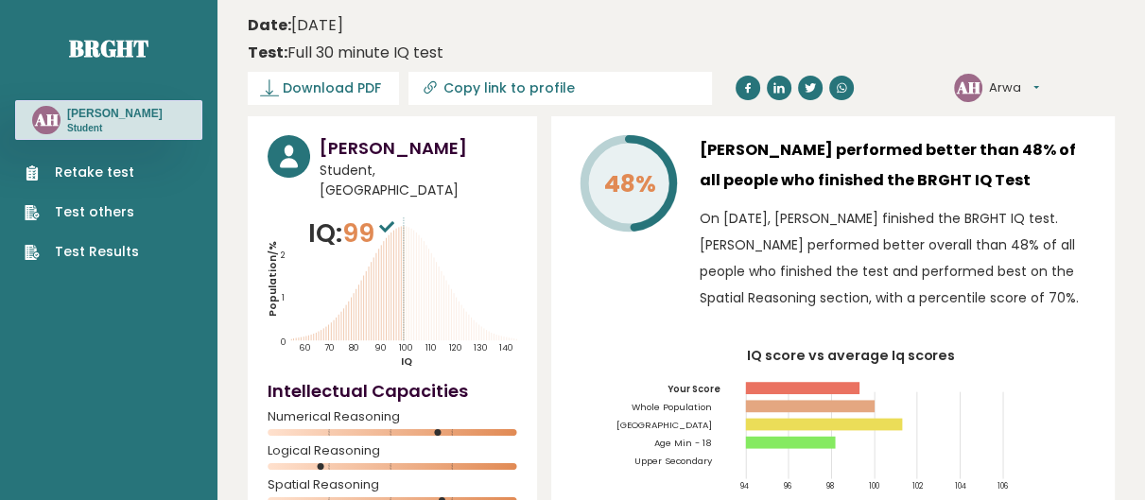
drag, startPoint x: 367, startPoint y: 199, endPoint x: 378, endPoint y: 219, distance: 22.9
click at [369, 216] on span "99" at bounding box center [370, 233] width 57 height 35
click at [381, 226] on span "99" at bounding box center [370, 233] width 57 height 35
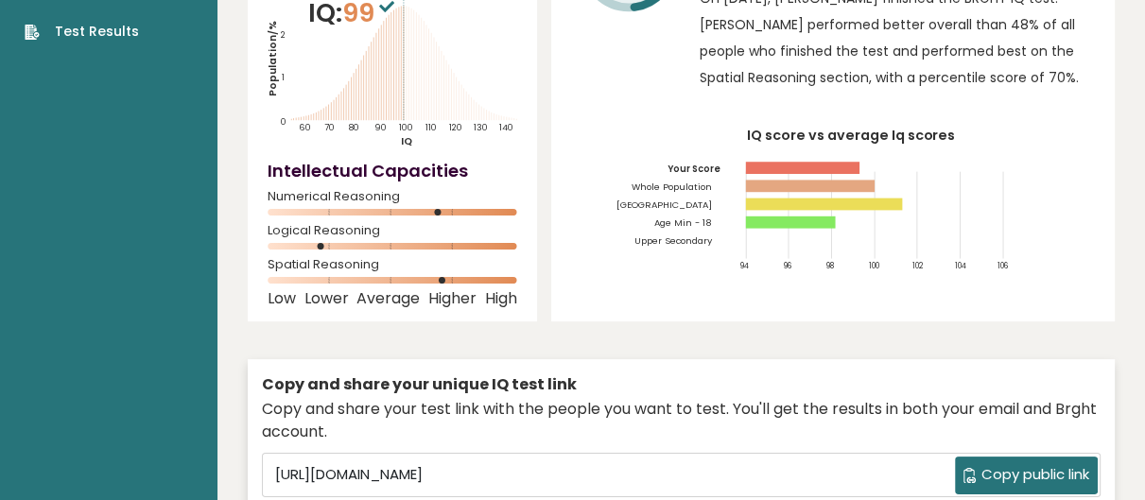
click at [438, 193] on span "Numerical Reasoning" at bounding box center [393, 197] width 250 height 8
click at [427, 193] on div "Numerical Reasoning" at bounding box center [393, 208] width 250 height 30
drag, startPoint x: 427, startPoint y: 247, endPoint x: 436, endPoint y: 252, distance: 10.2
click at [429, 261] on div "Spatial Reasoning" at bounding box center [393, 276] width 250 height 30
click at [433, 261] on div "Spatial Reasoning" at bounding box center [393, 276] width 250 height 30
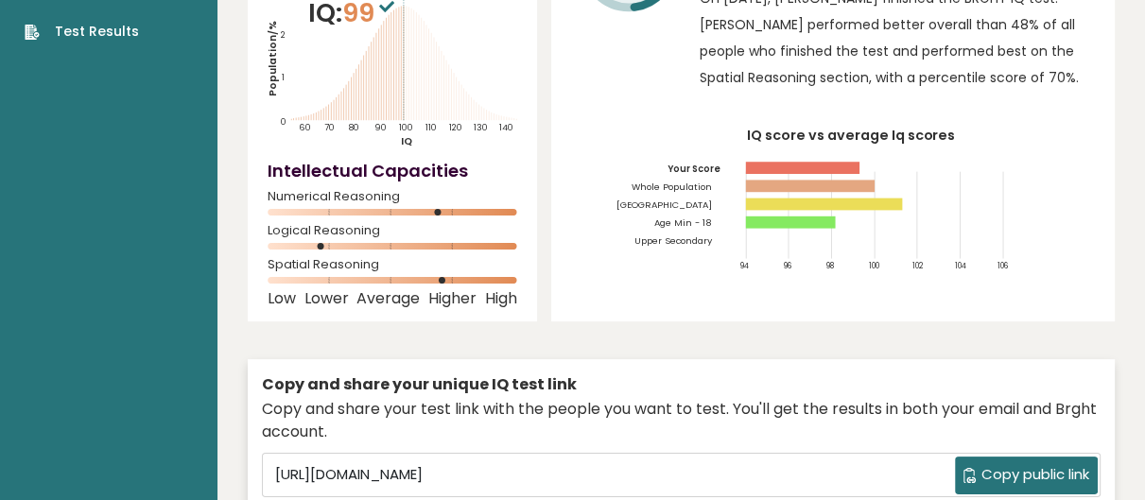
click at [464, 227] on div "Logical Reasoning" at bounding box center [393, 242] width 250 height 30
click at [333, 261] on div "Spatial Reasoning" at bounding box center [393, 276] width 250 height 30
drag, startPoint x: 460, startPoint y: 255, endPoint x: 440, endPoint y: 255, distance: 20.8
click at [441, 277] on icon at bounding box center [393, 280] width 250 height 7
click at [440, 277] on icon at bounding box center [393, 280] width 250 height 7
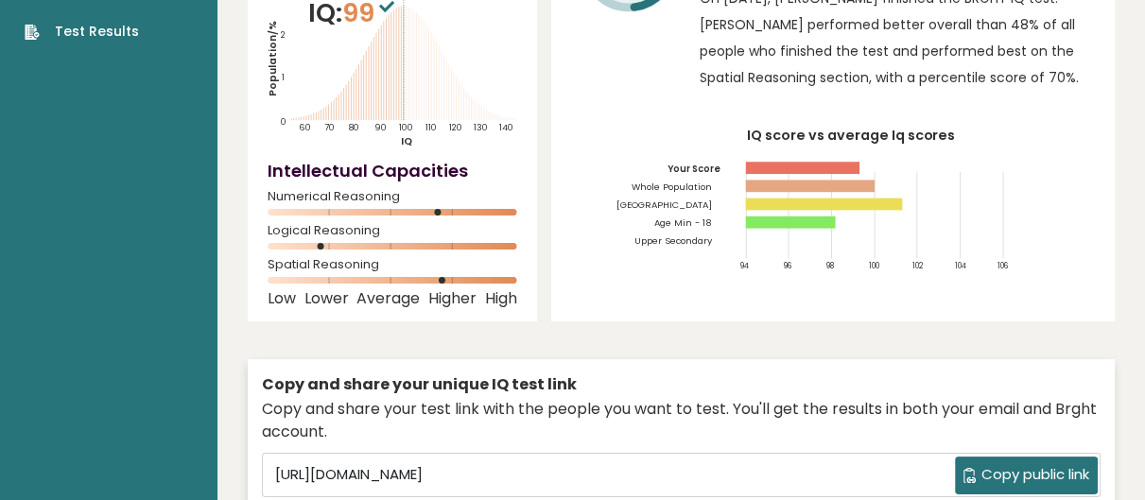
click at [435, 261] on div "Spatial Reasoning" at bounding box center [393, 276] width 250 height 30
drag, startPoint x: 301, startPoint y: 211, endPoint x: 311, endPoint y: 220, distance: 14.1
click at [304, 227] on div "Logical Reasoning" at bounding box center [393, 242] width 250 height 30
click at [312, 227] on div "Logical Reasoning" at bounding box center [393, 242] width 250 height 30
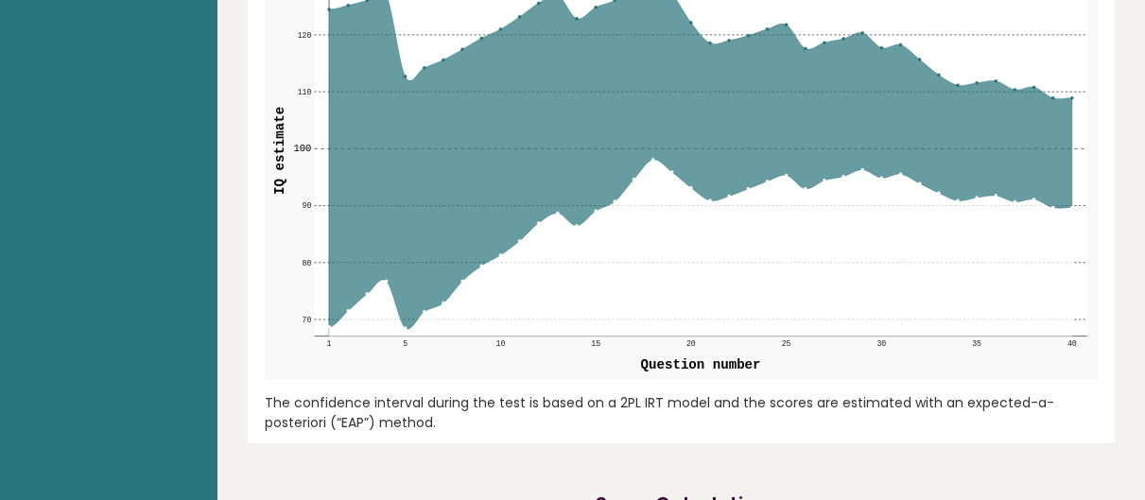
scroll to position [2206, 0]
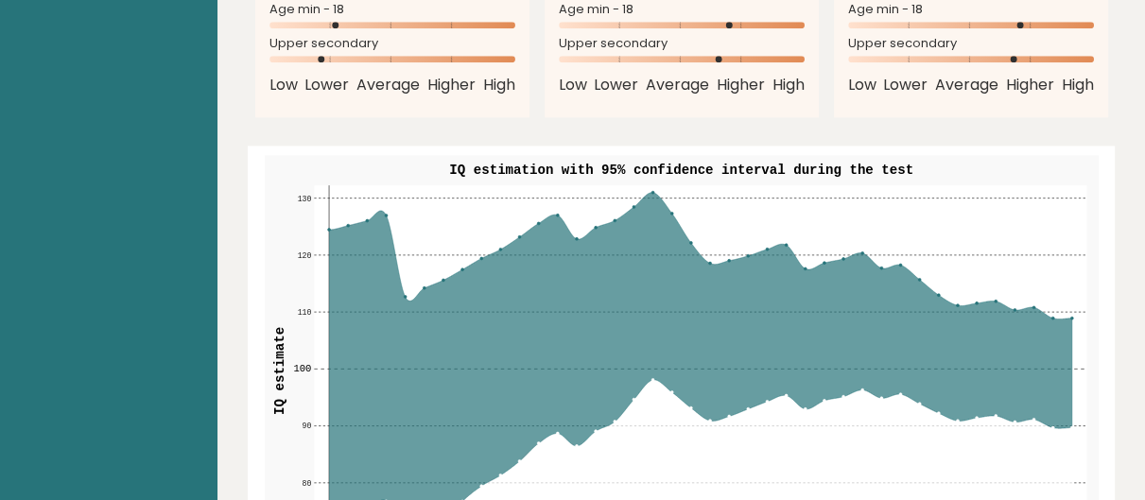
click at [720, 251] on icon at bounding box center [700, 370] width 743 height 357
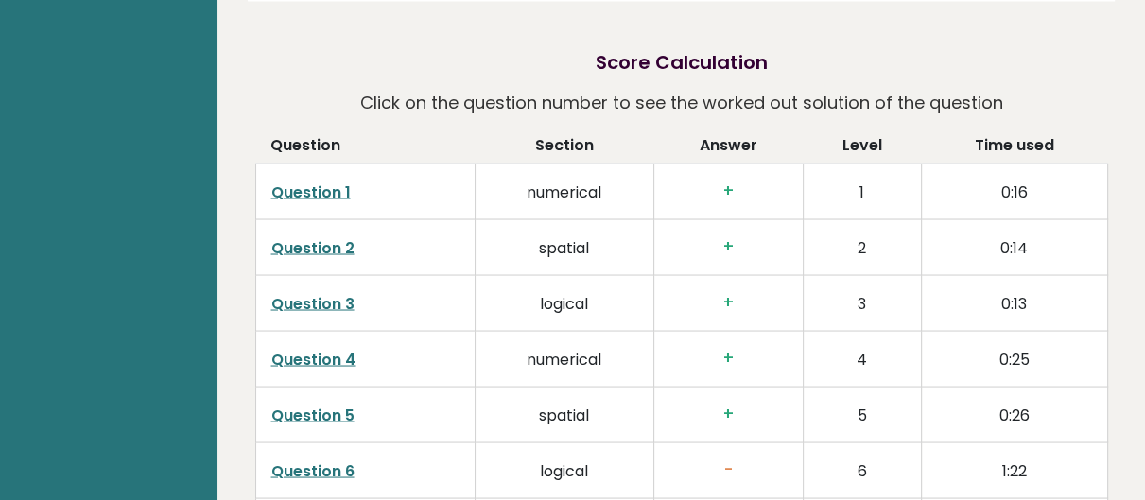
scroll to position [3088, 0]
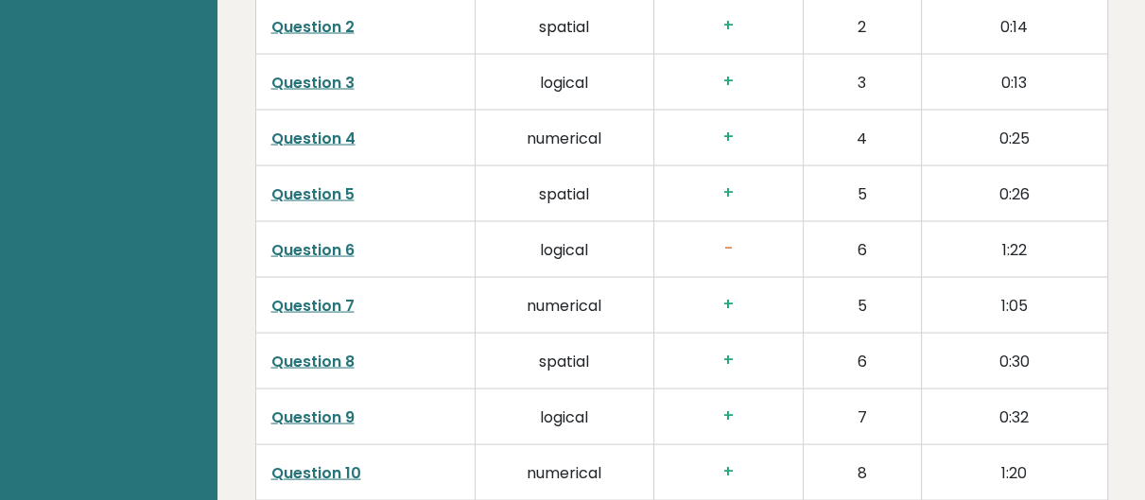
click at [303, 239] on link "Question 6" at bounding box center [312, 250] width 83 height 22
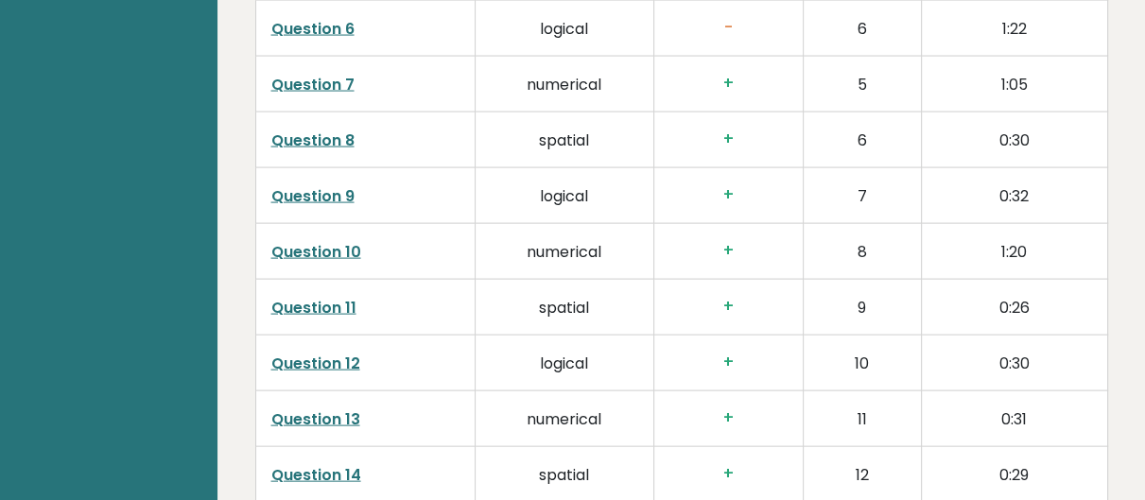
scroll to position [3529, 0]
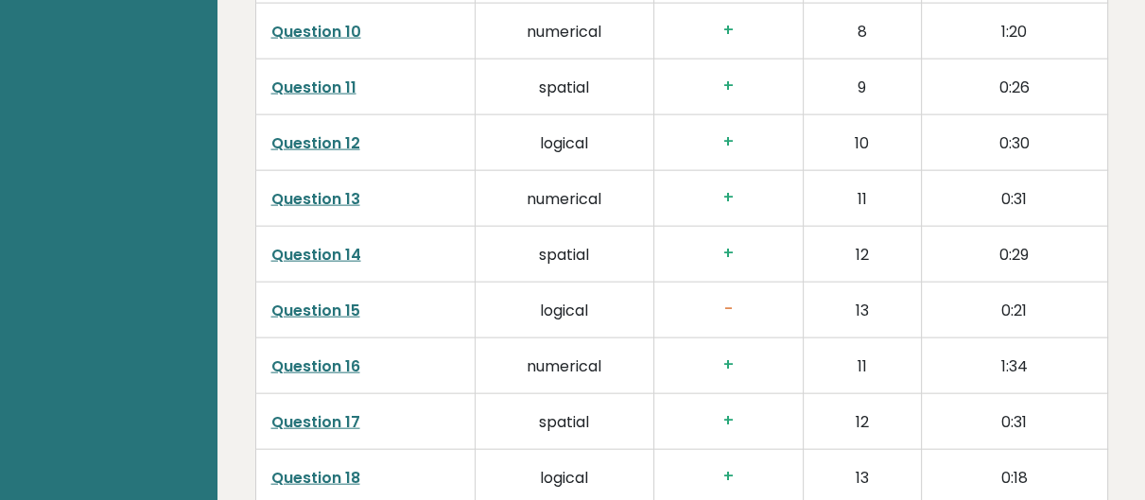
click at [310, 283] on td "Question 15" at bounding box center [364, 311] width 219 height 56
click at [290, 244] on link "Question 14" at bounding box center [316, 255] width 90 height 22
click at [334, 300] on link "Question 15" at bounding box center [315, 311] width 89 height 22
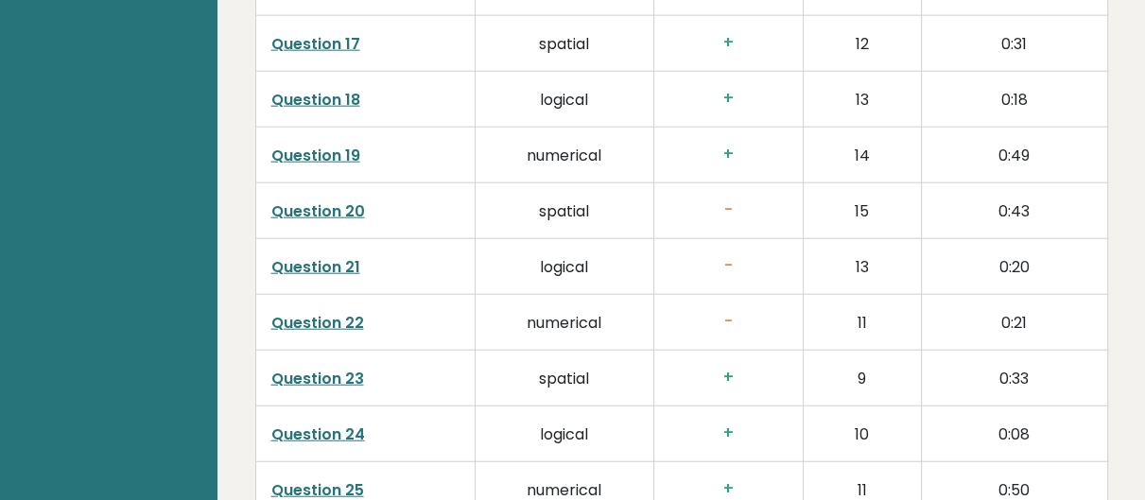
scroll to position [3971, 0]
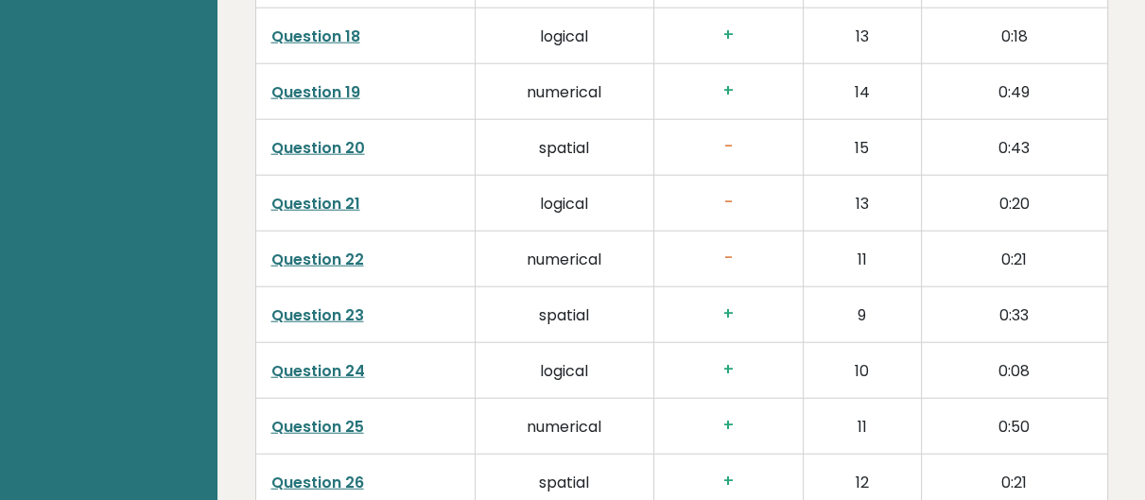
click at [278, 137] on link "Question 20" at bounding box center [318, 148] width 94 height 22
click at [326, 193] on link "Question 21" at bounding box center [315, 204] width 89 height 22
click at [326, 232] on td "Question 22" at bounding box center [364, 260] width 219 height 56
click at [335, 249] on link "Question 22" at bounding box center [317, 260] width 93 height 22
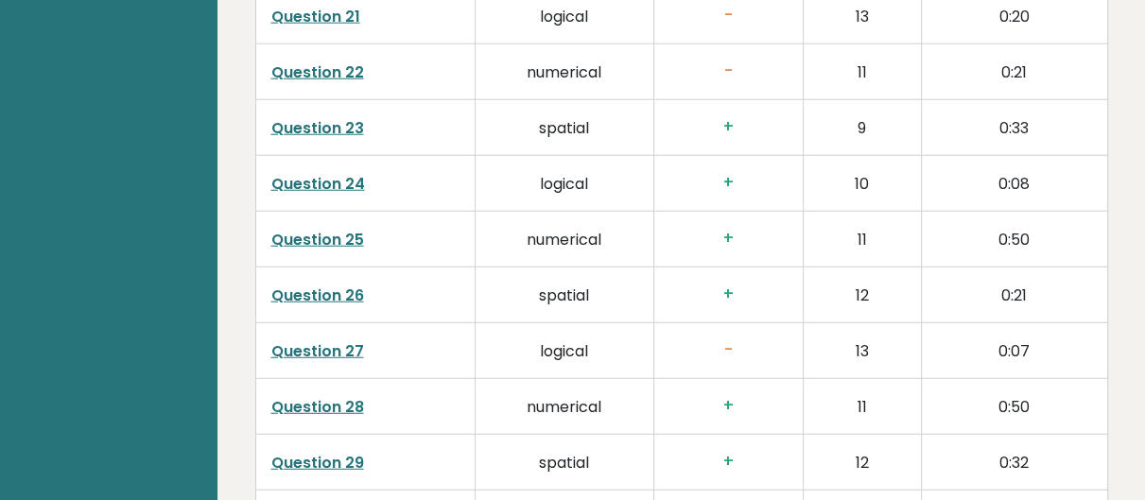
scroll to position [4191, 0]
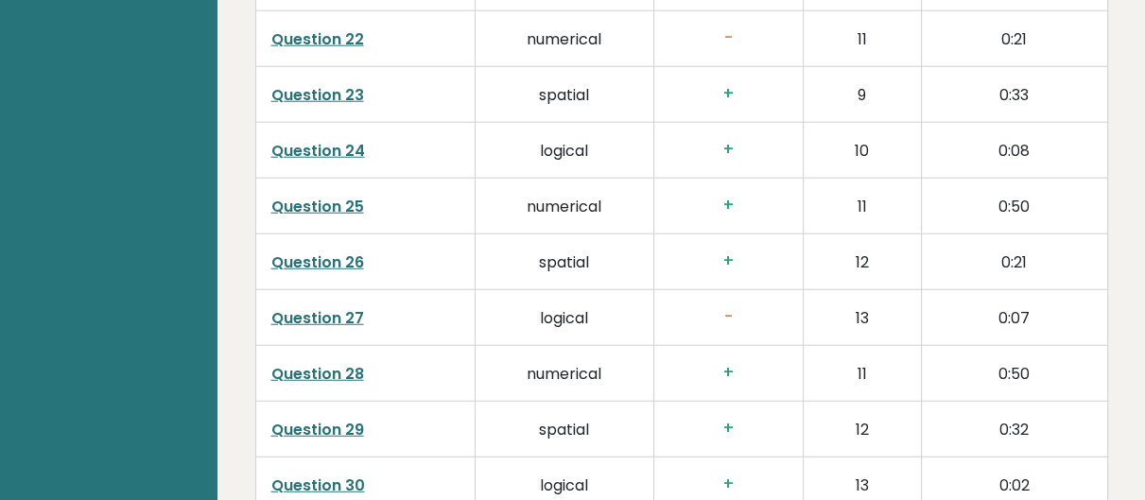
click at [322, 251] on link "Question 26" at bounding box center [317, 262] width 93 height 22
click at [288, 307] on link "Question 27" at bounding box center [317, 318] width 93 height 22
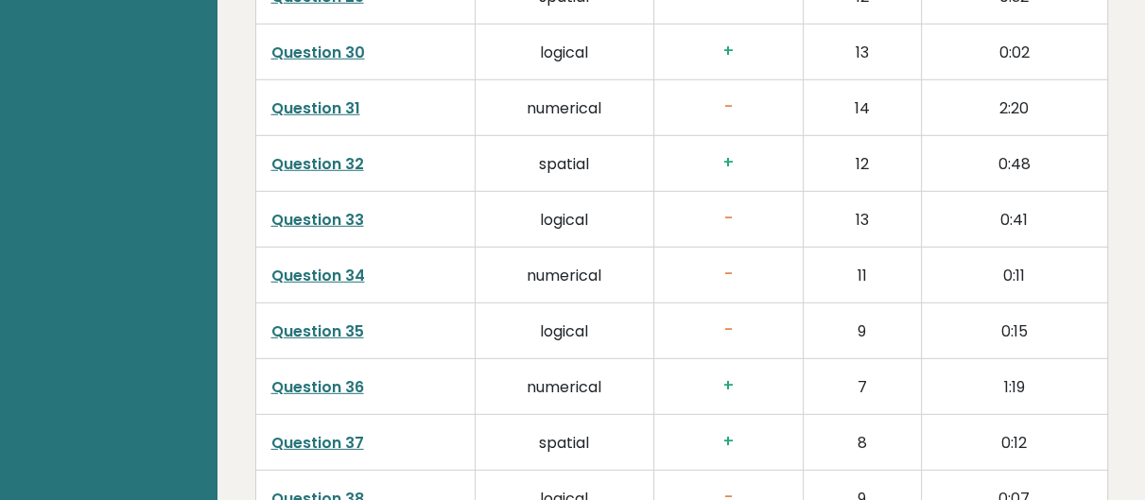
scroll to position [4633, 0]
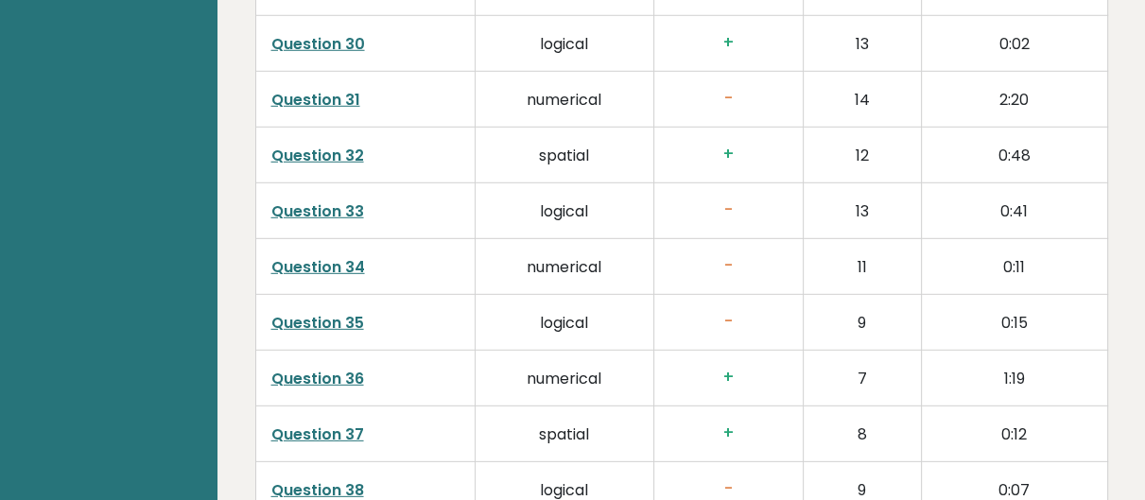
click at [300, 89] on link "Question 31" at bounding box center [315, 100] width 89 height 22
click at [335, 256] on link "Question 34" at bounding box center [318, 267] width 94 height 22
click at [332, 256] on link "Question 34" at bounding box center [318, 267] width 94 height 22
click at [301, 312] on link "Question 35" at bounding box center [317, 323] width 93 height 22
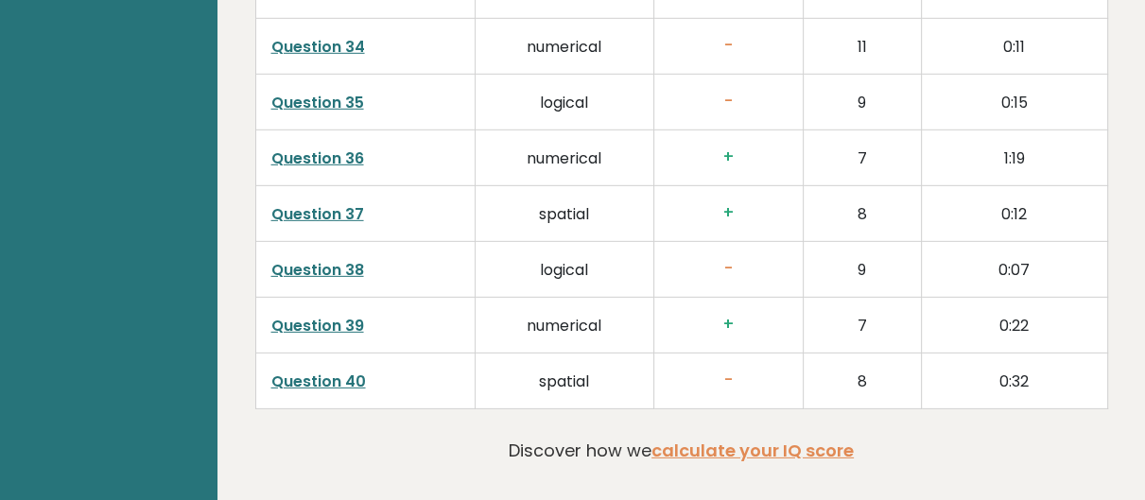
click at [310, 259] on link "Question 38" at bounding box center [317, 270] width 93 height 22
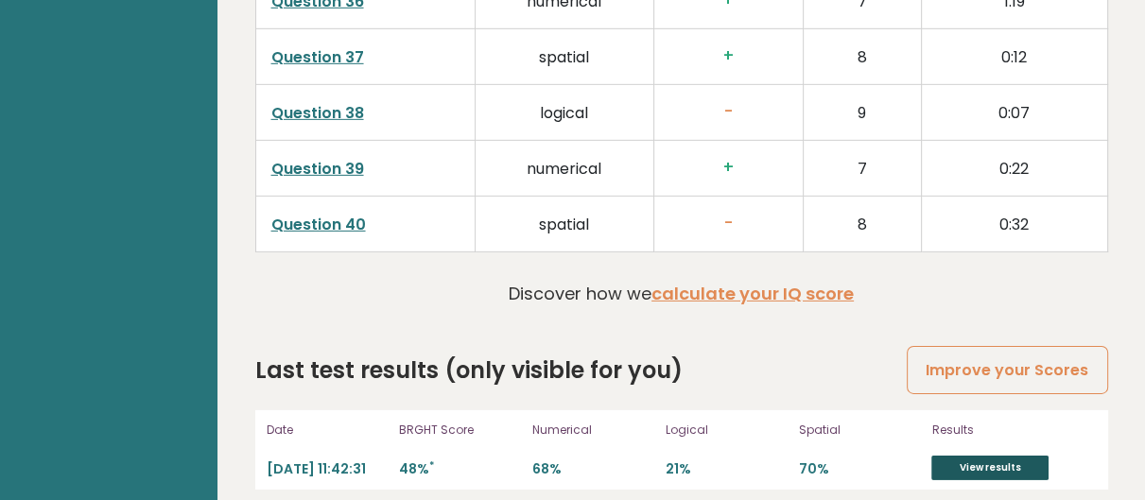
click at [1011, 456] on link "View results" at bounding box center [989, 468] width 117 height 25
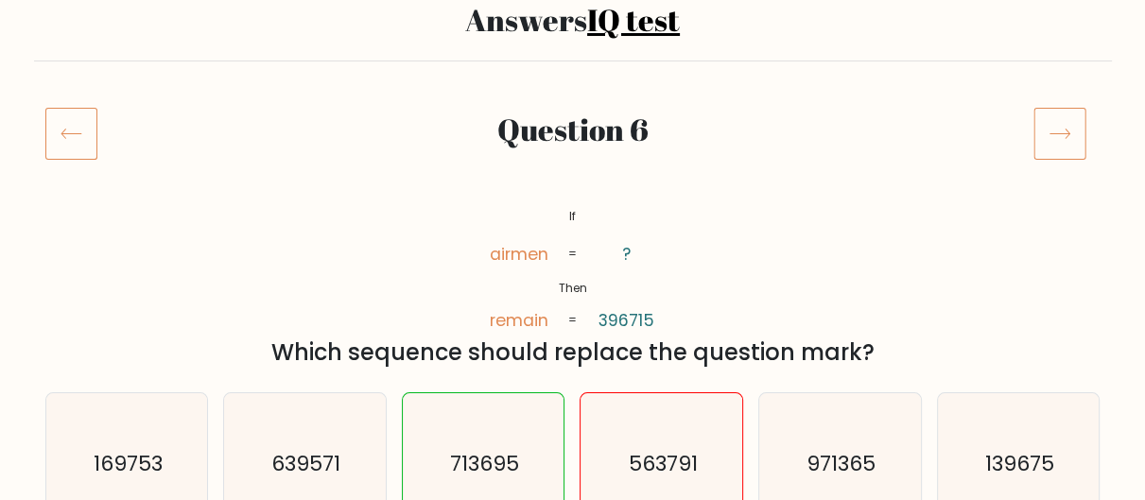
scroll to position [220, 0]
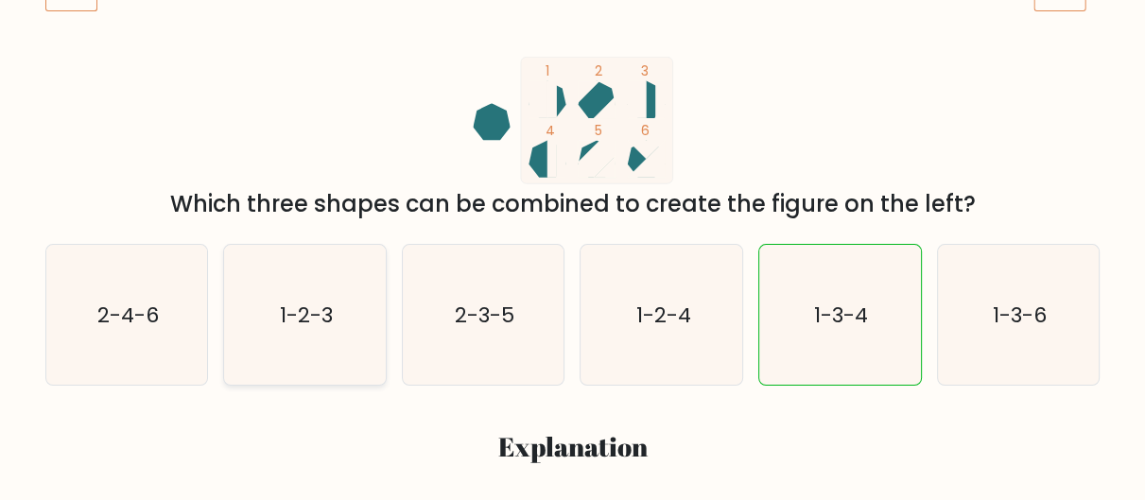
scroll to position [441, 0]
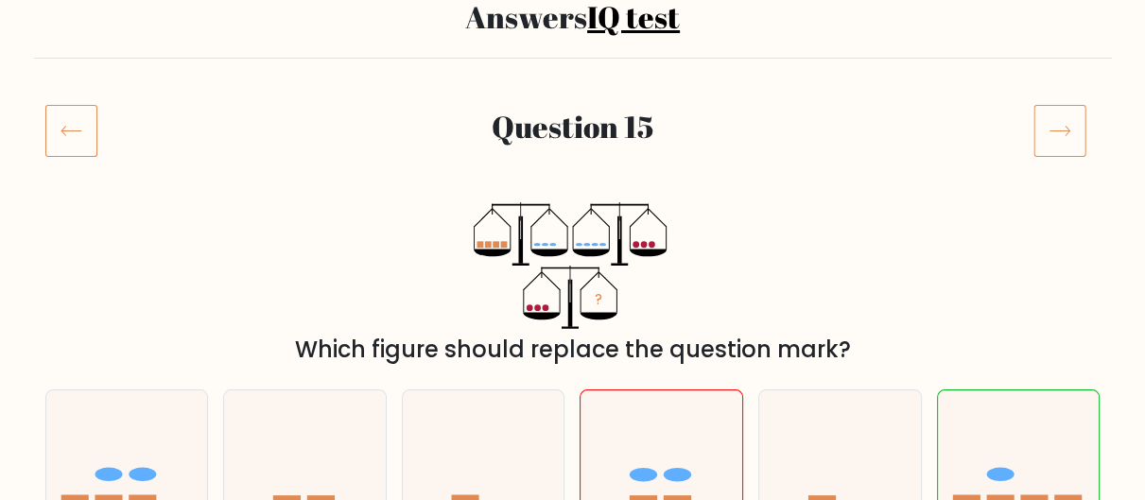
scroll to position [220, 0]
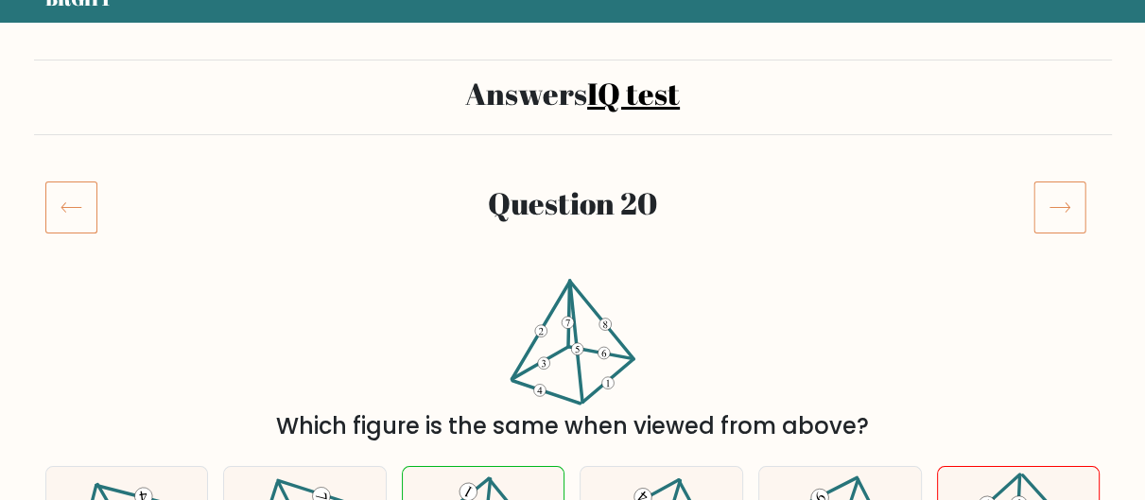
scroll to position [220, 0]
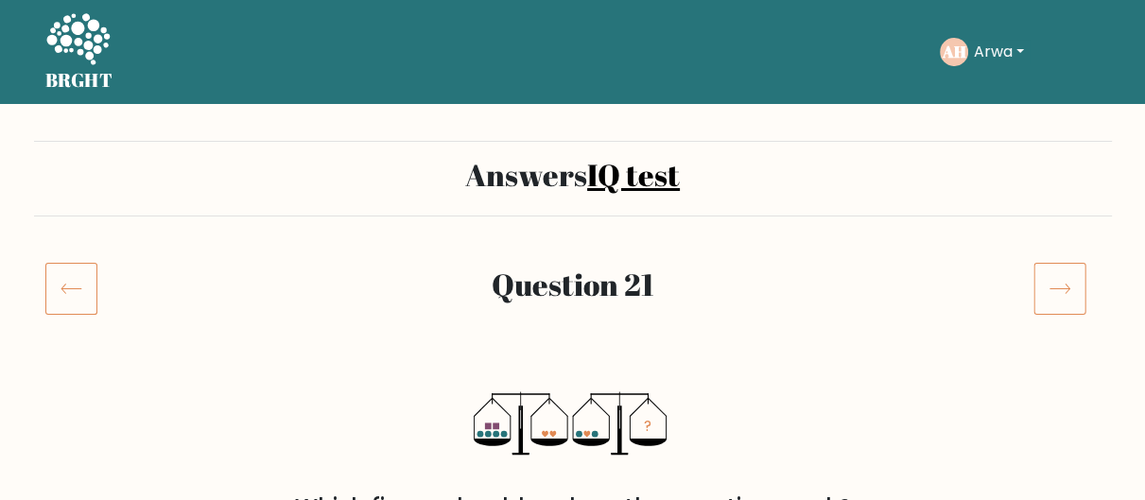
scroll to position [220, 0]
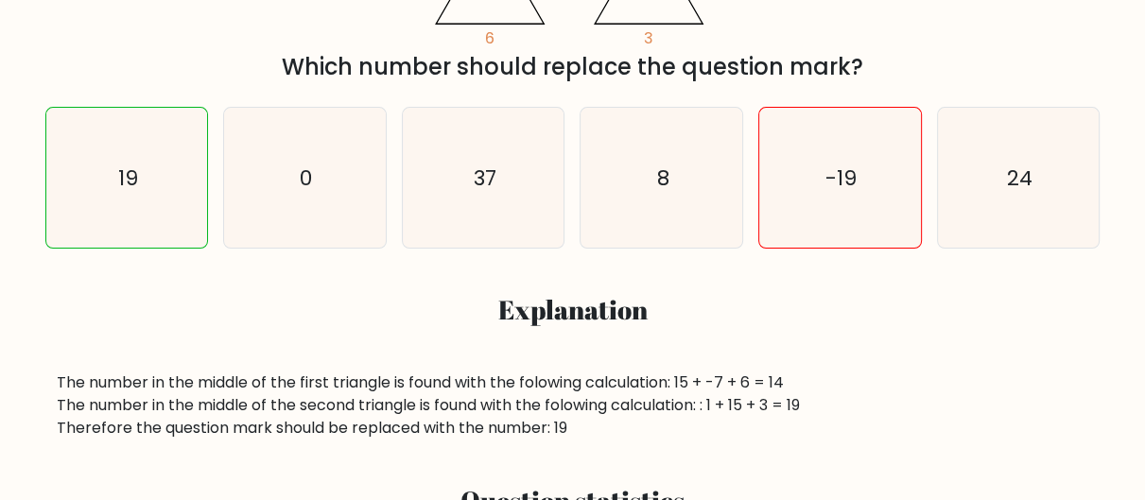
scroll to position [220, 0]
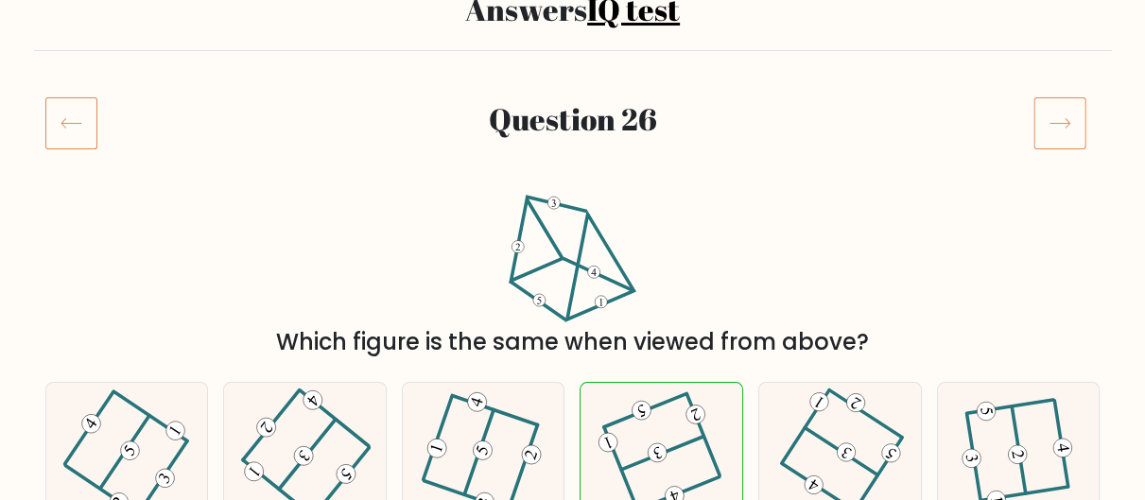
scroll to position [220, 0]
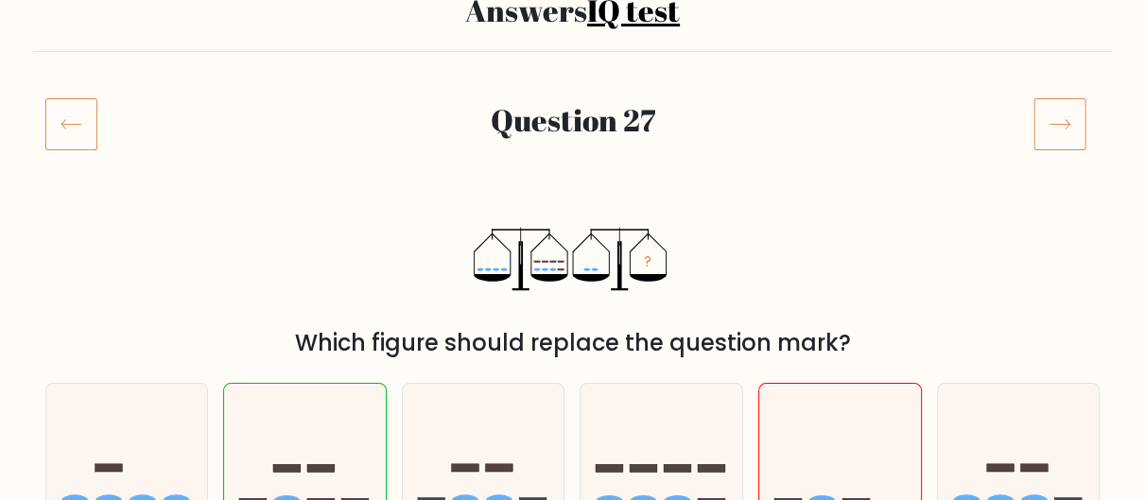
scroll to position [220, 0]
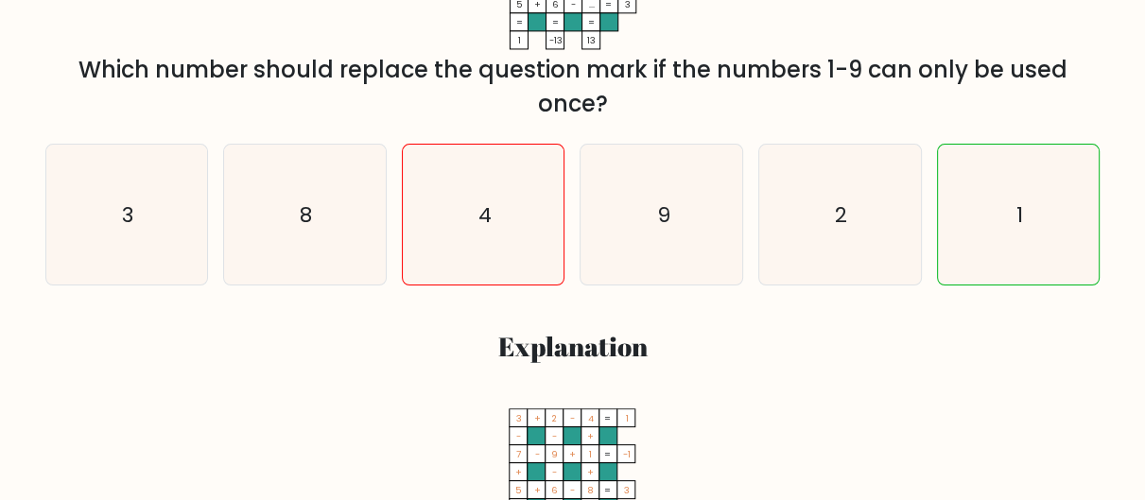
scroll to position [441, 0]
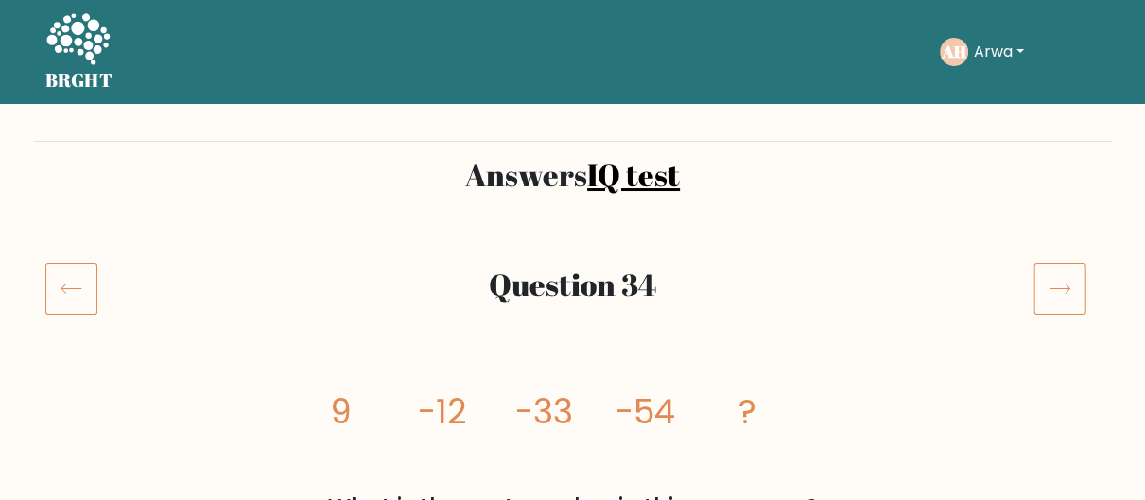
scroll to position [220, 0]
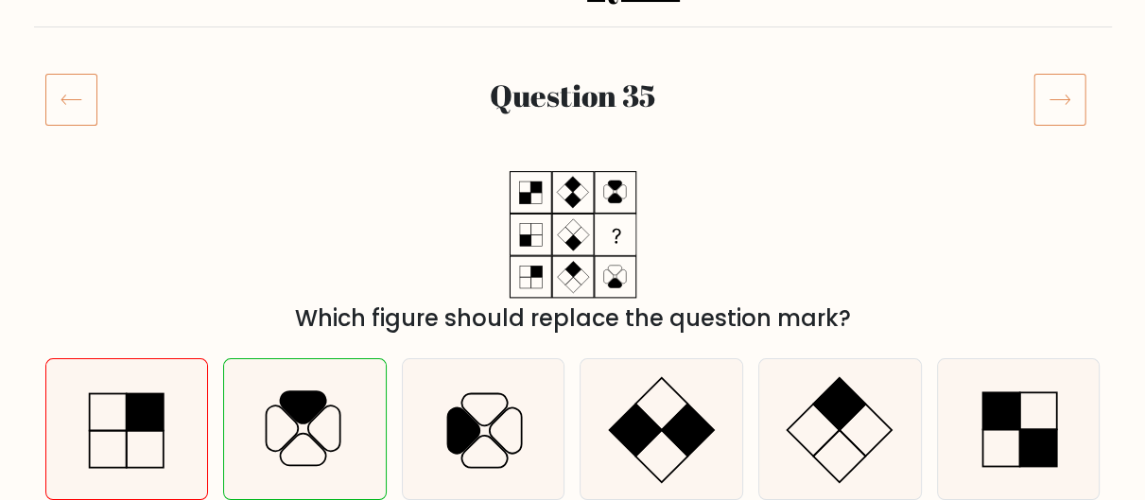
scroll to position [220, 0]
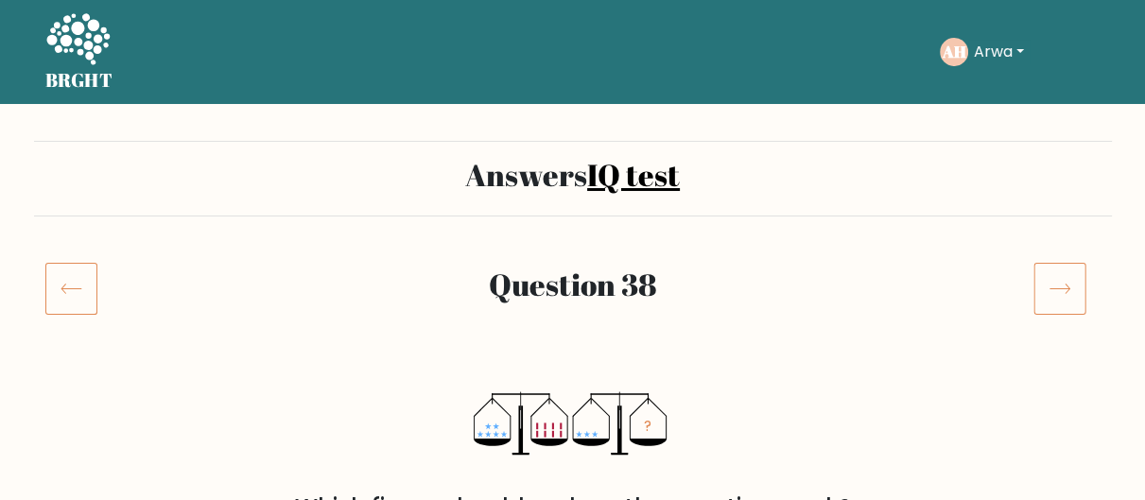
scroll to position [220, 0]
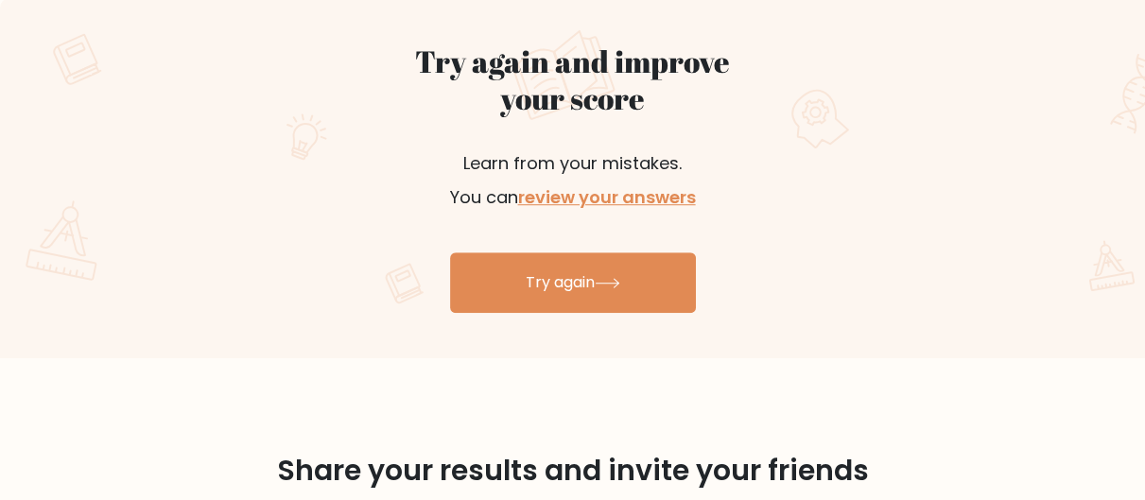
scroll to position [882, 0]
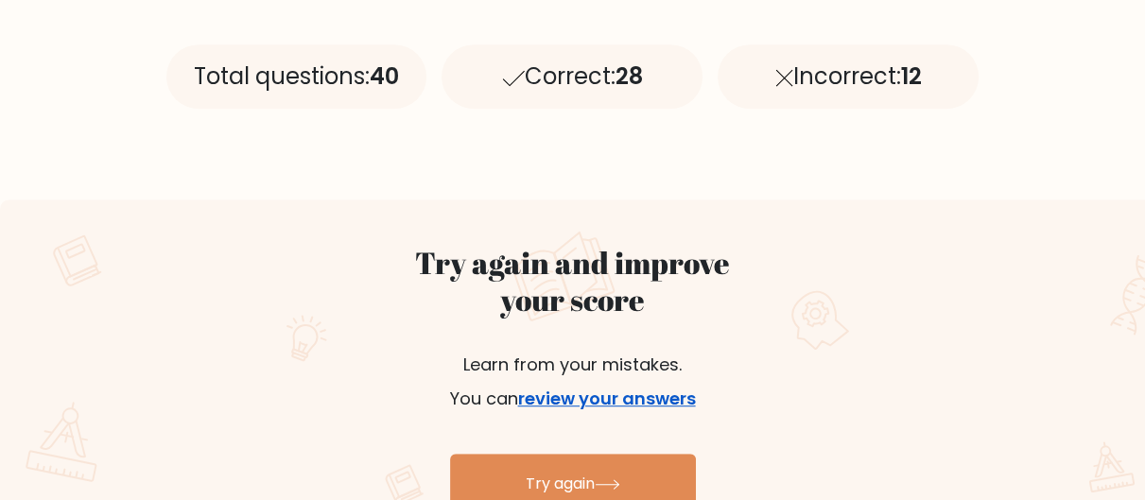
click at [577, 389] on link "review your answers" at bounding box center [607, 399] width 178 height 24
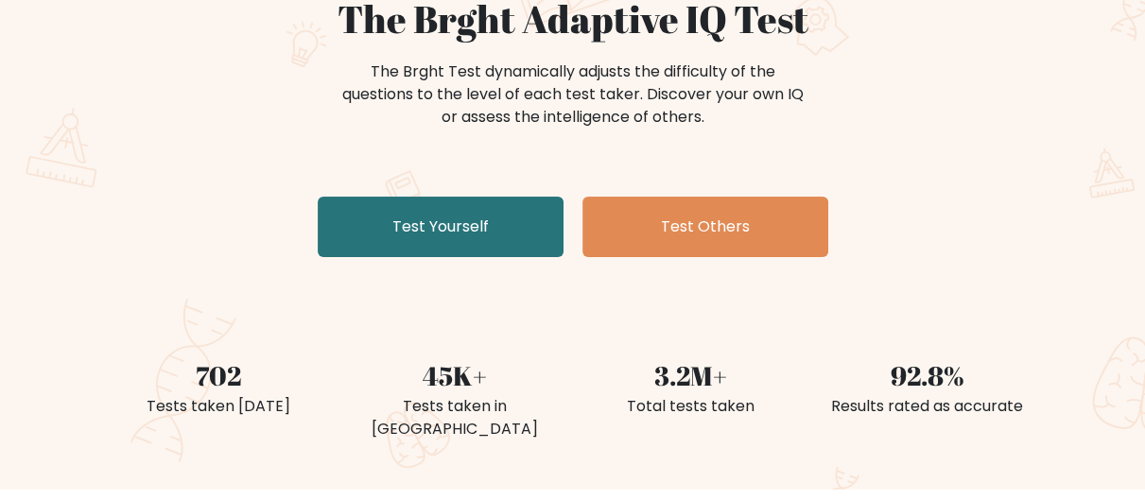
scroll to position [220, 0]
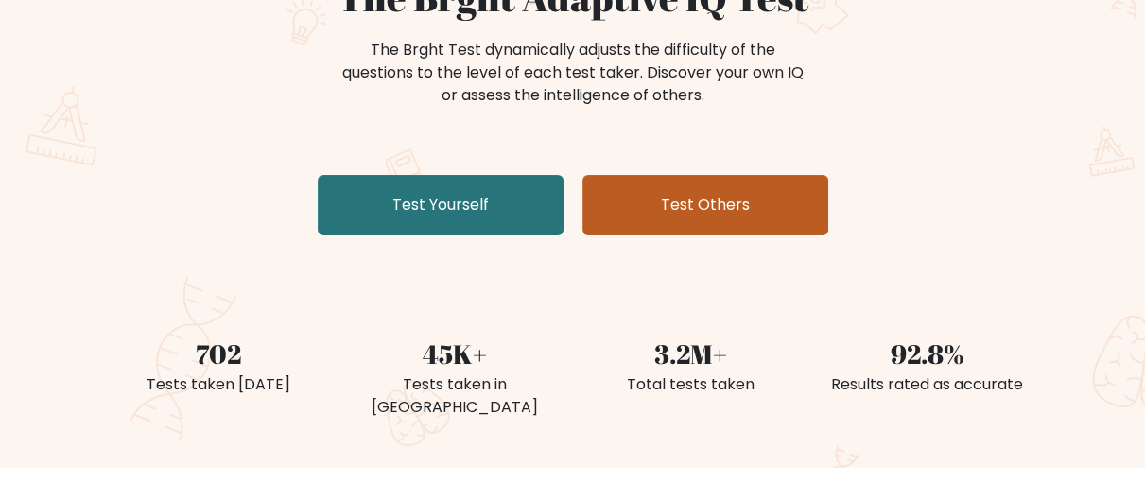
click at [662, 199] on link "Test Others" at bounding box center [705, 205] width 246 height 61
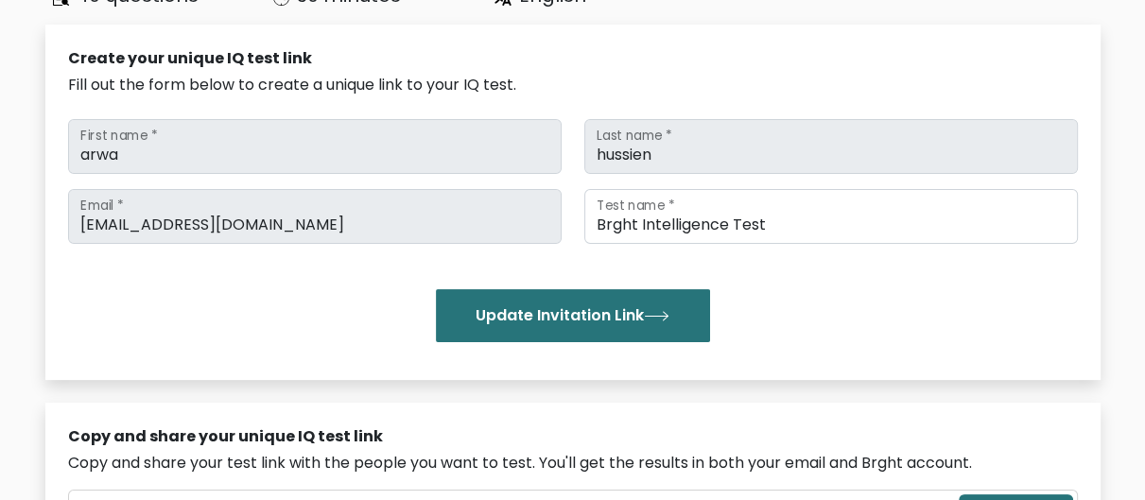
scroll to position [220, 0]
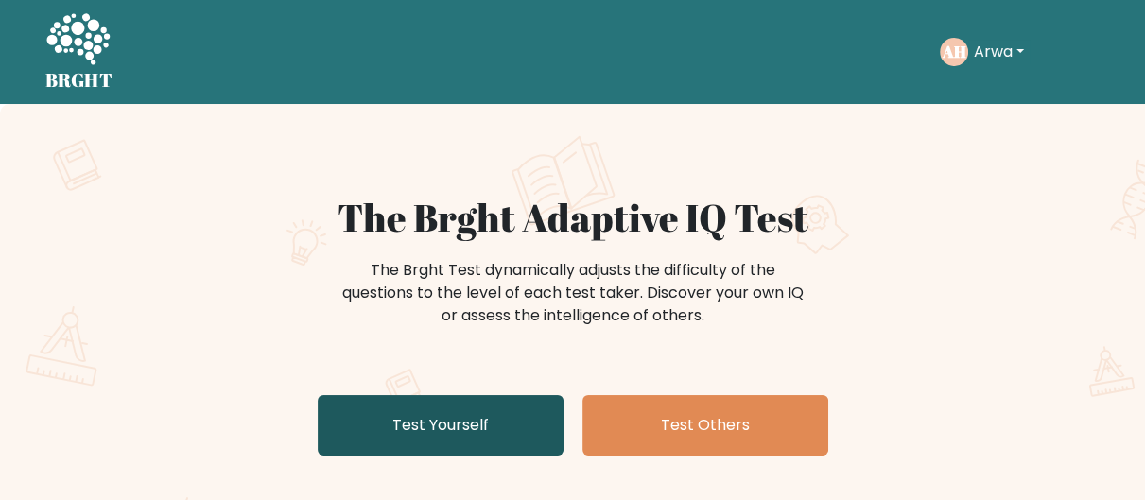
click at [371, 433] on link "Test Yourself" at bounding box center [441, 425] width 246 height 61
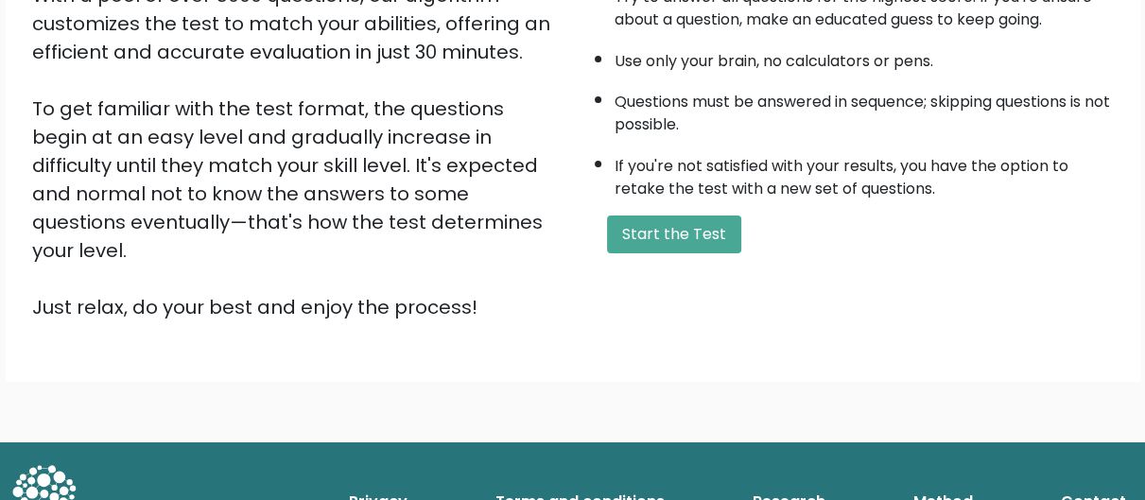
scroll to position [366, 0]
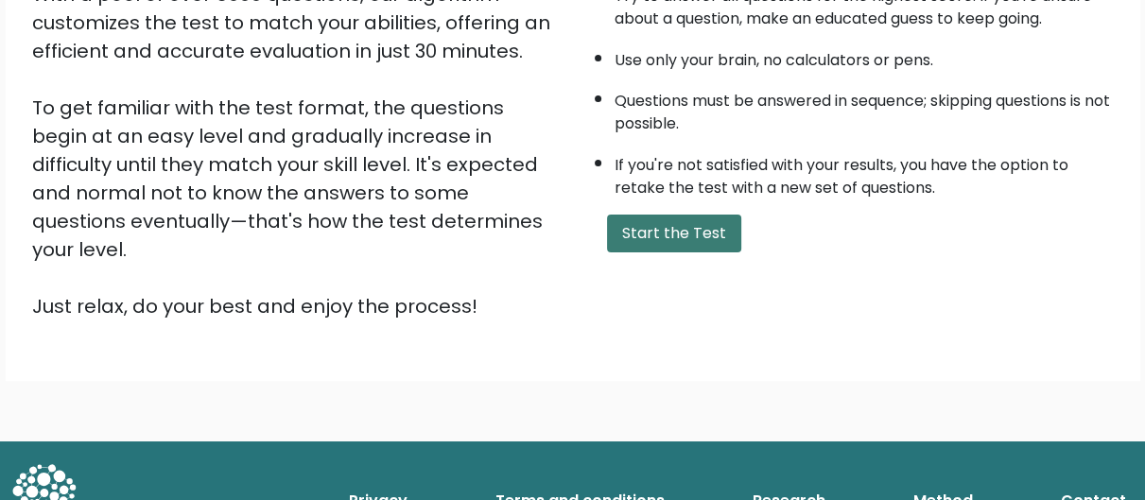
click at [665, 215] on button "Start the Test" at bounding box center [674, 234] width 134 height 38
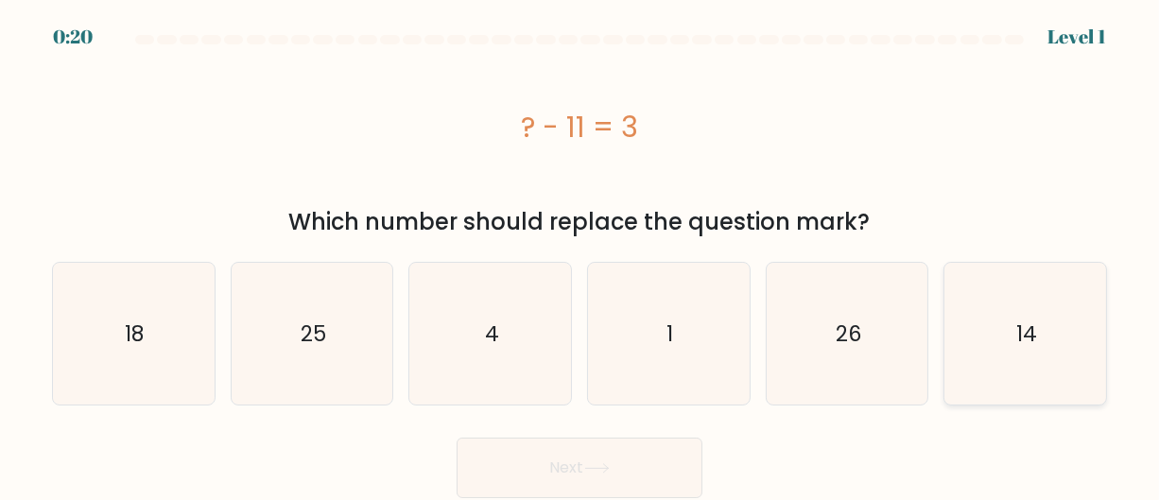
click at [989, 352] on icon "14" at bounding box center [1026, 334] width 142 height 142
click at [581, 255] on input "f. 14" at bounding box center [580, 253] width 1 height 5
radio input "true"
click at [638, 443] on button "Next" at bounding box center [580, 468] width 246 height 61
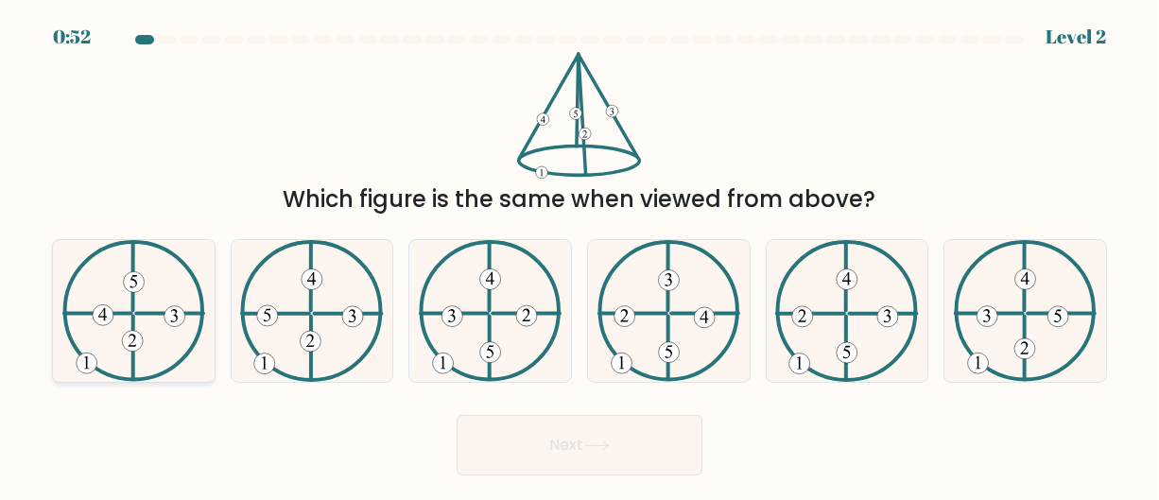
click at [190, 313] on 611 at bounding box center [169, 313] width 67 height 0
click at [580, 255] on input "a." at bounding box center [580, 253] width 1 height 5
radio input "true"
click at [576, 454] on button "Next" at bounding box center [580, 445] width 246 height 61
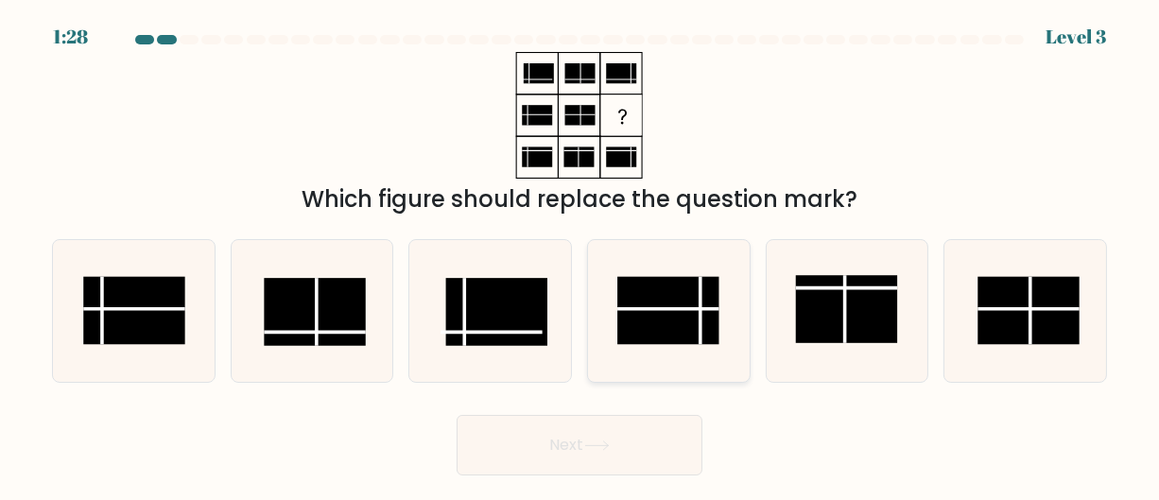
click at [707, 325] on rect at bounding box center [667, 310] width 101 height 68
click at [581, 255] on input "d." at bounding box center [580, 253] width 1 height 5
radio input "true"
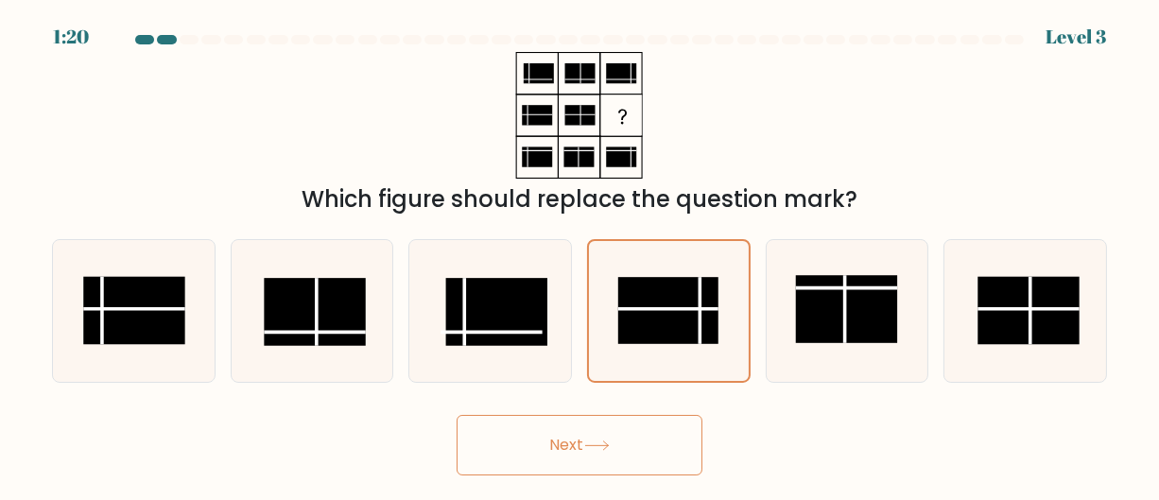
click at [664, 430] on button "Next" at bounding box center [580, 445] width 246 height 61
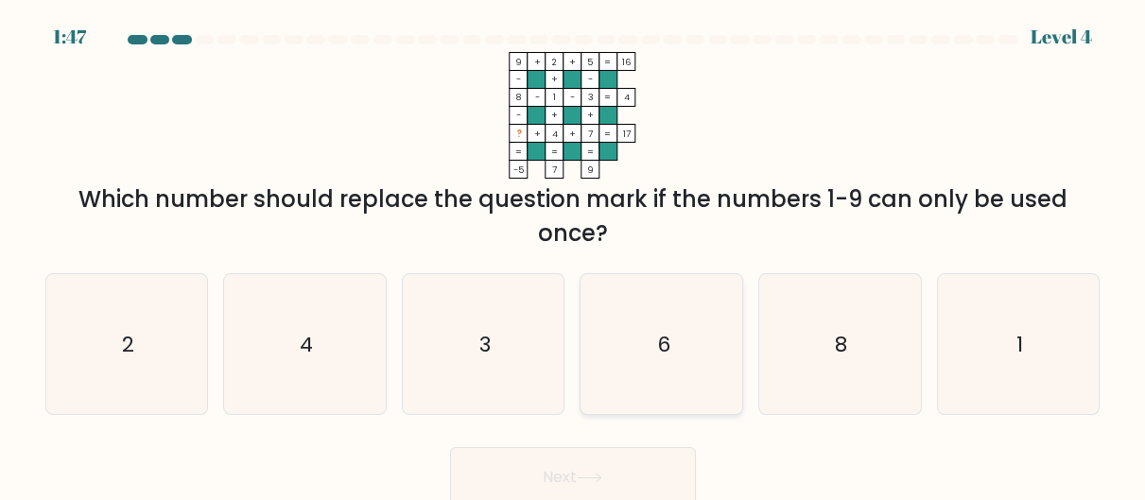
click at [675, 361] on icon "6" at bounding box center [662, 344] width 140 height 140
click at [574, 255] on input "d. 6" at bounding box center [573, 253] width 1 height 5
radio input "true"
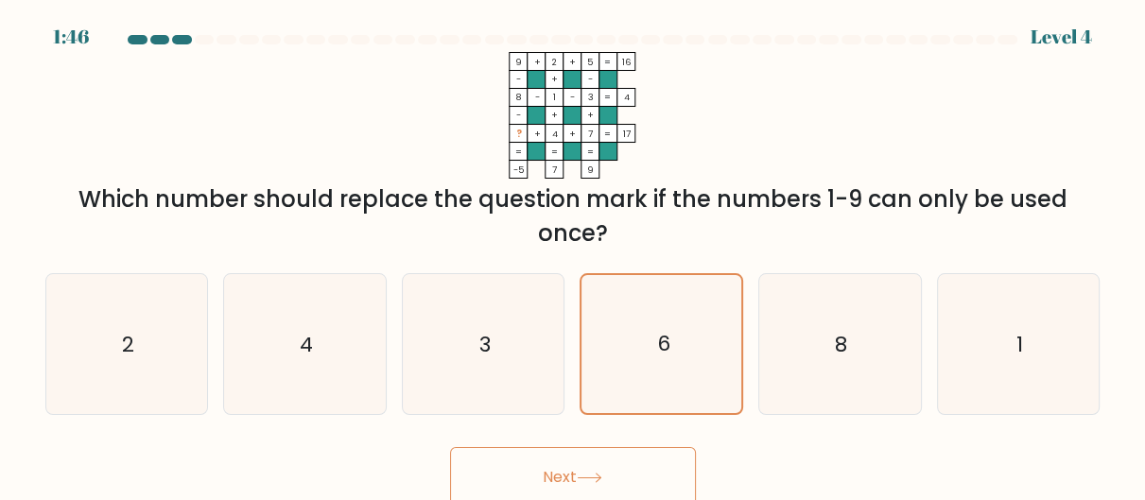
click at [624, 480] on button "Next" at bounding box center [573, 477] width 246 height 61
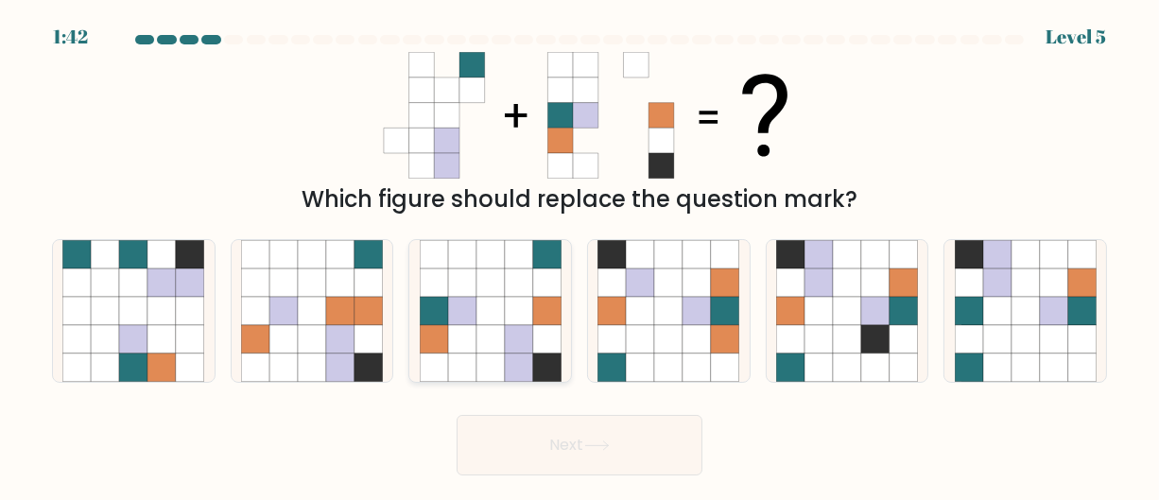
click at [507, 289] on icon at bounding box center [519, 283] width 28 height 28
click at [580, 255] on input "c." at bounding box center [580, 253] width 1 height 5
radio input "true"
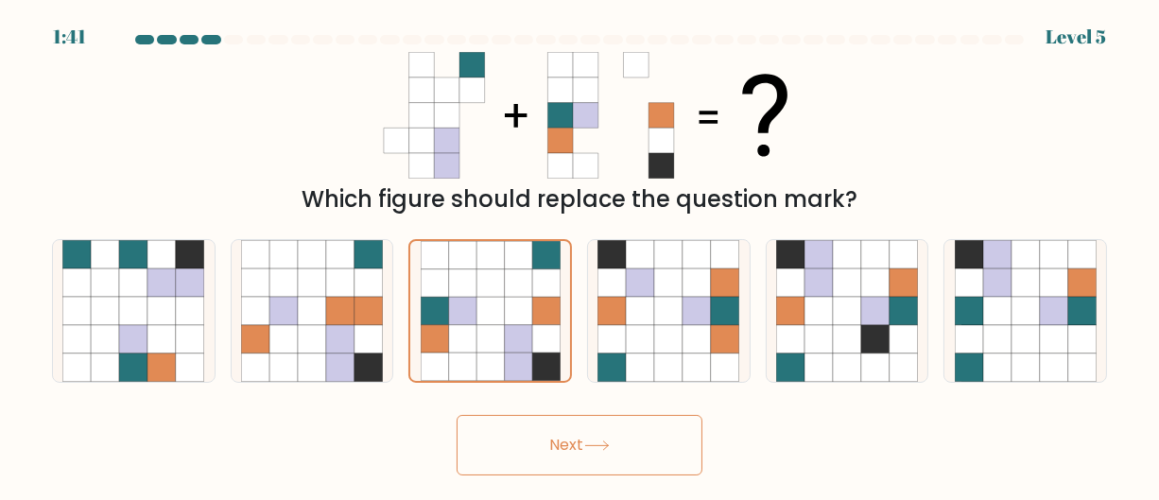
click at [572, 423] on button "Next" at bounding box center [580, 445] width 246 height 61
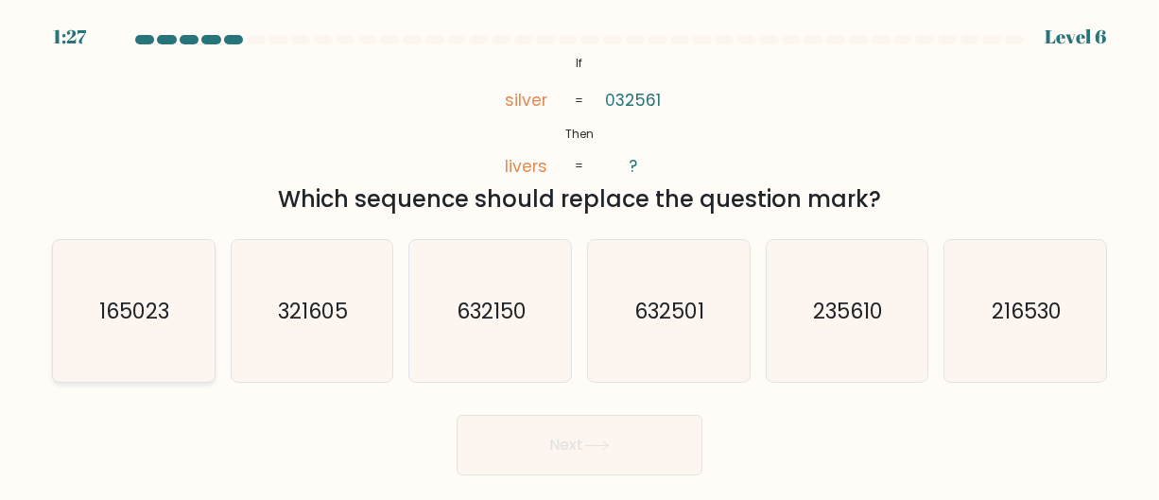
click at [96, 289] on icon "165023" at bounding box center [133, 311] width 142 height 142
click at [580, 255] on input "a. 165023" at bounding box center [580, 253] width 1 height 5
radio input "true"
click at [484, 336] on icon "632150" at bounding box center [491, 311] width 142 height 142
click at [580, 255] on input "c. 632150" at bounding box center [580, 253] width 1 height 5
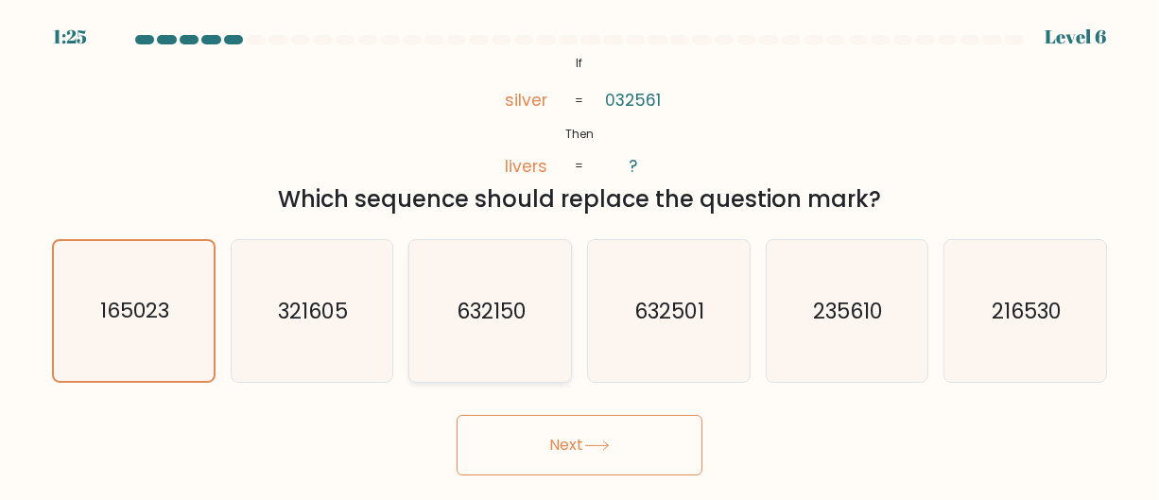
radio input "true"
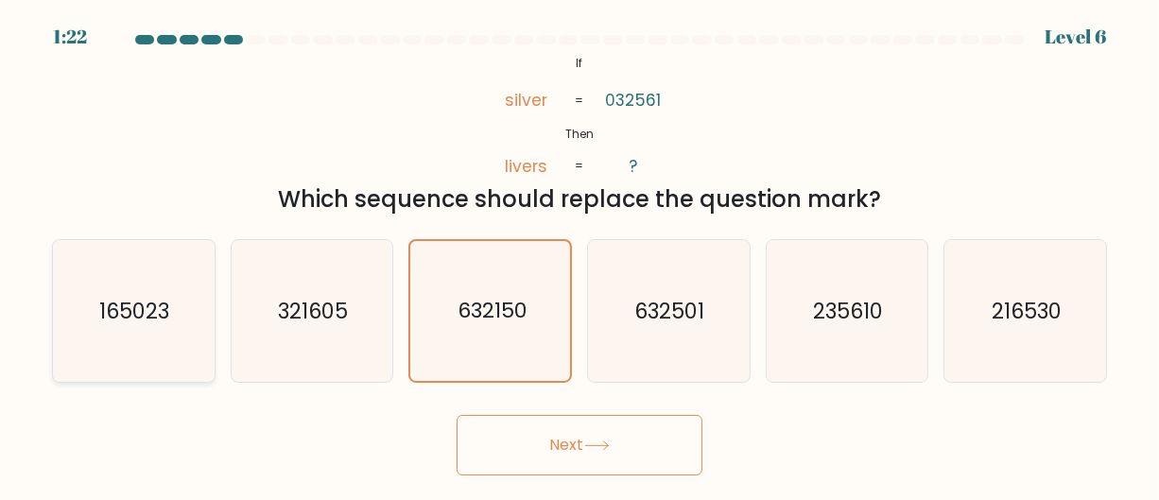
click at [186, 304] on icon "165023" at bounding box center [133, 311] width 142 height 142
click at [580, 255] on input "a. 165023" at bounding box center [580, 253] width 1 height 5
radio input "true"
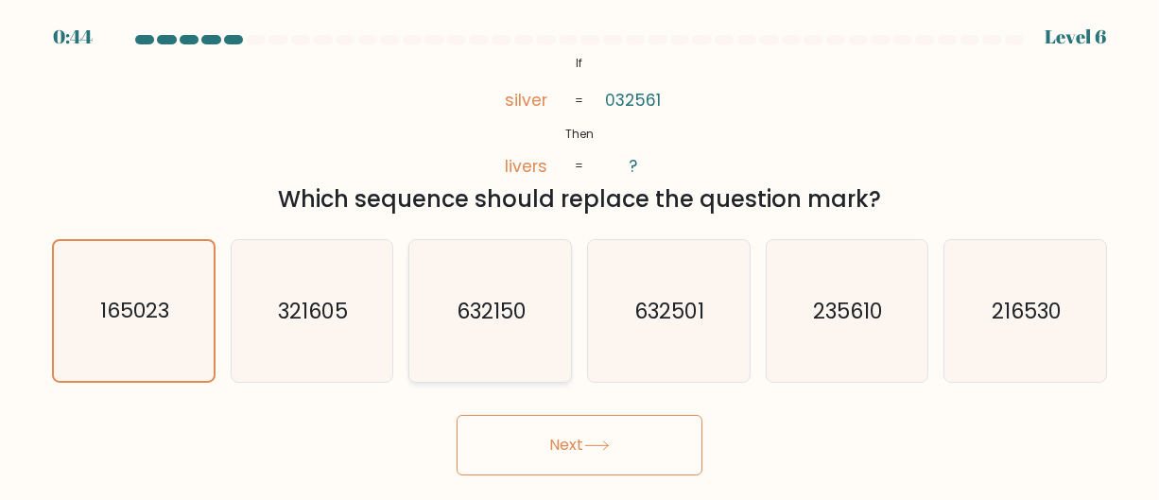
click at [519, 350] on icon "632150" at bounding box center [491, 311] width 142 height 142
click at [580, 255] on input "c. 632150" at bounding box center [580, 253] width 1 height 5
radio input "true"
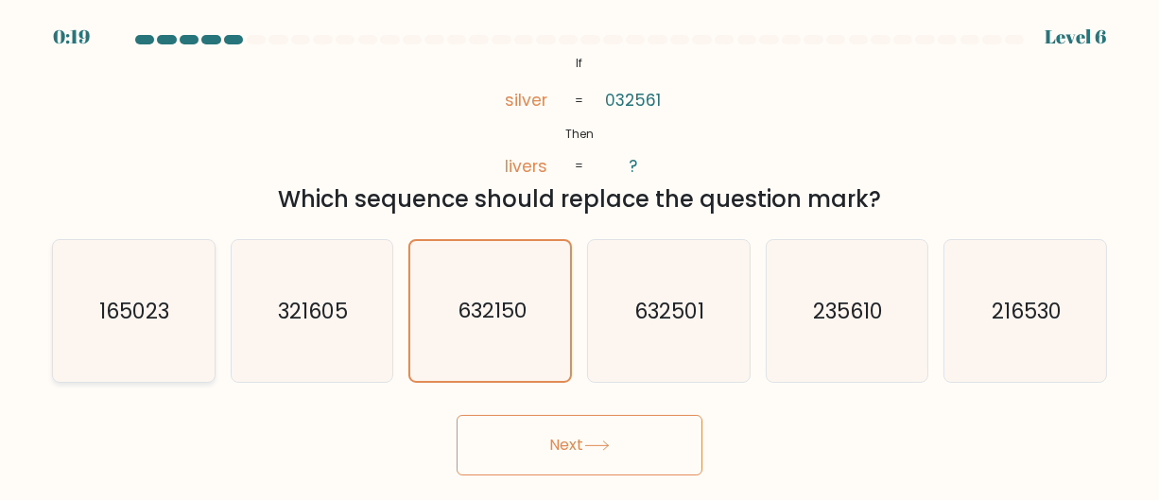
click at [139, 277] on icon "165023" at bounding box center [133, 311] width 142 height 142
click at [580, 255] on input "a. 165023" at bounding box center [580, 253] width 1 height 5
radio input "true"
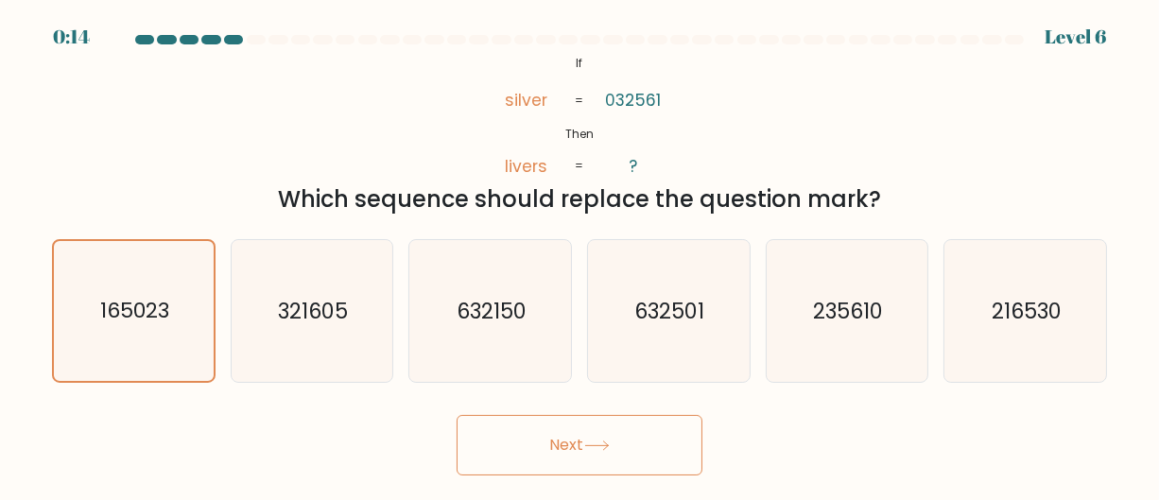
click at [576, 423] on button "Next" at bounding box center [580, 445] width 246 height 61
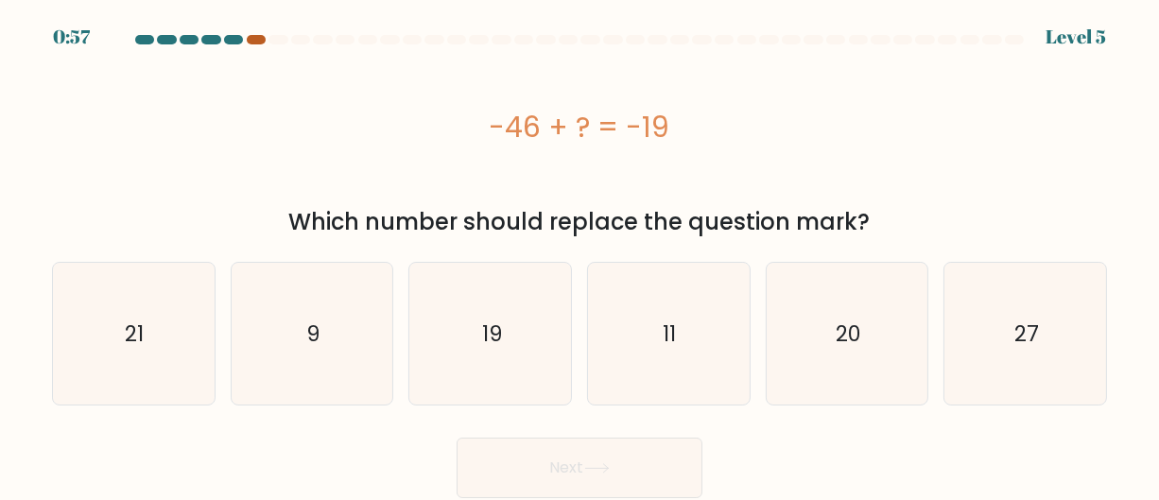
click at [257, 41] on div at bounding box center [256, 39] width 19 height 9
click at [253, 35] on div at bounding box center [256, 39] width 19 height 9
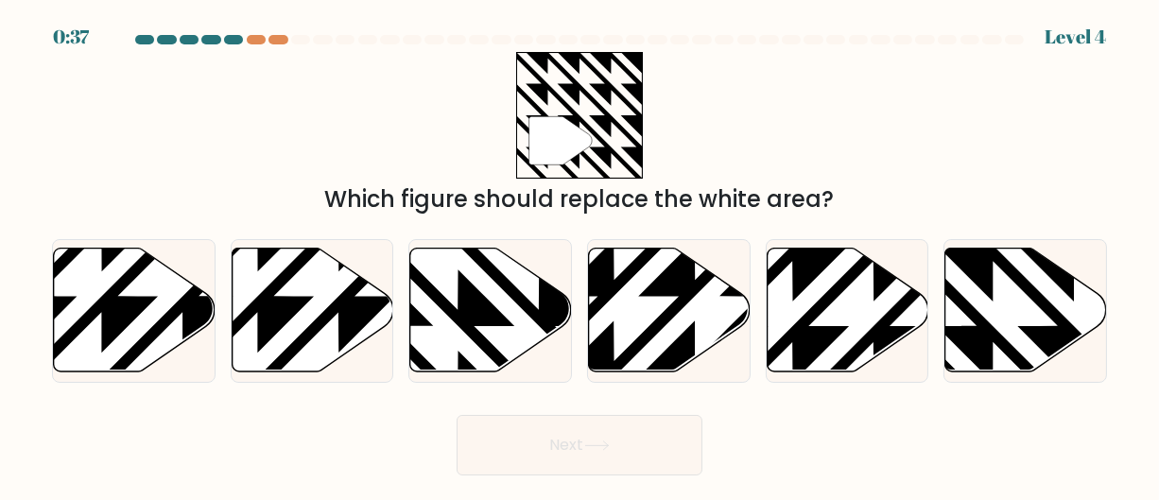
click at [293, 17] on div "0:37 Level 4" at bounding box center [579, 11] width 1159 height 23
click at [988, 264] on icon at bounding box center [1074, 244] width 325 height 325
click at [581, 255] on input "f." at bounding box center [580, 253] width 1 height 5
radio input "true"
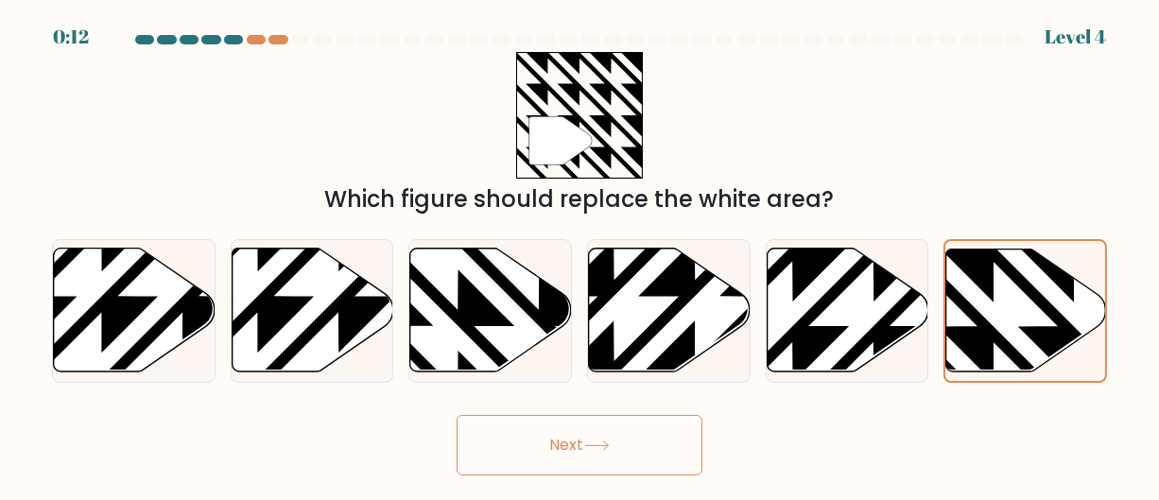
click at [660, 448] on button "Next" at bounding box center [580, 445] width 246 height 61
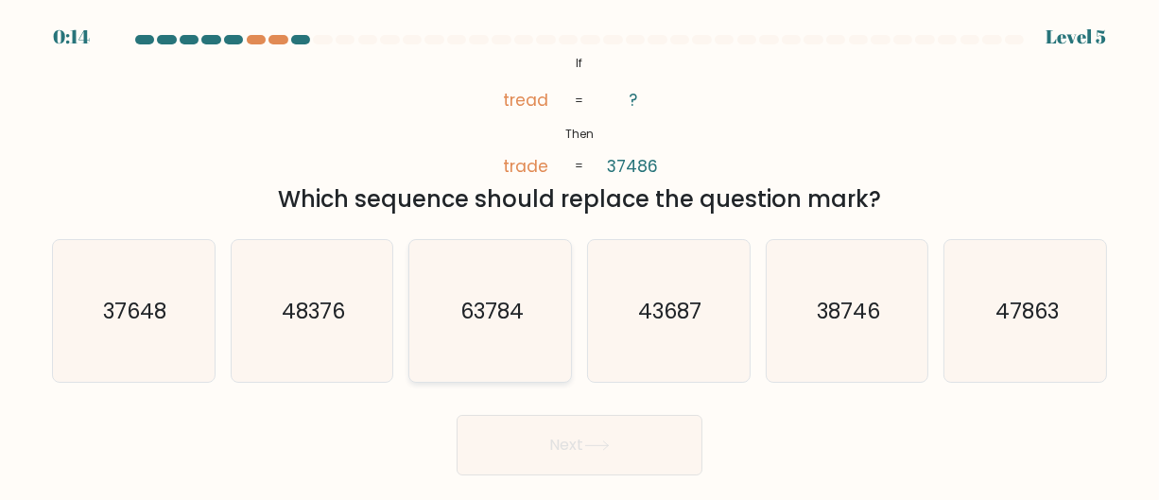
click at [460, 264] on icon "63784" at bounding box center [491, 311] width 142 height 142
click at [580, 255] on input "c. 63784" at bounding box center [580, 253] width 1 height 5
radio input "true"
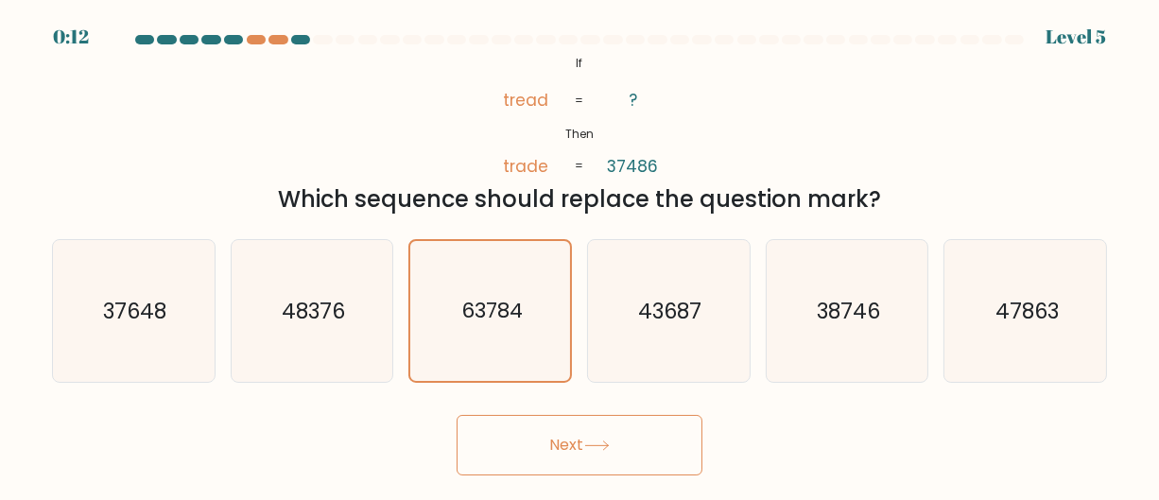
click at [554, 457] on button "Next" at bounding box center [580, 445] width 246 height 61
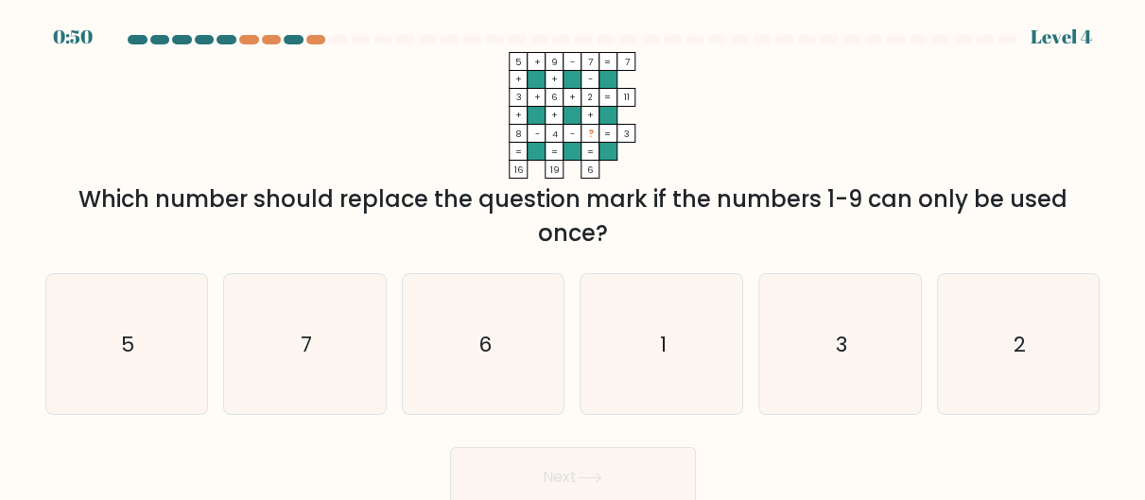
drag, startPoint x: 174, startPoint y: 6, endPoint x: 366, endPoint y: 124, distance: 225.4
click at [366, 124] on icon "5 + 9 - 7 7 + + - 3 + 6 + 2 11 + + + 8 - 4 - ? = 3 = = = = 16 19 6 =" at bounding box center [572, 115] width 567 height 127
click at [630, 337] on icon "1" at bounding box center [662, 344] width 140 height 140
click at [574, 255] on input "d. 1" at bounding box center [573, 253] width 1 height 5
radio input "true"
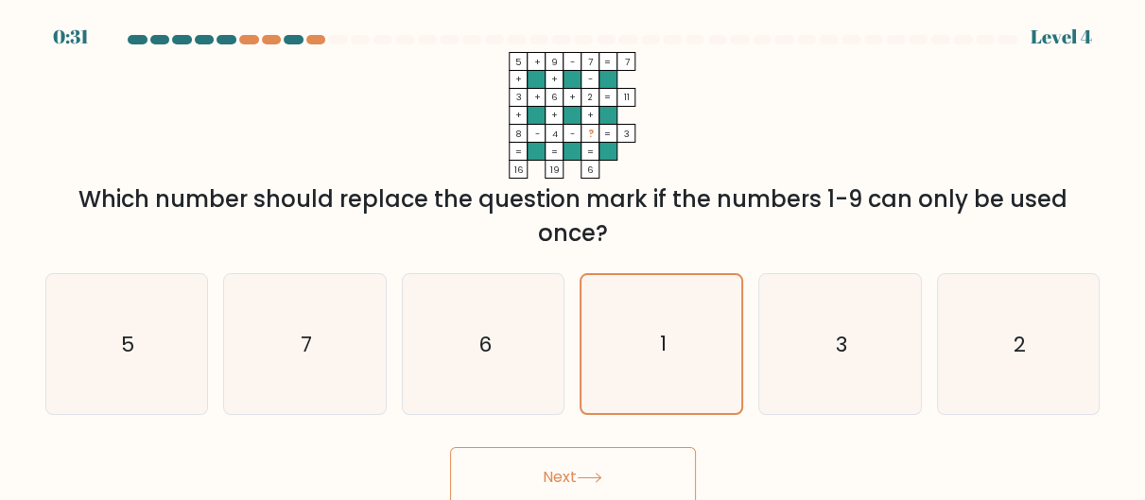
click at [571, 462] on button "Next" at bounding box center [573, 477] width 246 height 61
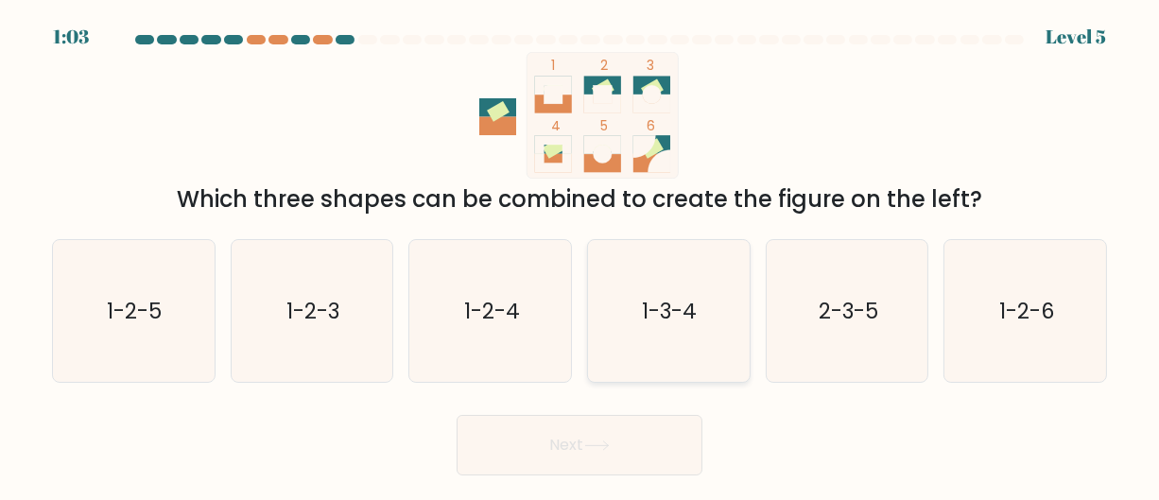
click at [658, 285] on icon "1-3-4" at bounding box center [669, 311] width 142 height 142
click at [581, 255] on input "d. 1-3-4" at bounding box center [580, 253] width 1 height 5
radio input "true"
click at [546, 448] on button "Next" at bounding box center [580, 445] width 246 height 61
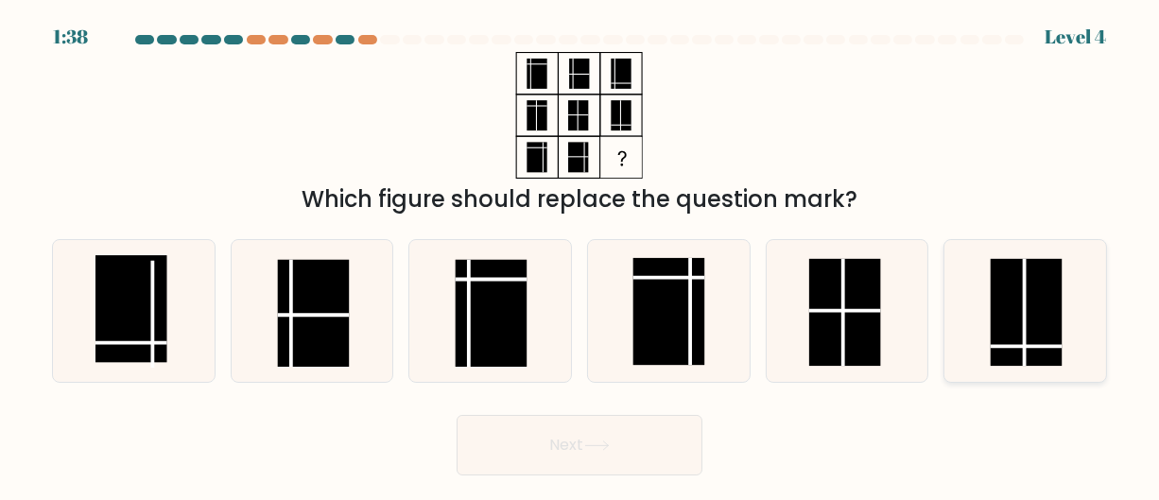
click at [1042, 303] on rect at bounding box center [1026, 311] width 72 height 107
click at [581, 255] on input "f." at bounding box center [580, 253] width 1 height 5
radio input "true"
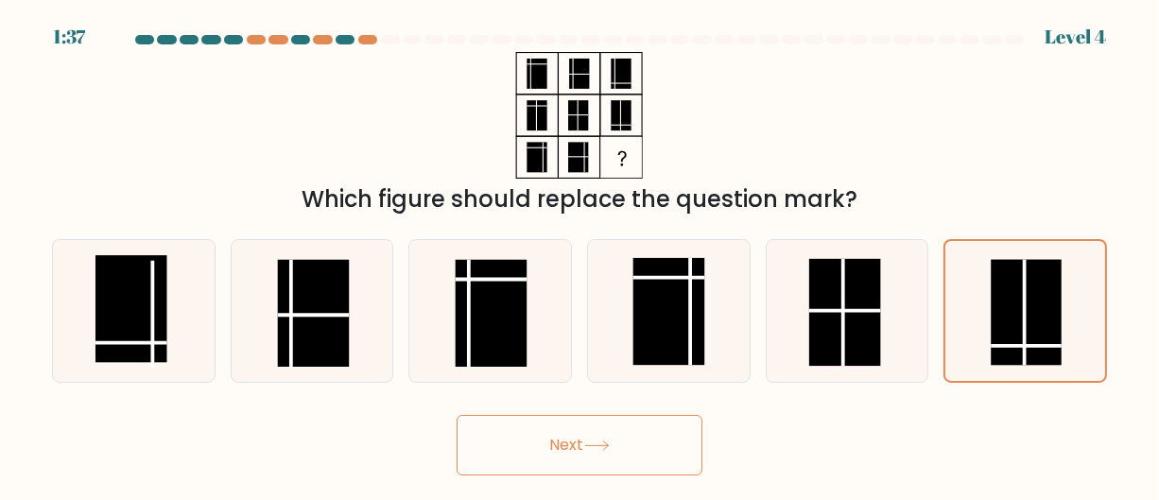
click at [608, 438] on button "Next" at bounding box center [580, 445] width 246 height 61
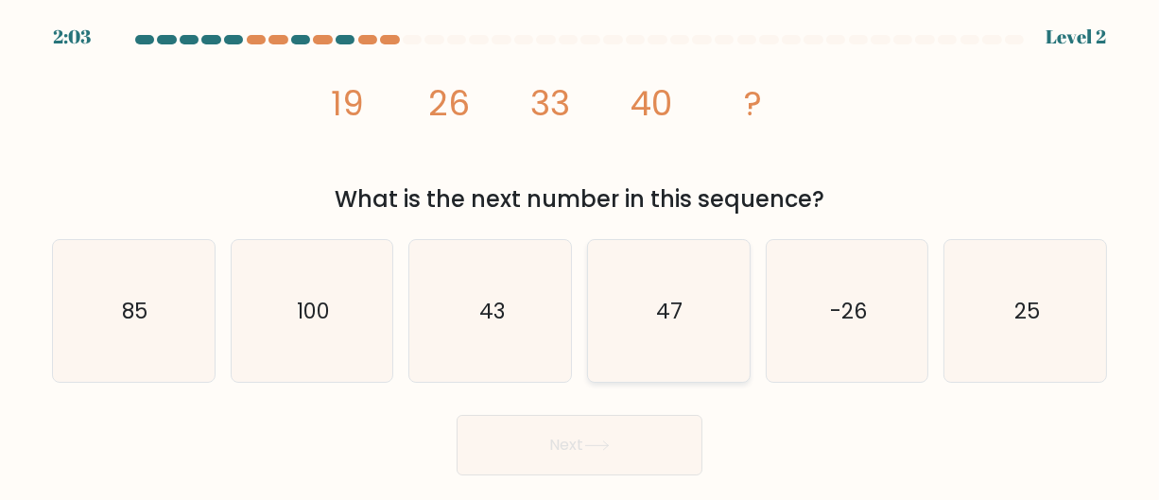
click at [713, 314] on icon "47" at bounding box center [669, 311] width 142 height 142
click at [581, 255] on input "d. 47" at bounding box center [580, 253] width 1 height 5
radio input "true"
click at [569, 455] on button "Next" at bounding box center [580, 445] width 246 height 61
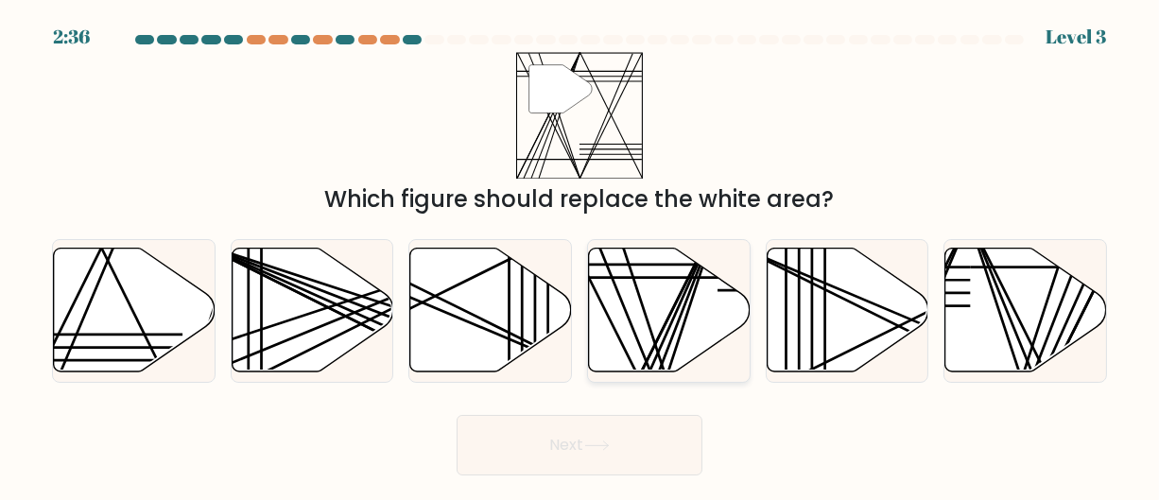
click at [594, 313] on icon at bounding box center [670, 311] width 162 height 124
click at [581, 255] on input "d." at bounding box center [580, 253] width 1 height 5
radio input "true"
click at [524, 451] on button "Next" at bounding box center [580, 445] width 246 height 61
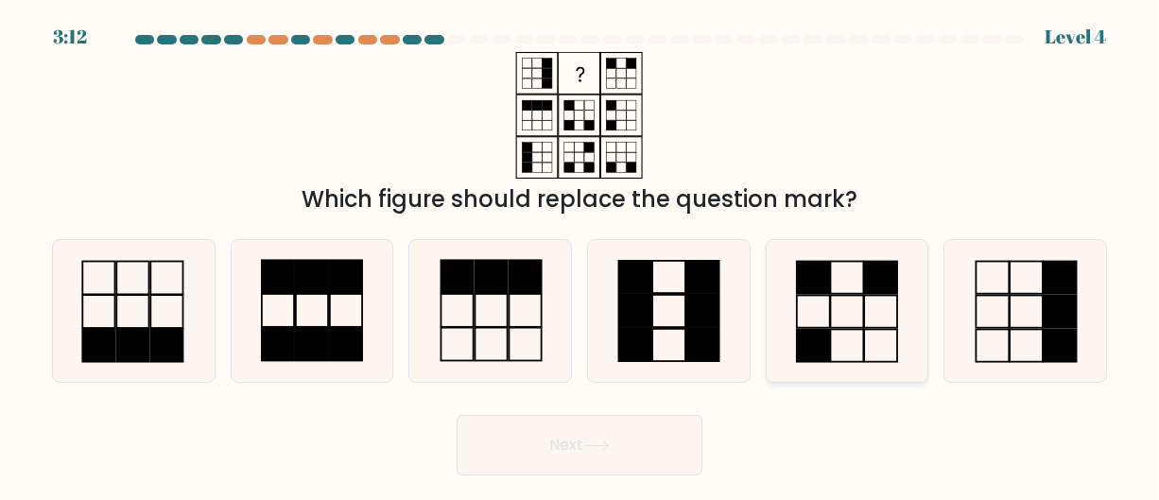
click at [842, 305] on icon at bounding box center [847, 311] width 142 height 142
click at [581, 255] on input "e." at bounding box center [580, 253] width 1 height 5
radio input "true"
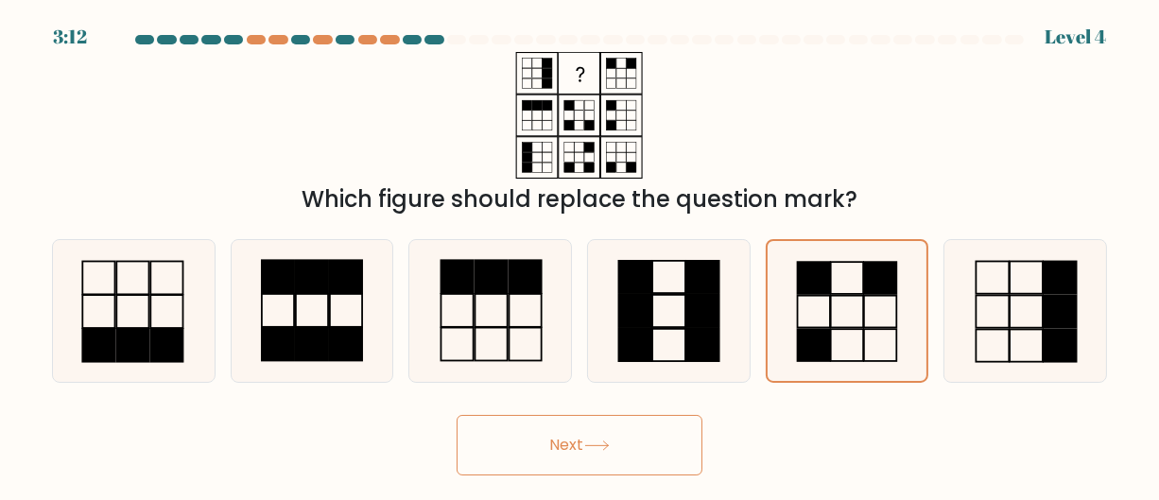
click at [526, 446] on button "Next" at bounding box center [580, 445] width 246 height 61
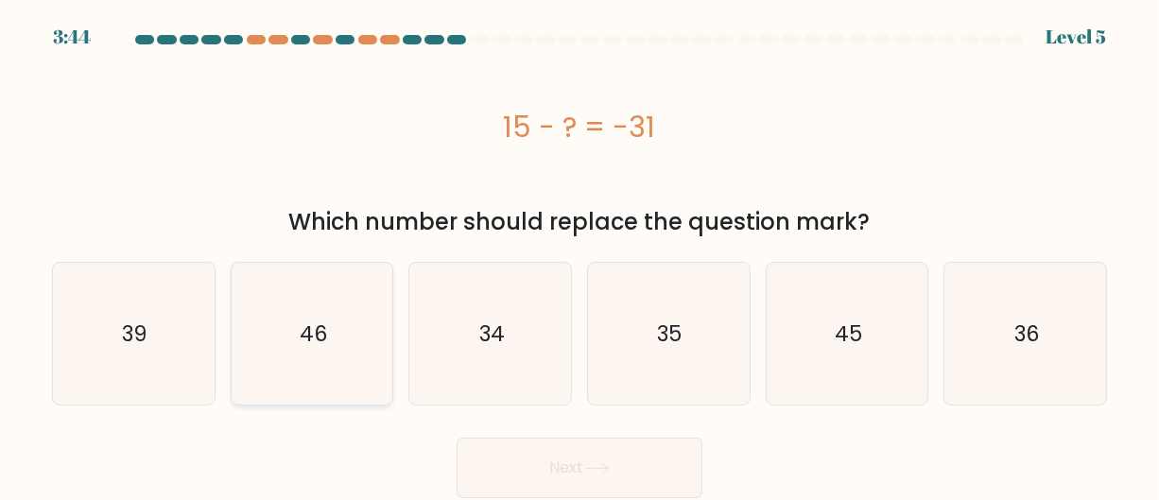
click at [360, 349] on icon "46" at bounding box center [312, 334] width 142 height 142
click at [580, 255] on input "b. 46" at bounding box center [580, 253] width 1 height 5
radio input "true"
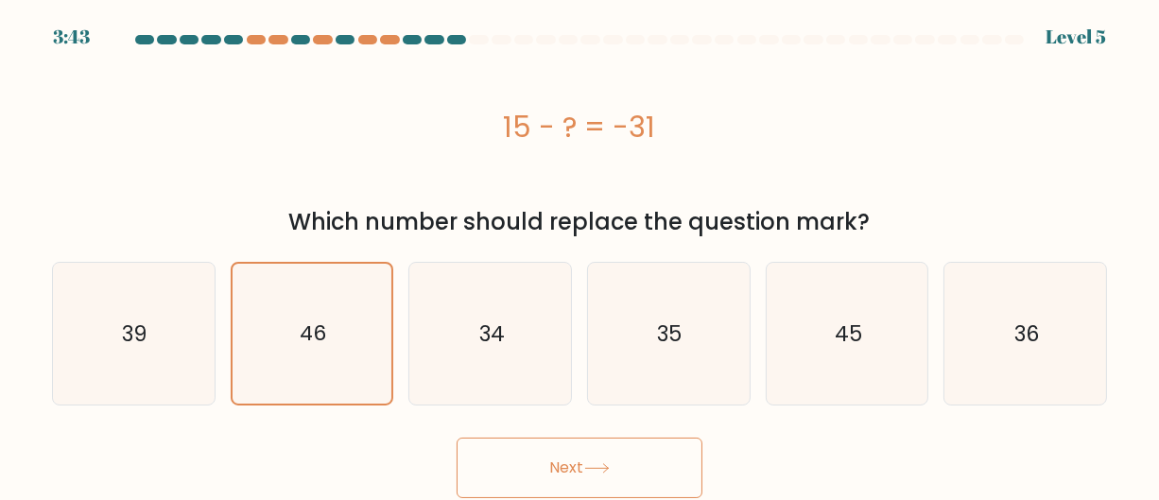
click at [541, 460] on button "Next" at bounding box center [580, 468] width 246 height 61
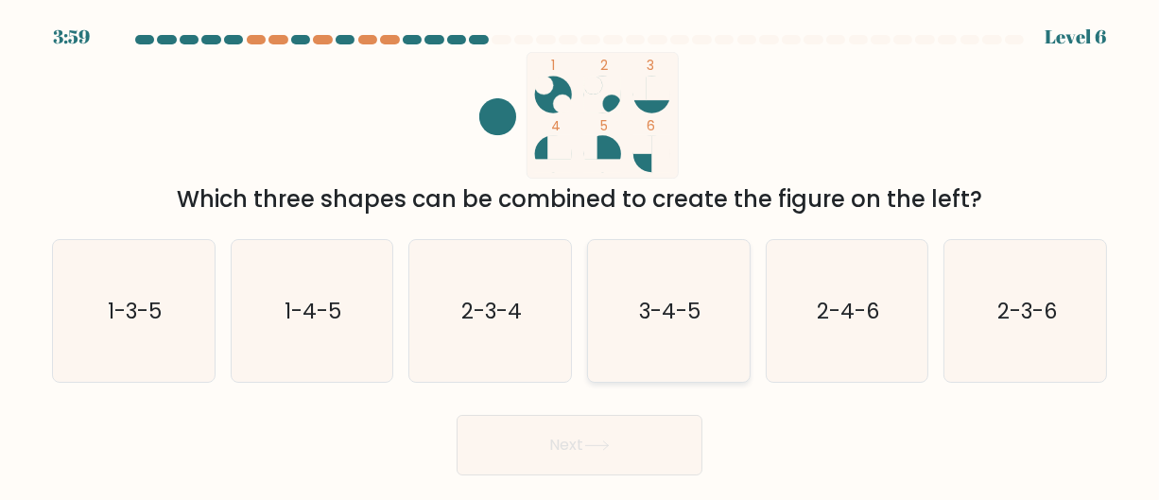
click at [639, 311] on text "3-4-5" at bounding box center [669, 310] width 61 height 30
click at [581, 255] on input "d. 3-4-5" at bounding box center [580, 253] width 1 height 5
radio input "true"
click at [571, 424] on button "Next" at bounding box center [580, 445] width 246 height 61
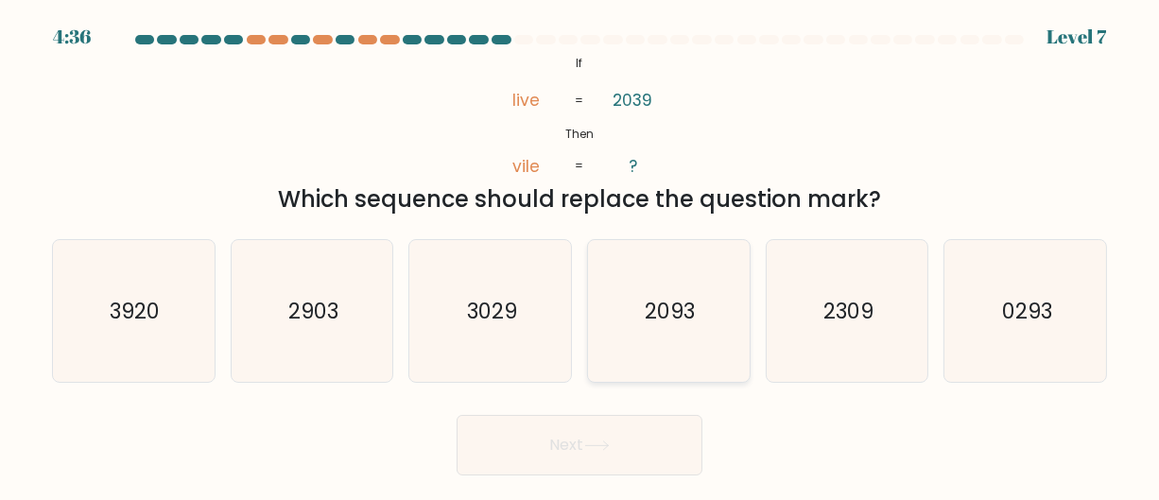
click at [713, 310] on icon "2093" at bounding box center [669, 311] width 142 height 142
click at [581, 255] on input "d. 2093" at bounding box center [580, 253] width 1 height 5
radio input "true"
click at [488, 308] on text "3029" at bounding box center [492, 310] width 50 height 30
click at [580, 255] on input "c. 3029" at bounding box center [580, 253] width 1 height 5
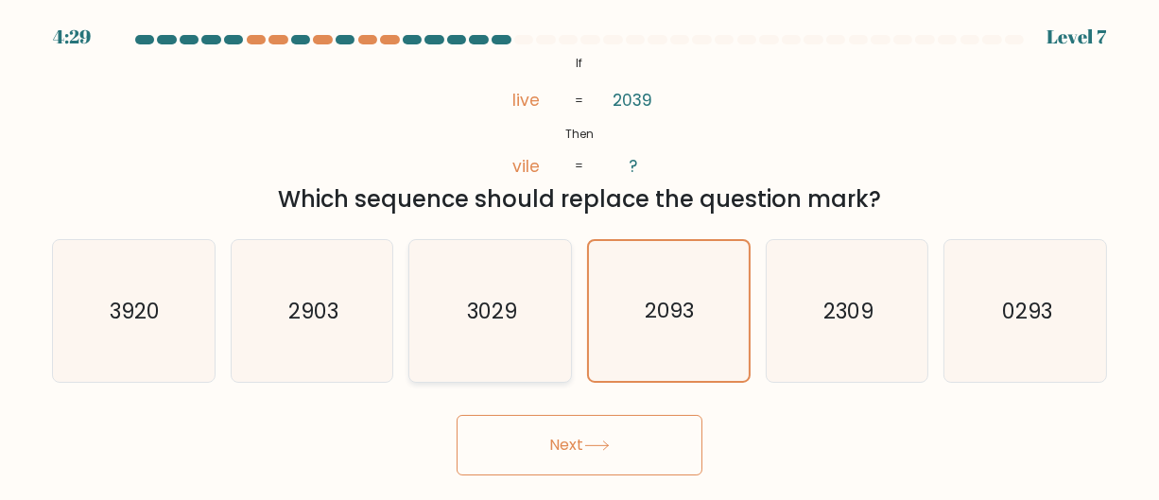
radio input "true"
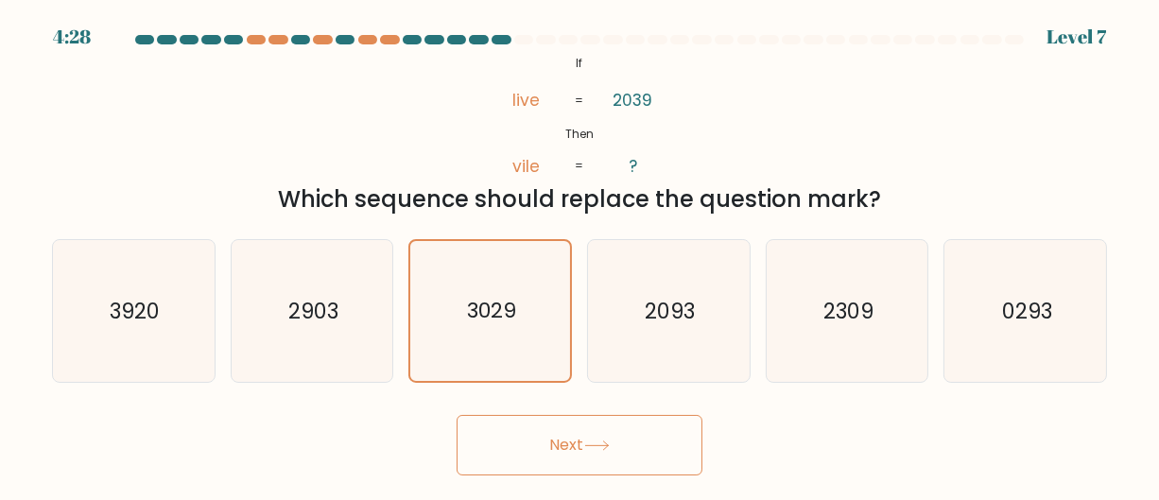
click at [587, 431] on button "Next" at bounding box center [580, 445] width 246 height 61
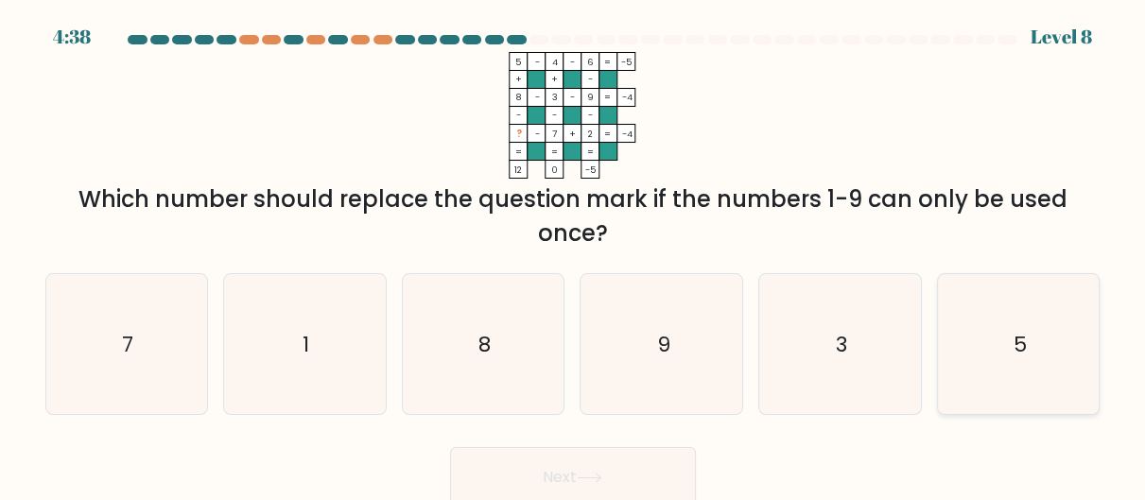
click at [1028, 355] on icon "5" at bounding box center [1018, 344] width 140 height 140
click at [574, 255] on input "f. 5" at bounding box center [573, 253] width 1 height 5
radio input "true"
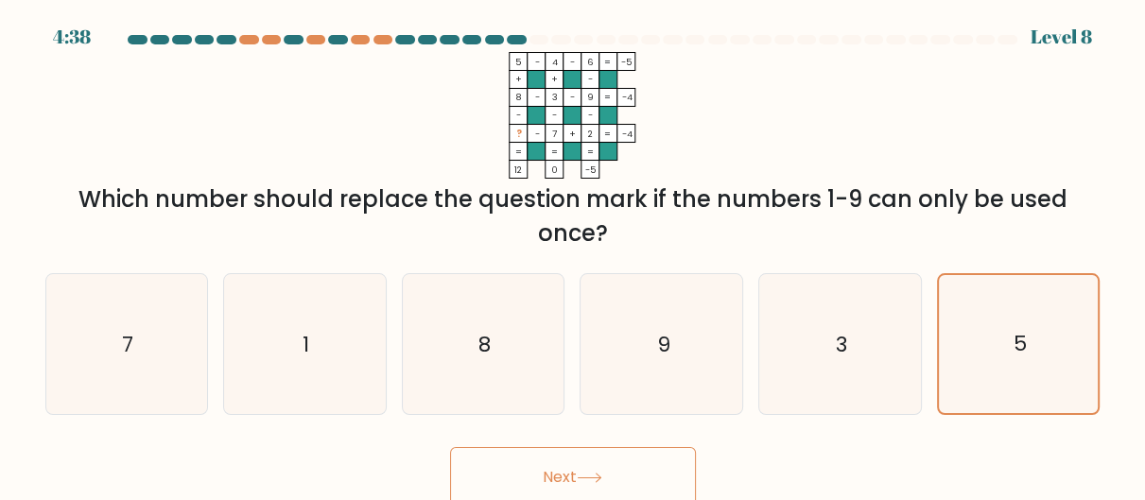
click at [656, 464] on button "Next" at bounding box center [573, 477] width 246 height 61
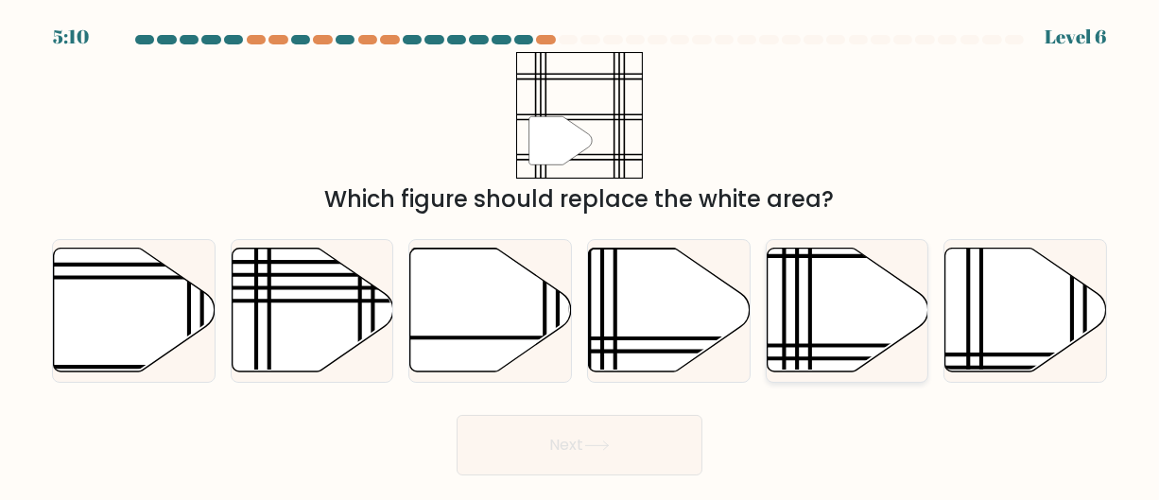
click at [865, 295] on icon at bounding box center [848, 311] width 162 height 124
click at [581, 255] on input "e." at bounding box center [580, 253] width 1 height 5
radio input "true"
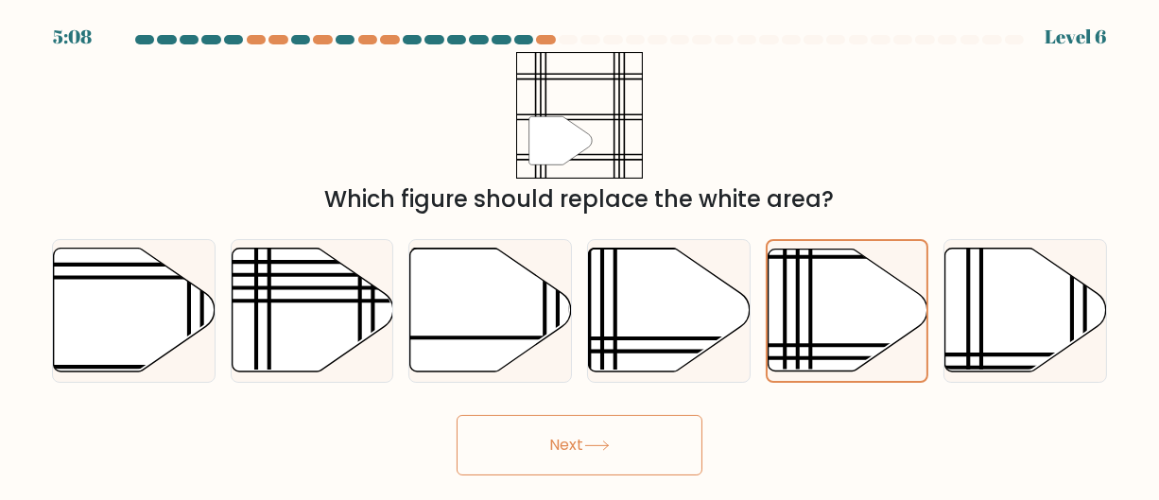
click at [627, 437] on button "Next" at bounding box center [580, 445] width 246 height 61
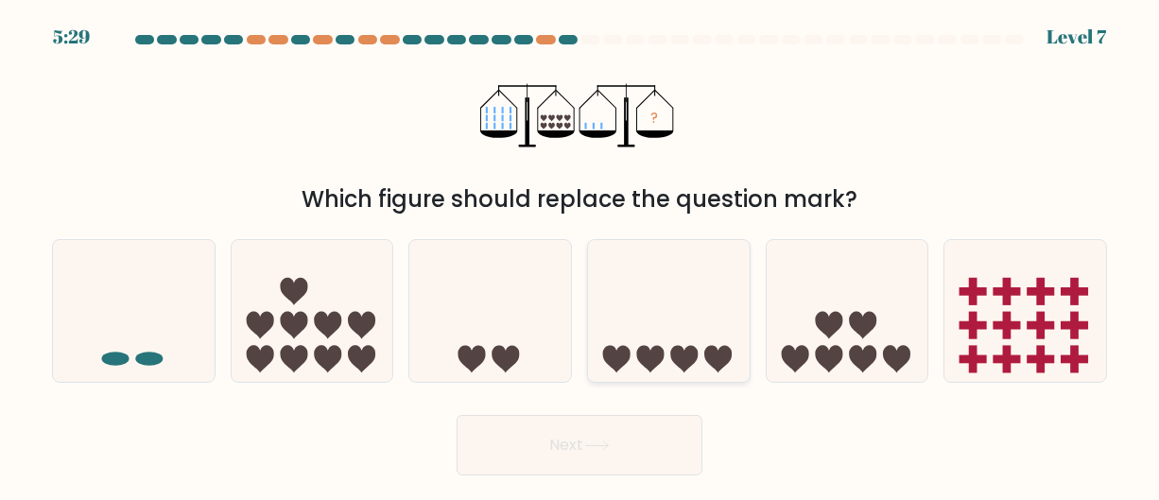
click at [682, 293] on icon at bounding box center [669, 310] width 162 height 133
click at [581, 255] on input "d." at bounding box center [580, 253] width 1 height 5
radio input "true"
click at [668, 325] on icon at bounding box center [669, 311] width 160 height 132
click at [581, 255] on input "d." at bounding box center [580, 253] width 1 height 5
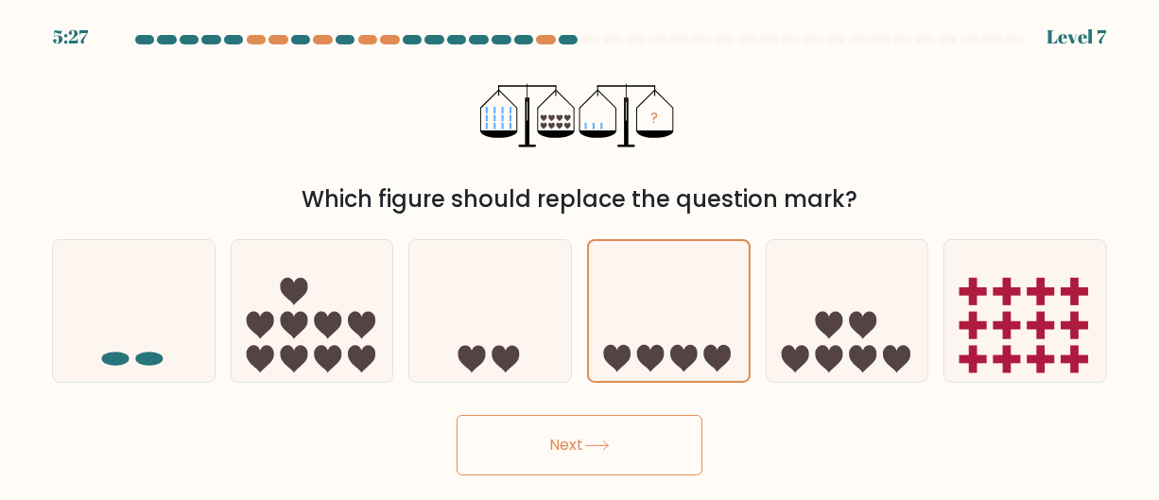
click at [851, 128] on div "? Which figure should replace the question mark?" at bounding box center [580, 134] width 1078 height 165
click at [615, 443] on button "Next" at bounding box center [580, 445] width 246 height 61
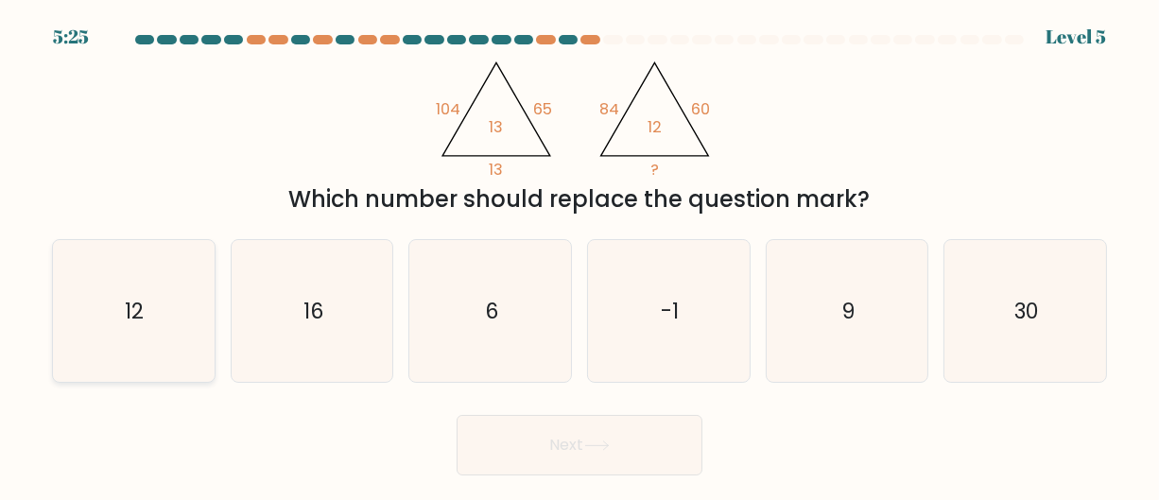
click at [103, 318] on icon "12" at bounding box center [133, 311] width 142 height 142
click at [580, 255] on input "a. 12" at bounding box center [580, 253] width 1 height 5
radio input "true"
click at [511, 440] on button "Next" at bounding box center [580, 445] width 246 height 61
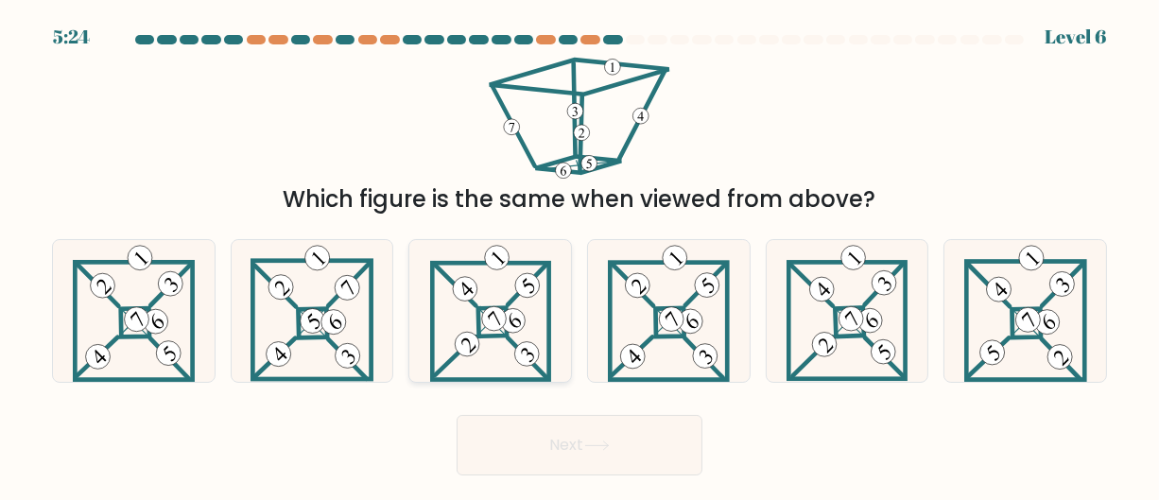
click at [475, 299] on icon at bounding box center [490, 311] width 121 height 142
click at [580, 255] on input "c." at bounding box center [580, 253] width 1 height 5
radio input "true"
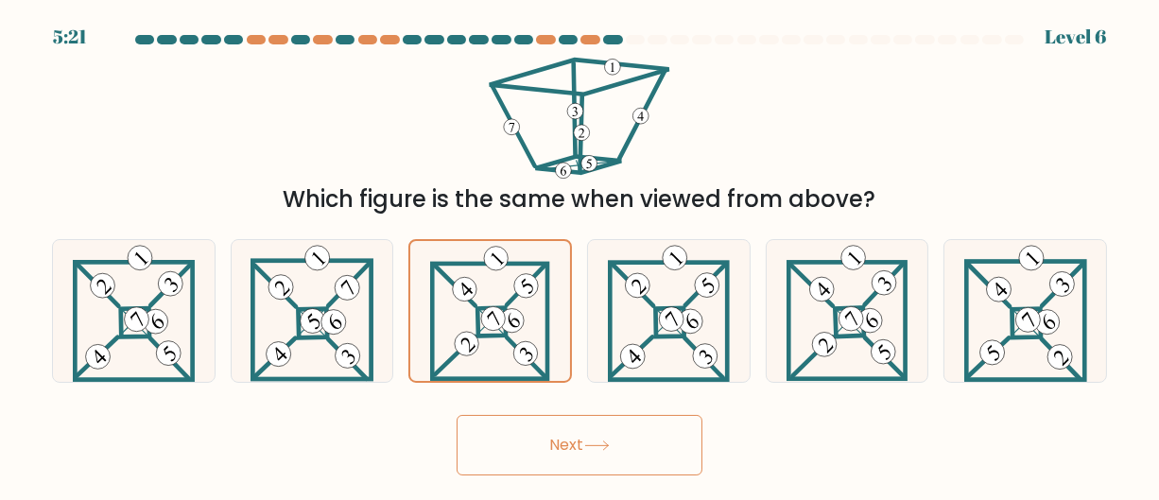
click at [584, 421] on button "Next" at bounding box center [580, 445] width 246 height 61
